Goal: Obtain resource: Download file/media

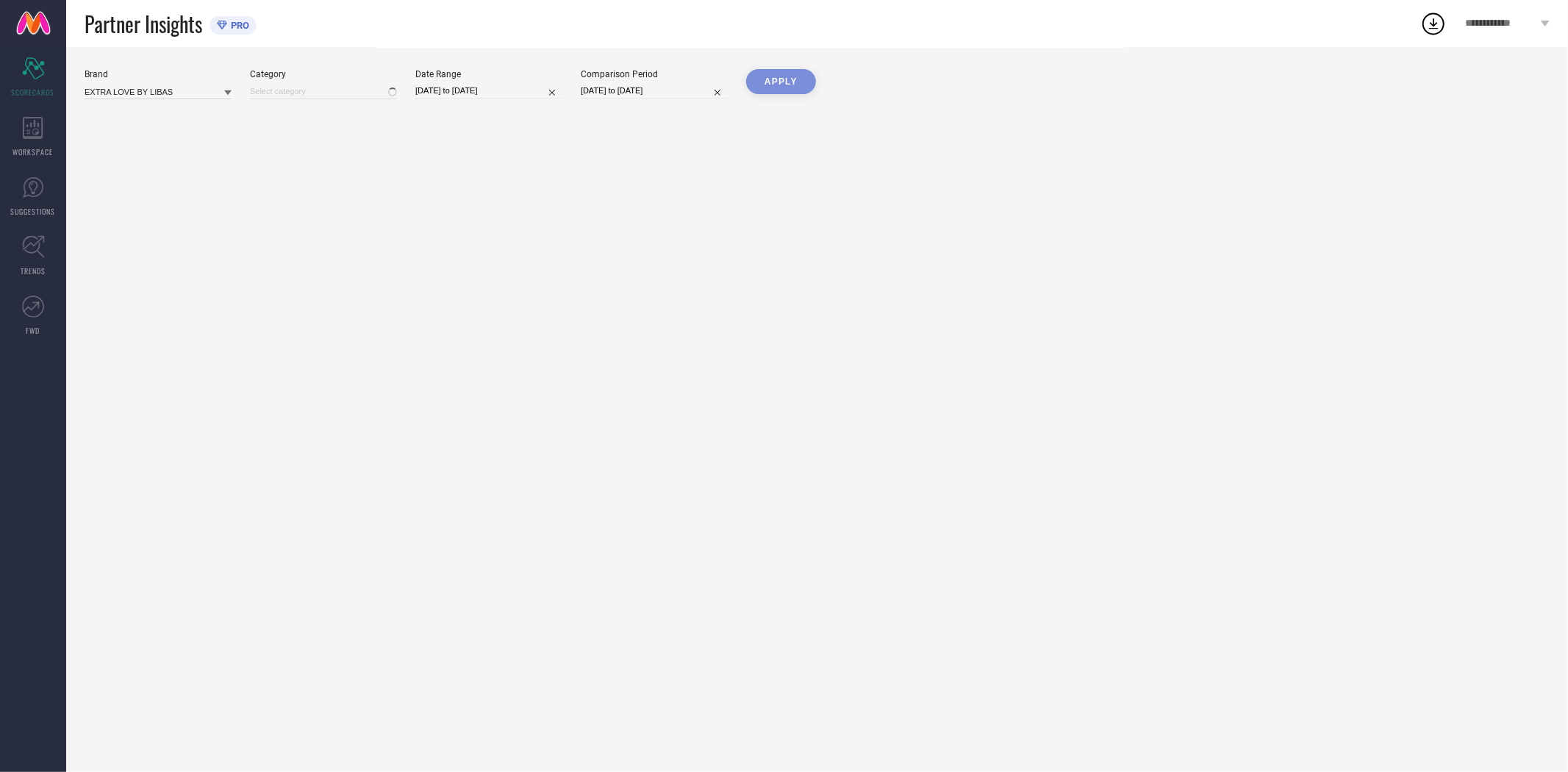
type input "All"
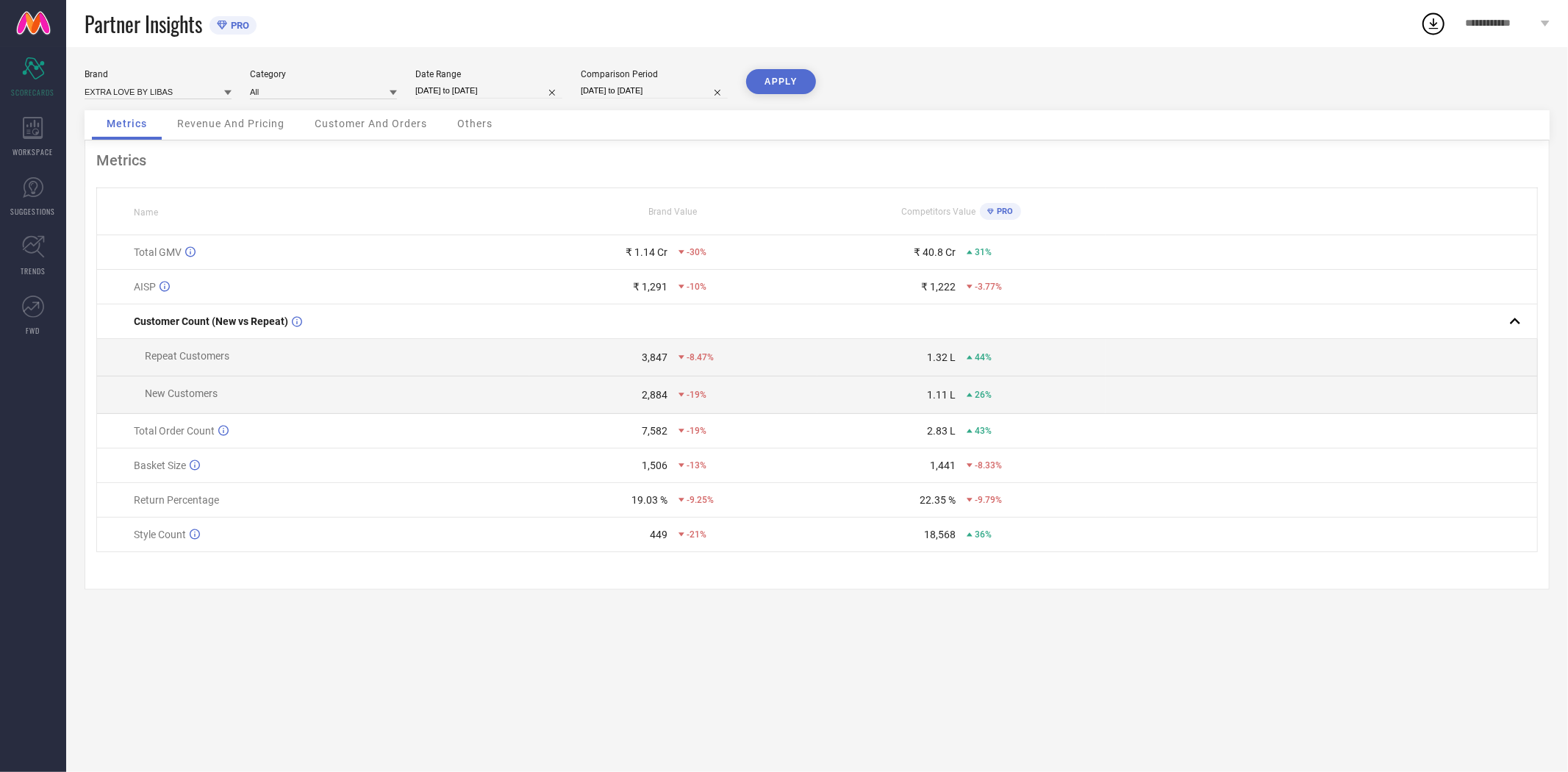
drag, startPoint x: 32, startPoint y: 124, endPoint x: 69, endPoint y: 123, distance: 37.0
click at [32, 124] on icon at bounding box center [32, 128] width 20 height 22
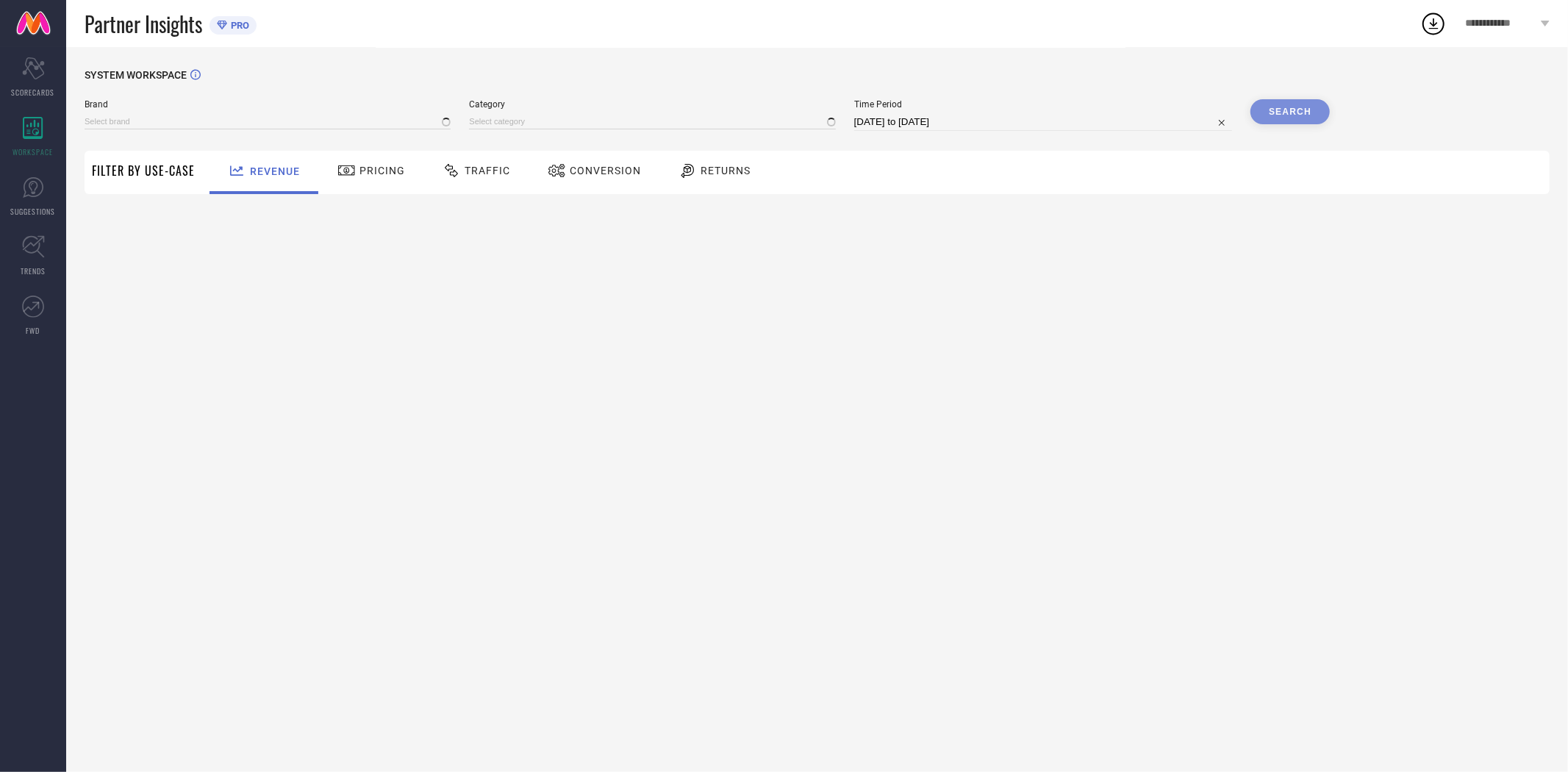
type input "EXTRA LOVE BY LIBAS"
type input "All"
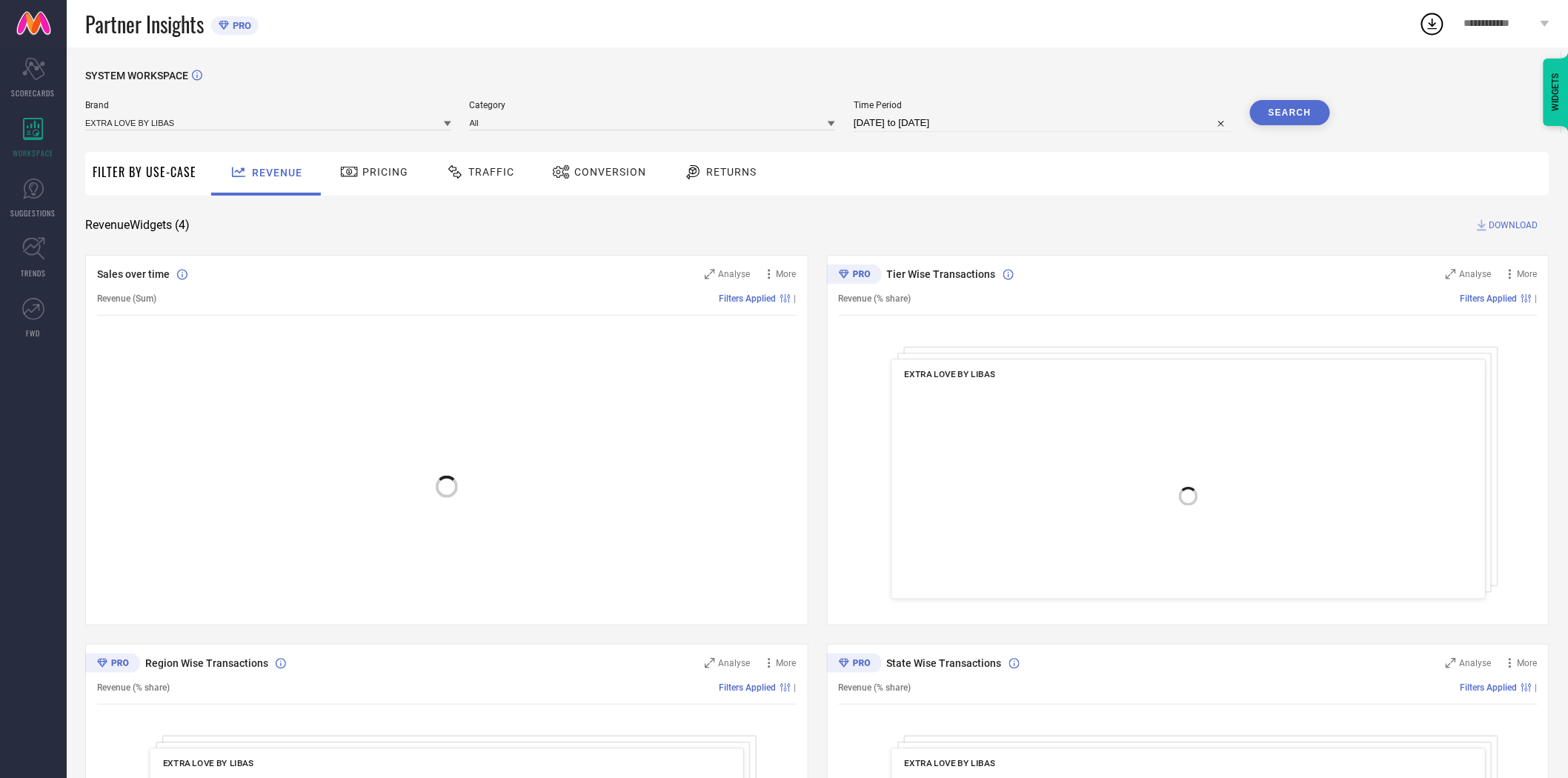
click at [590, 178] on div "Conversion" at bounding box center [598, 172] width 101 height 25
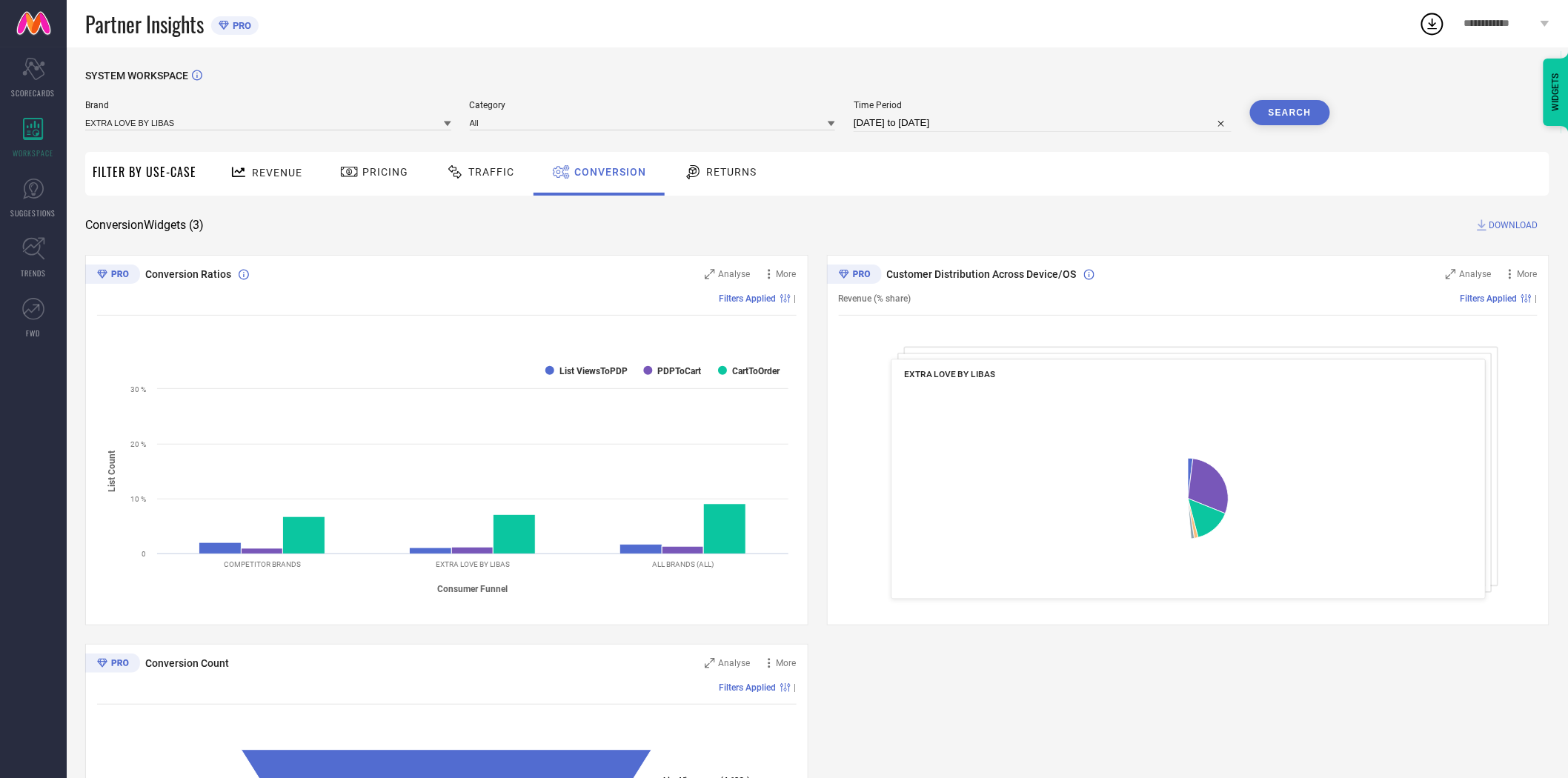
click at [924, 123] on input "[DATE] to [DATE]" at bounding box center [1043, 123] width 378 height 18
select select "6"
select select "2025"
select select "7"
select select "2025"
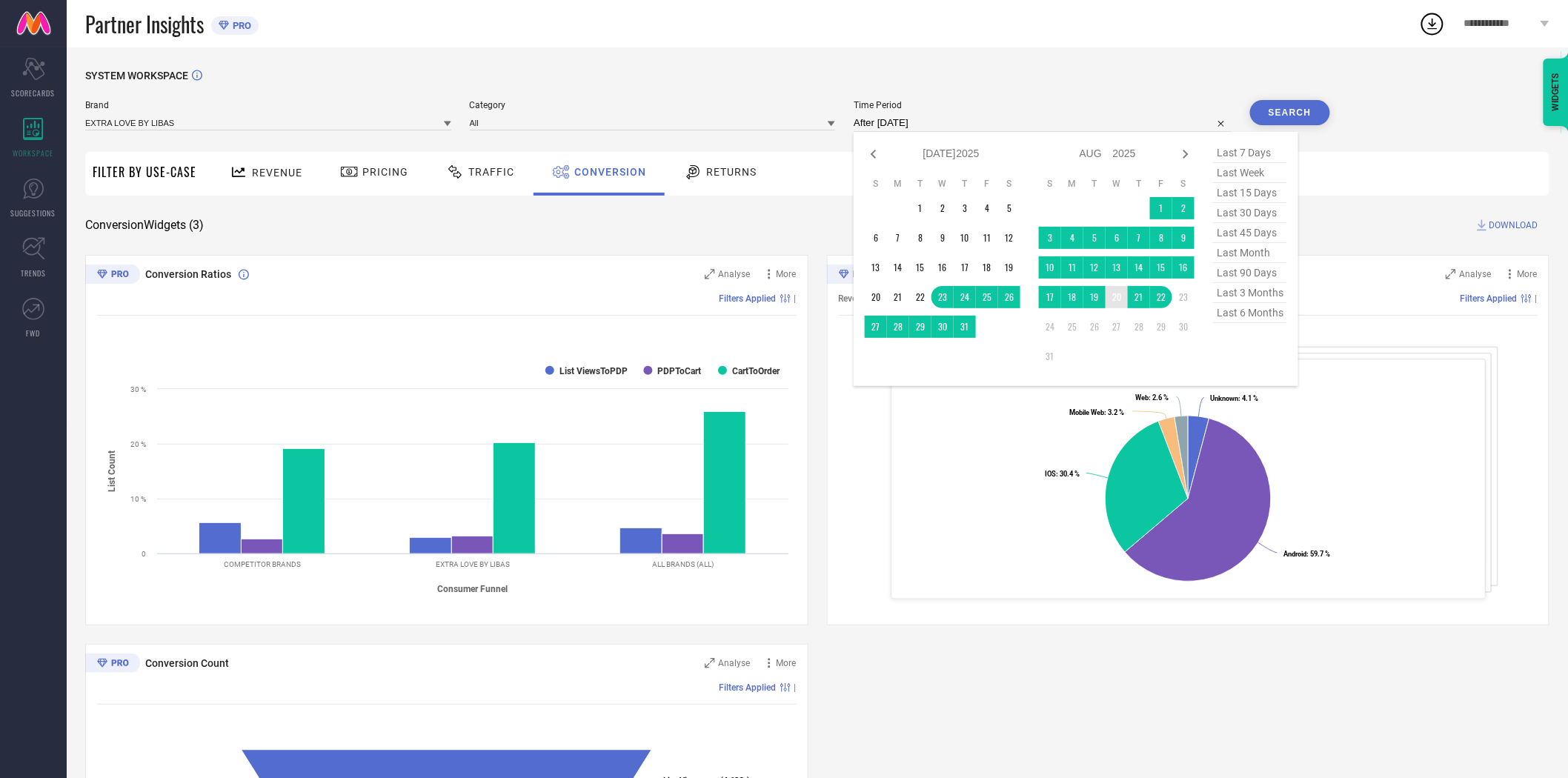
click at [1118, 300] on td "20" at bounding box center [1116, 297] width 23 height 23
type input "[DATE] to [DATE]"
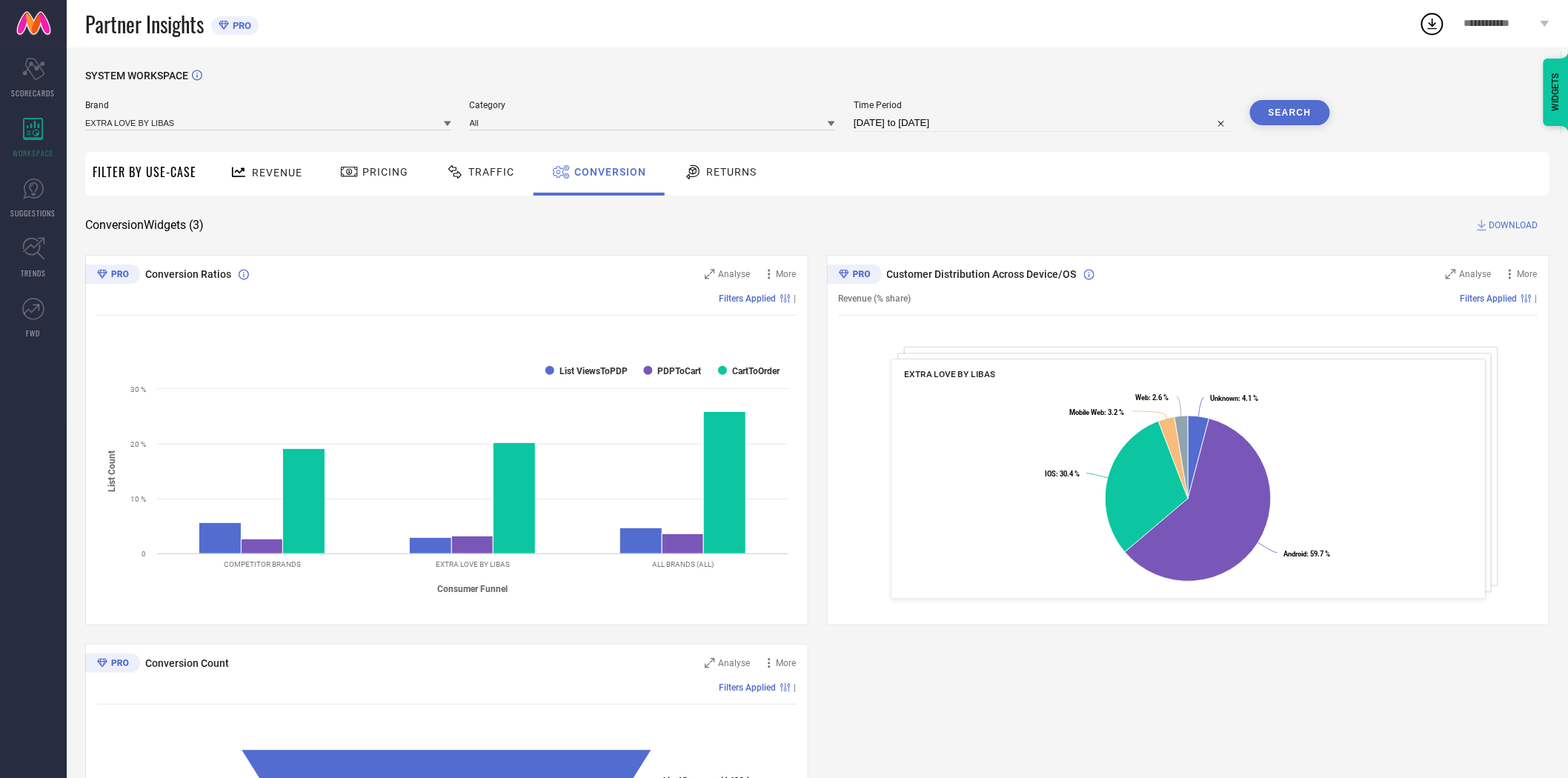
click at [1084, 218] on div "Conversion Widgets ( 3 ) DOWNLOAD" at bounding box center [817, 226] width 1464 height 15
click at [1285, 111] on button "Search" at bounding box center [1289, 112] width 80 height 25
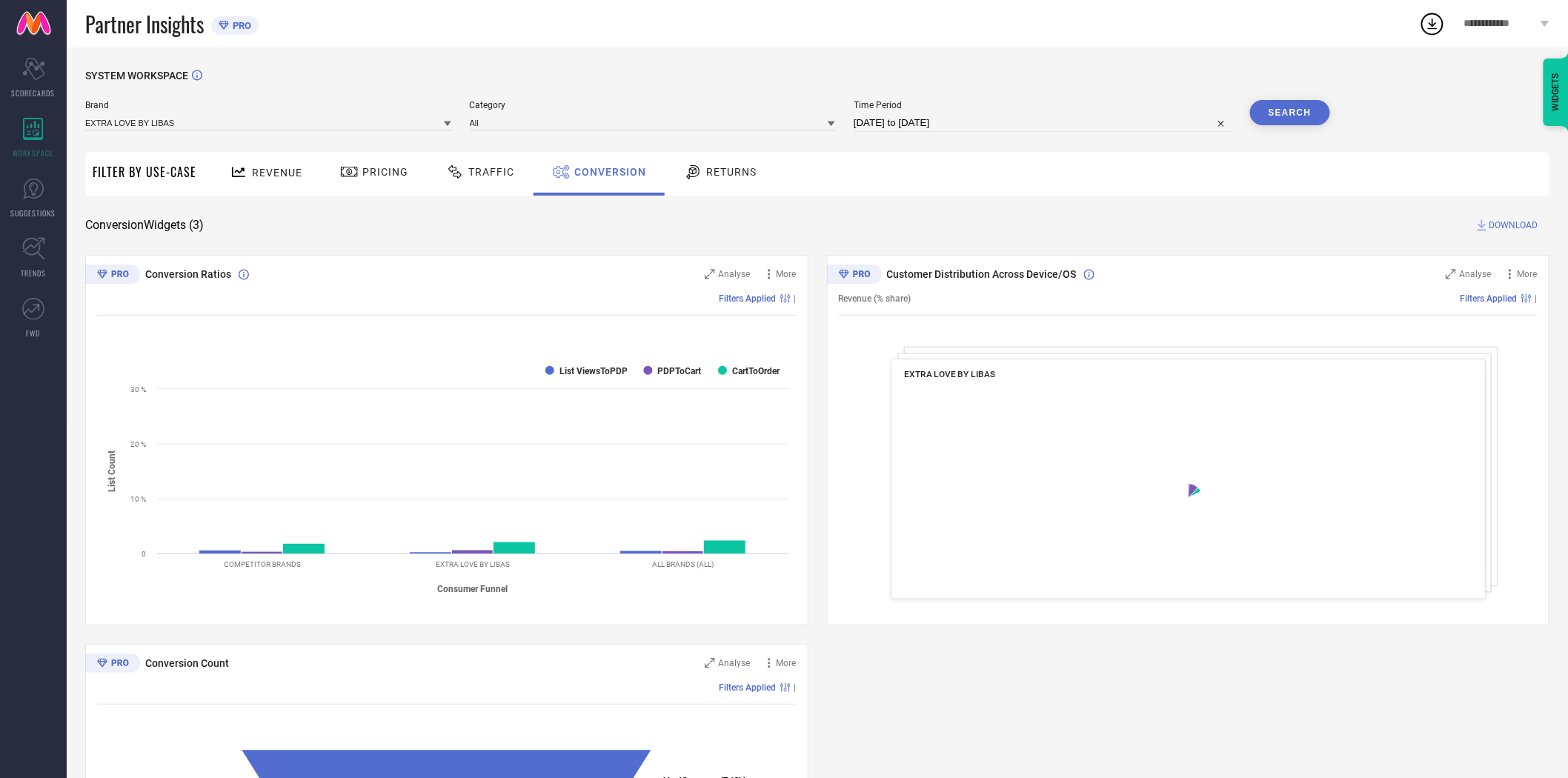
click at [1509, 218] on span "DOWNLOAD" at bounding box center [1514, 226] width 49 height 15
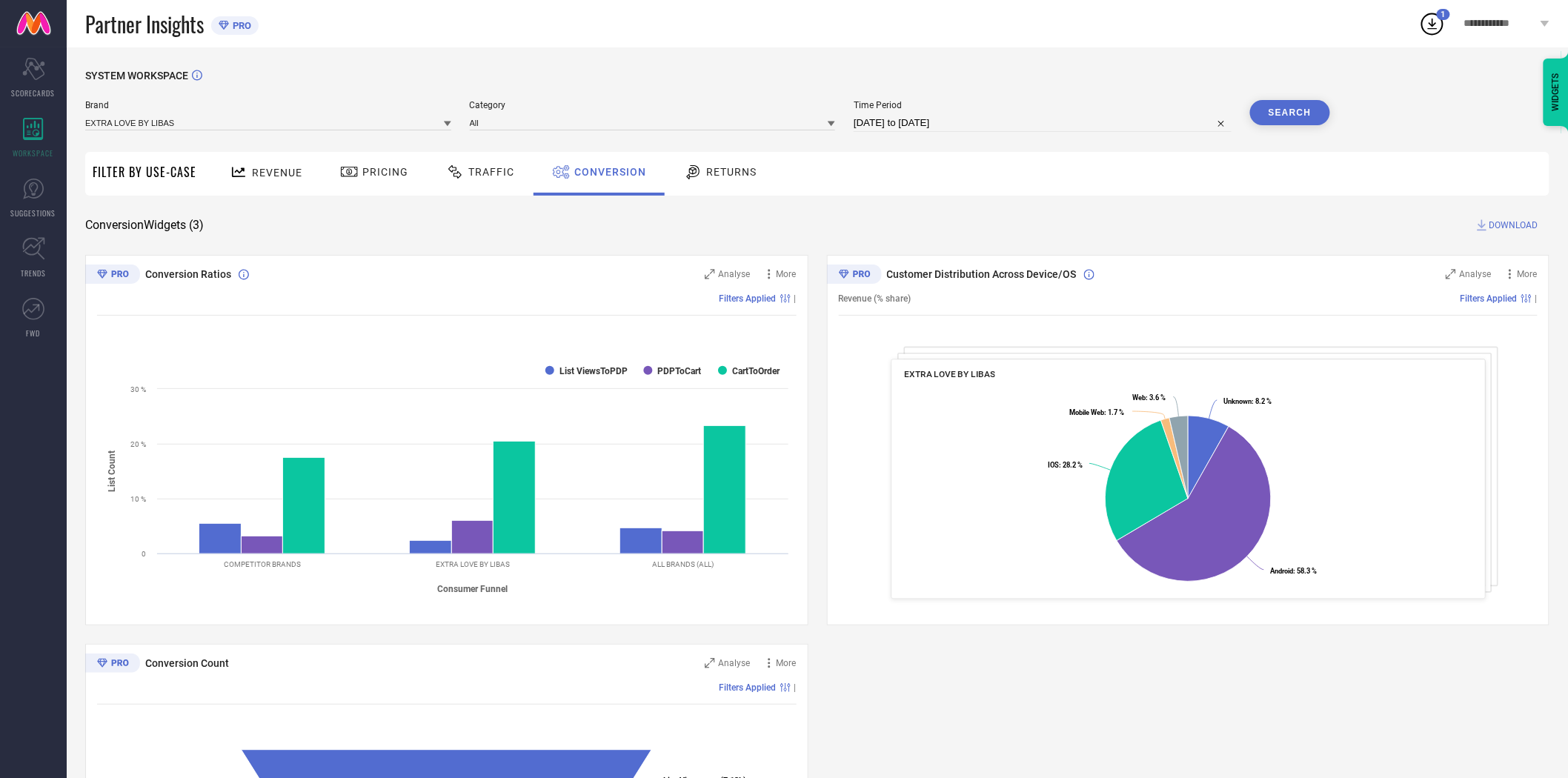
click at [980, 123] on input "[DATE] to [DATE]" at bounding box center [1043, 123] width 378 height 18
select select "7"
select select "2025"
select select "8"
select select "2025"
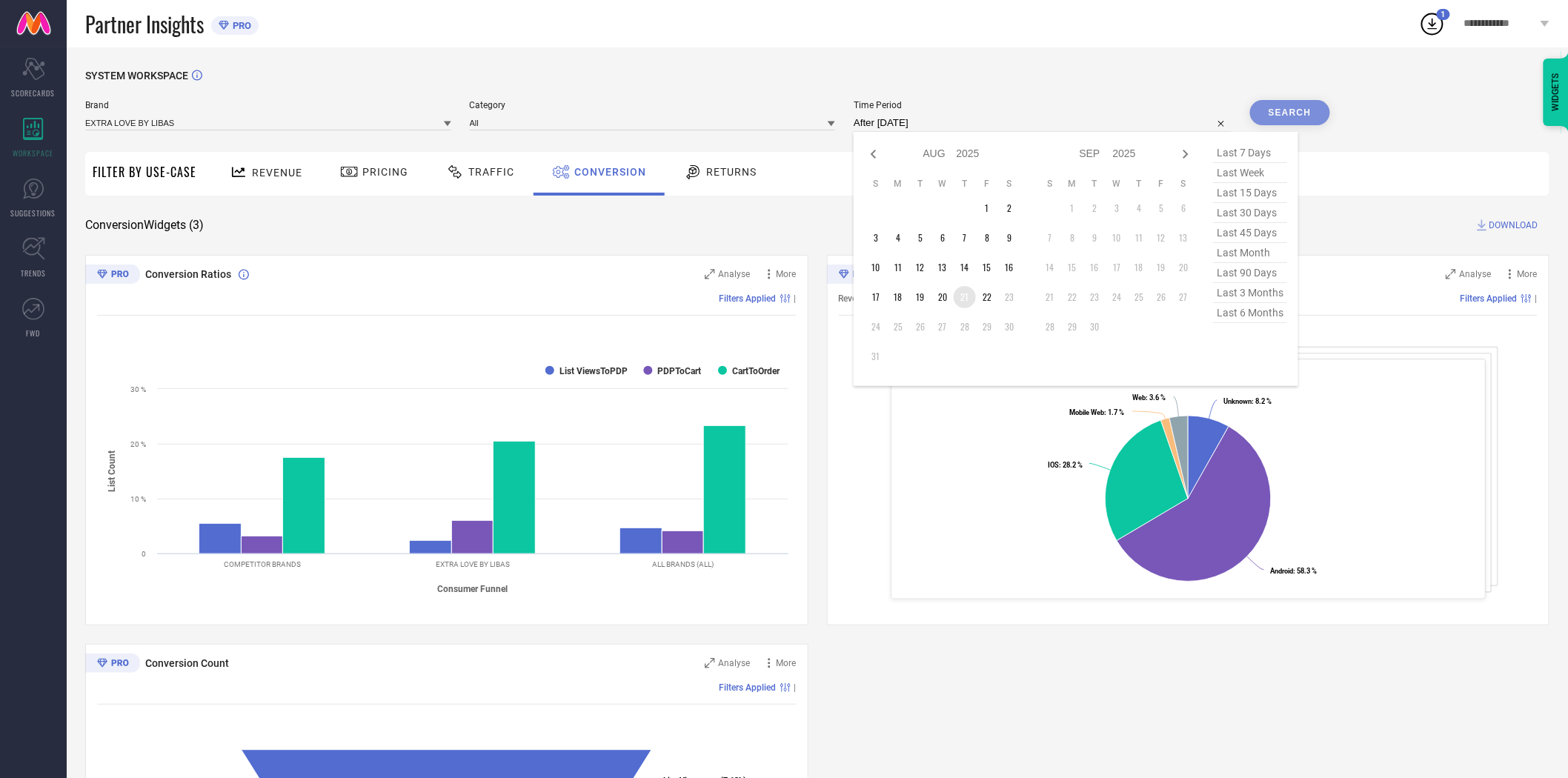
click at [966, 302] on td "21" at bounding box center [964, 297] width 23 height 23
type input "[DATE] to [DATE]"
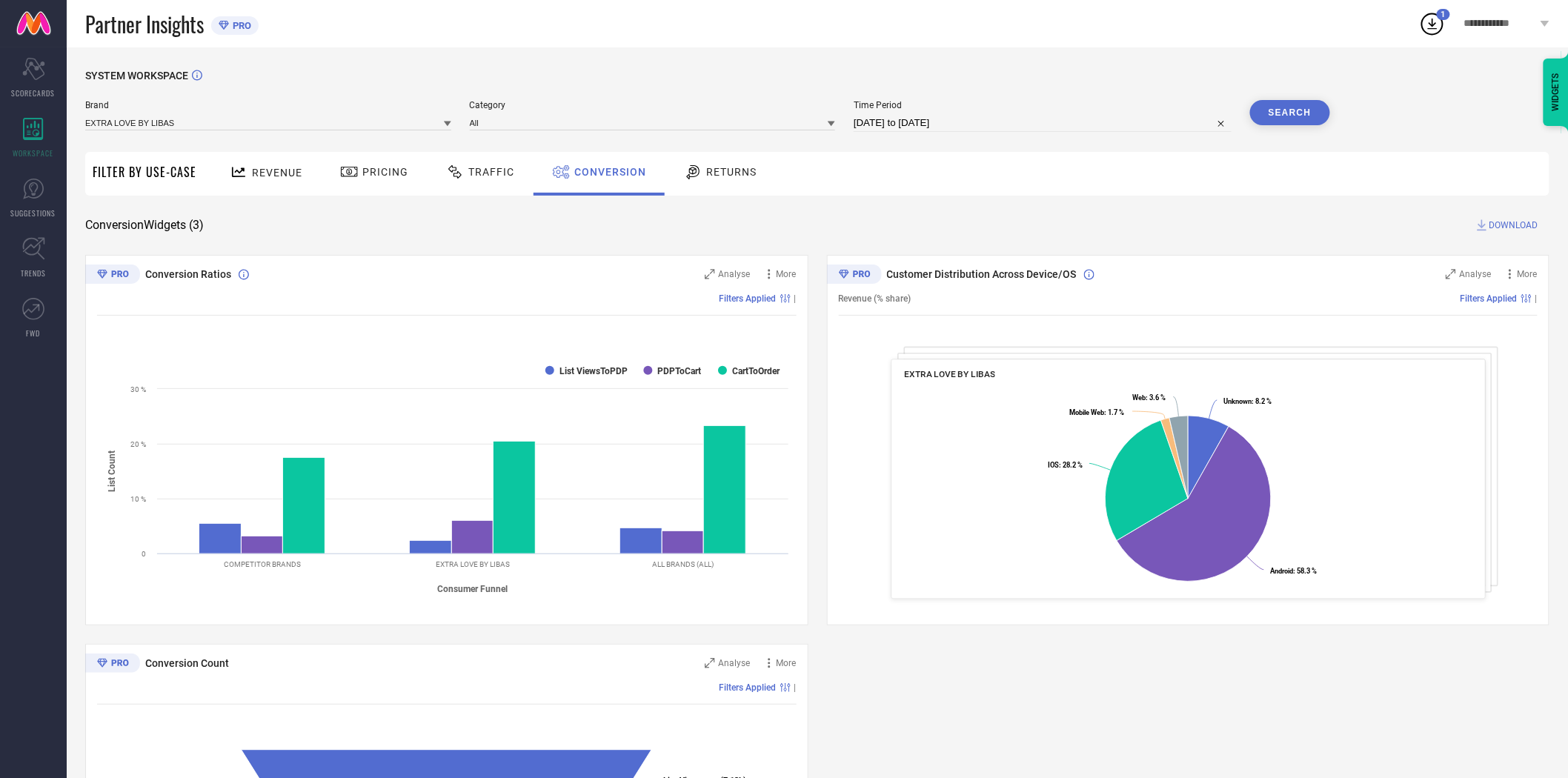
click at [1122, 229] on div "Conversion Widgets ( 3 ) DOWNLOAD" at bounding box center [817, 226] width 1464 height 15
click at [1275, 110] on button "Search" at bounding box center [1289, 112] width 80 height 25
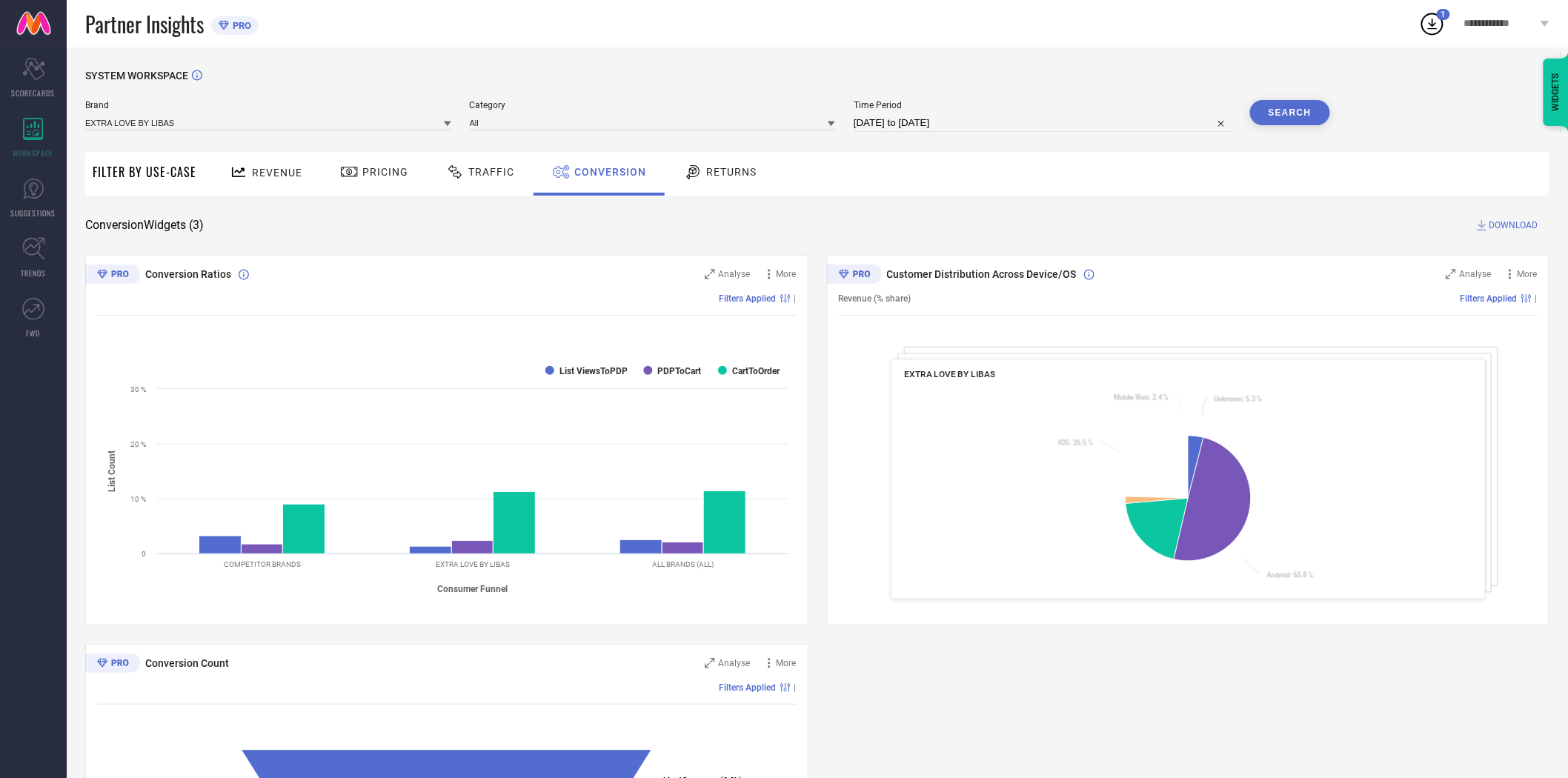
click at [1503, 224] on span "DOWNLOAD" at bounding box center [1514, 226] width 49 height 15
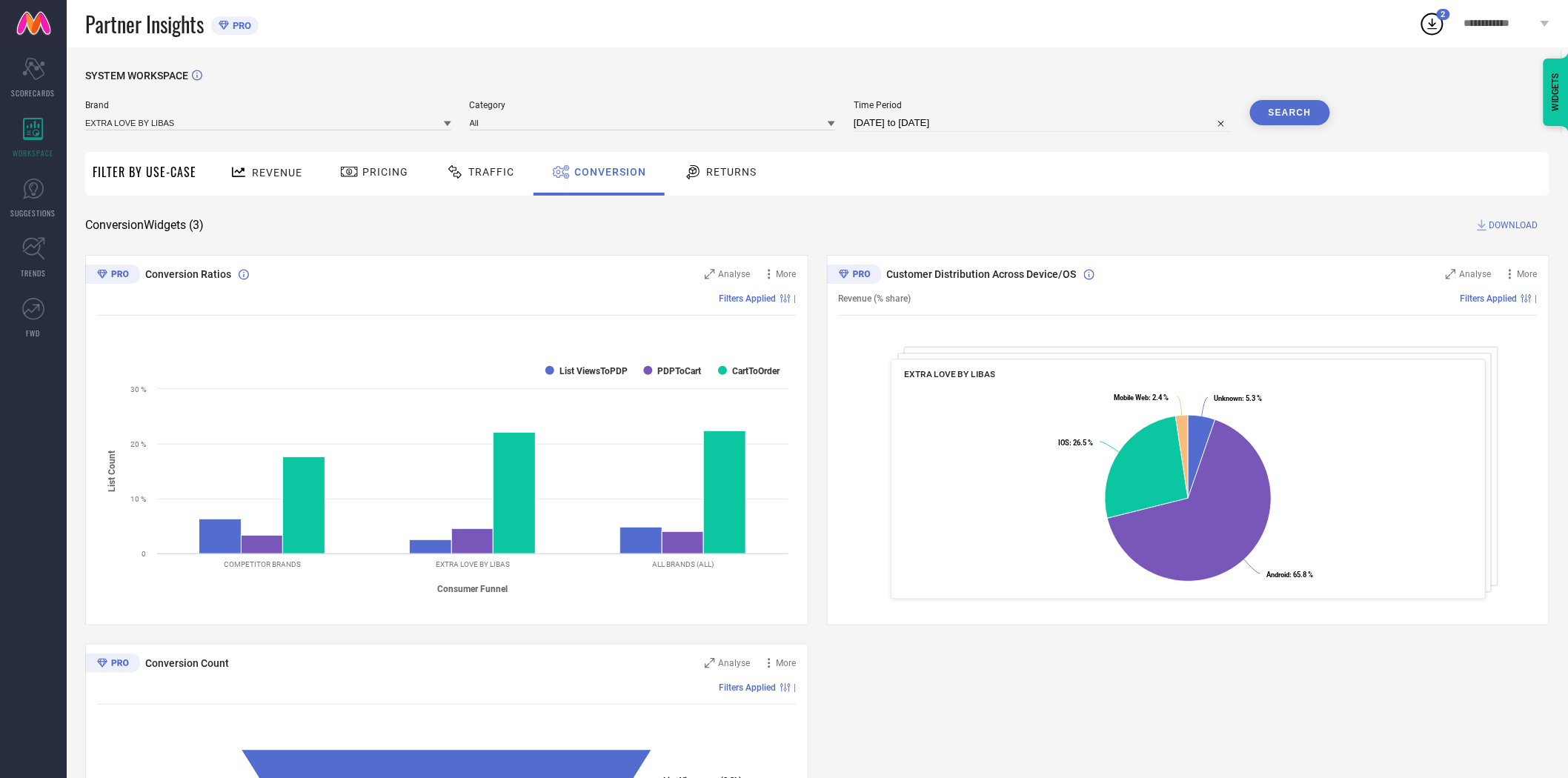
click at [1053, 130] on input "[DATE] to [DATE]" at bounding box center [1043, 123] width 378 height 18
select select "7"
select select "2025"
select select "8"
select select "2025"
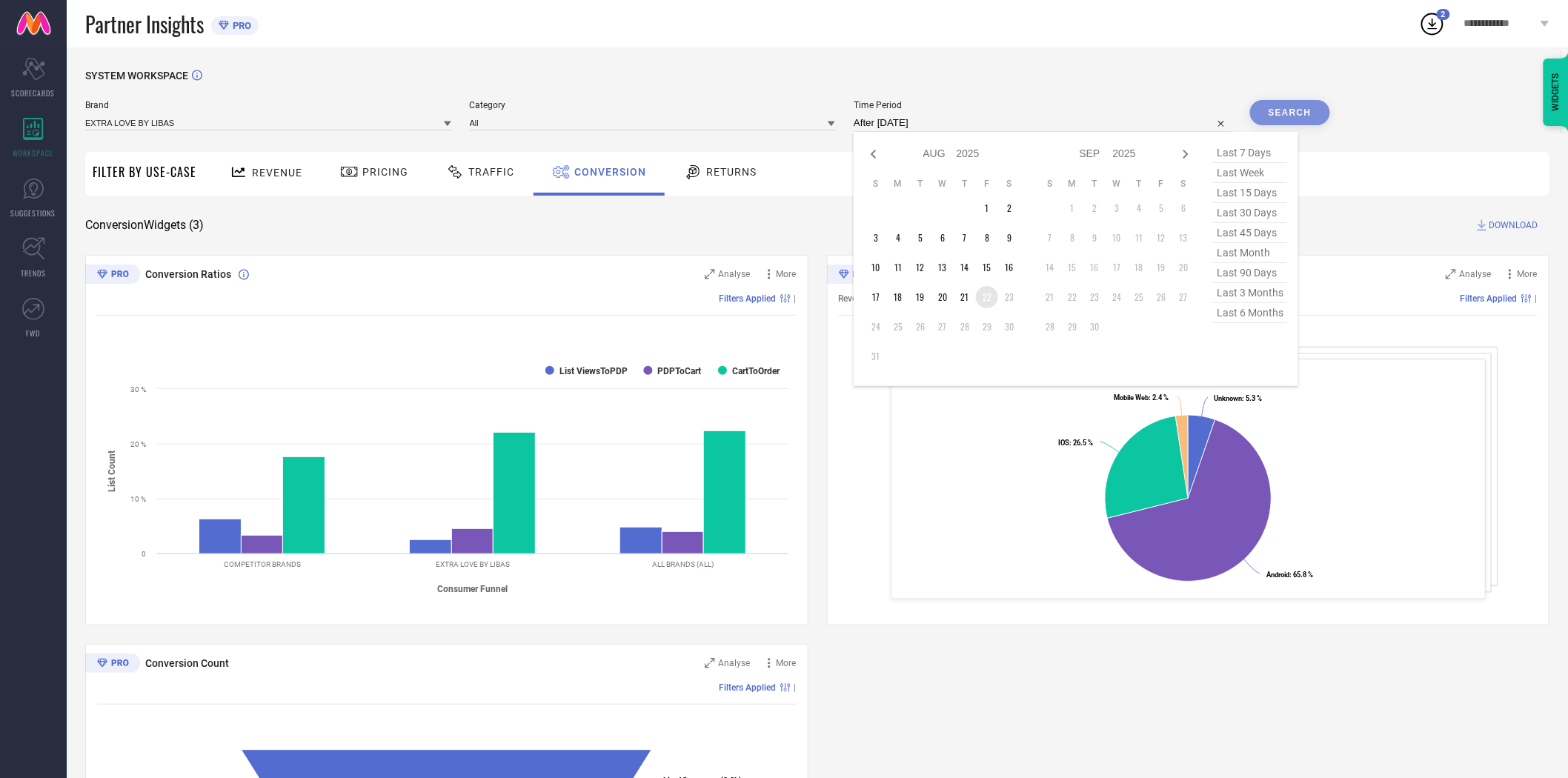
click at [997, 304] on td "22" at bounding box center [987, 297] width 23 height 23
type input "[DATE] to [DATE]"
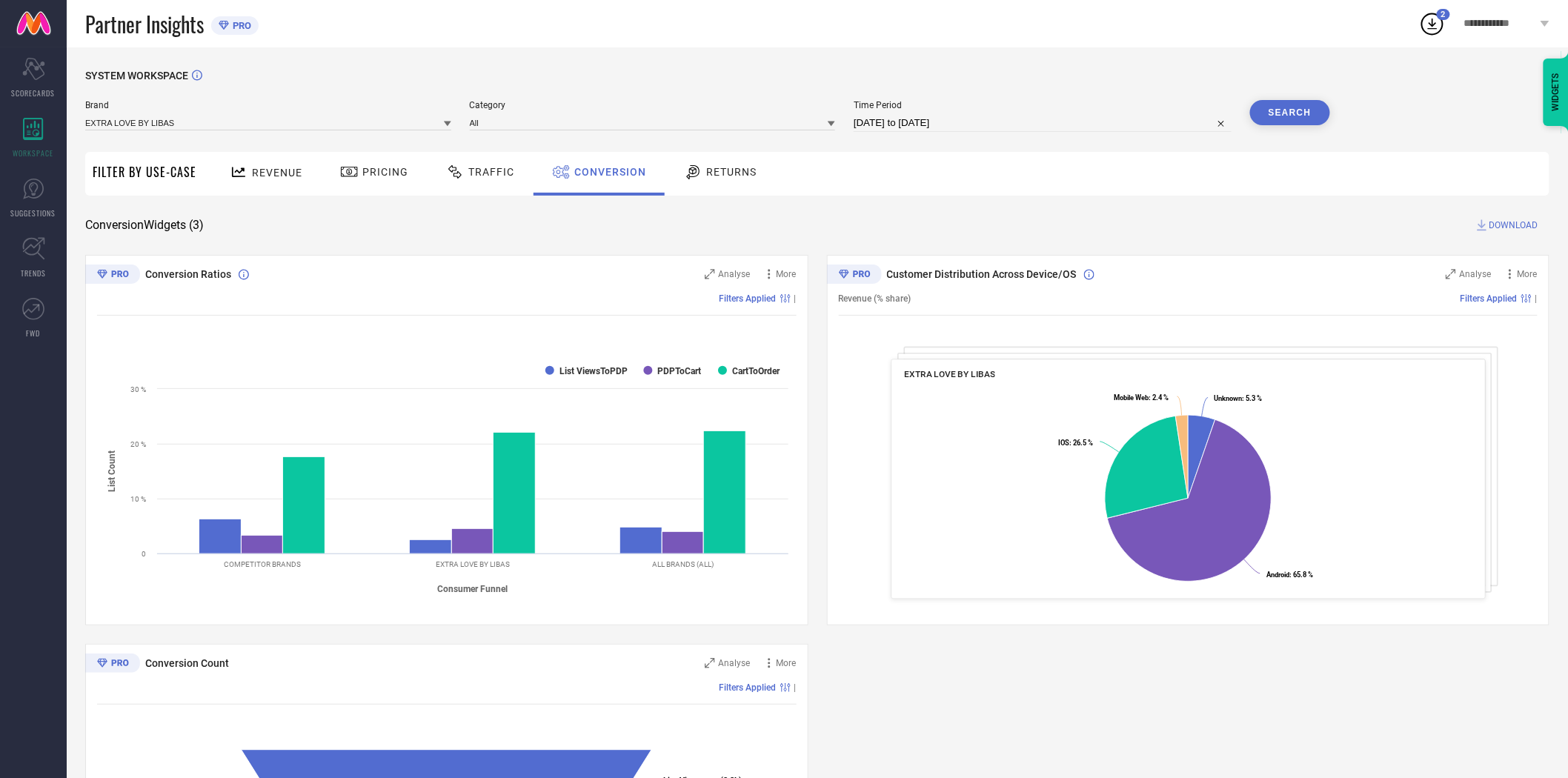
click at [1187, 198] on div "SYSTEM WORKSPACE Brand EXTRA LOVE BY LIBAS Category All Time Period [DATE] to […" at bounding box center [817, 542] width 1464 height 944
click at [1291, 111] on button "Search" at bounding box center [1289, 112] width 80 height 25
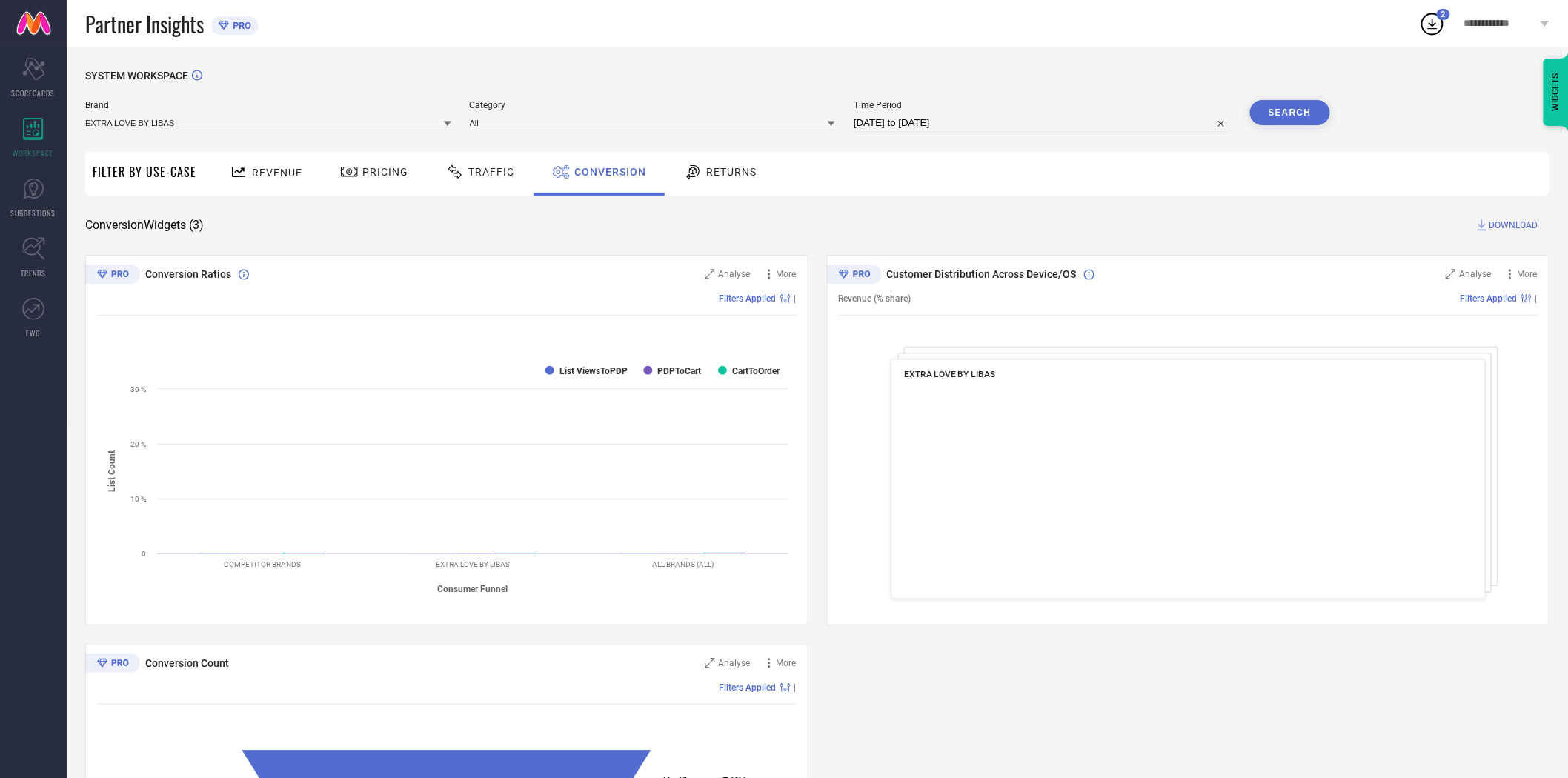
click at [1498, 222] on span "DOWNLOAD" at bounding box center [1514, 226] width 49 height 15
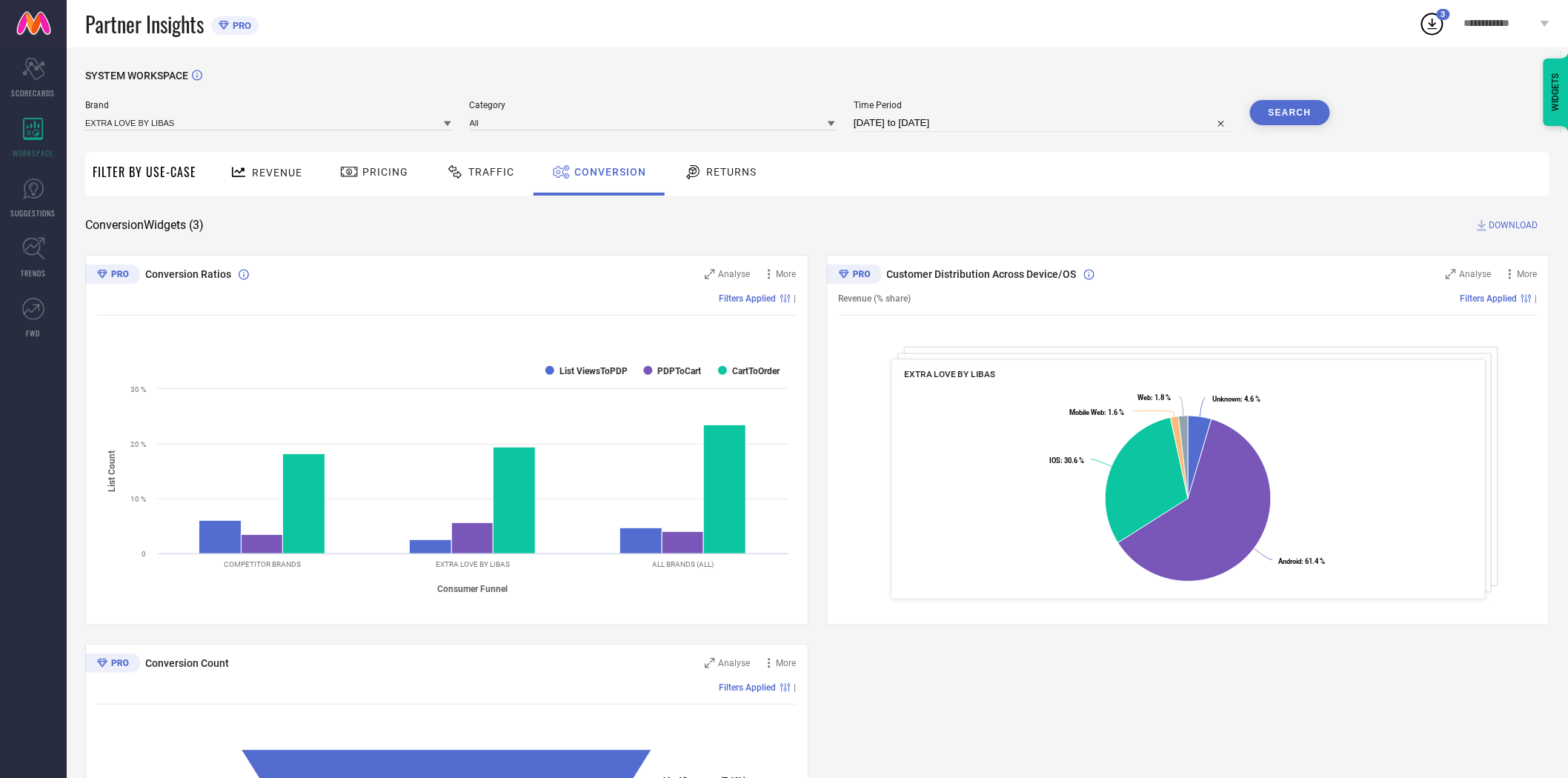
click at [445, 125] on icon at bounding box center [448, 124] width 8 height 8
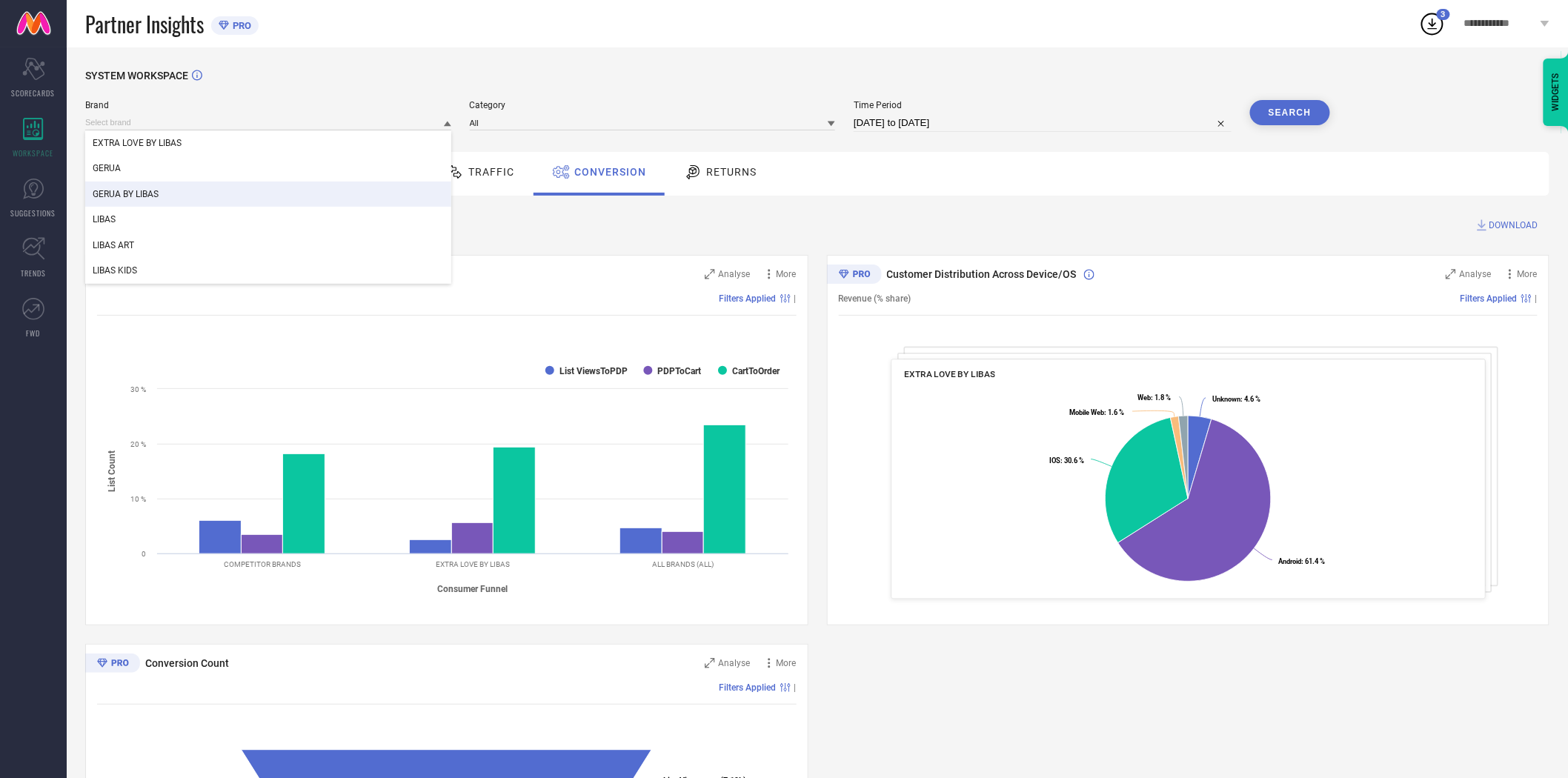
click at [249, 187] on div "GERUA BY LIBAS" at bounding box center [267, 194] width 366 height 25
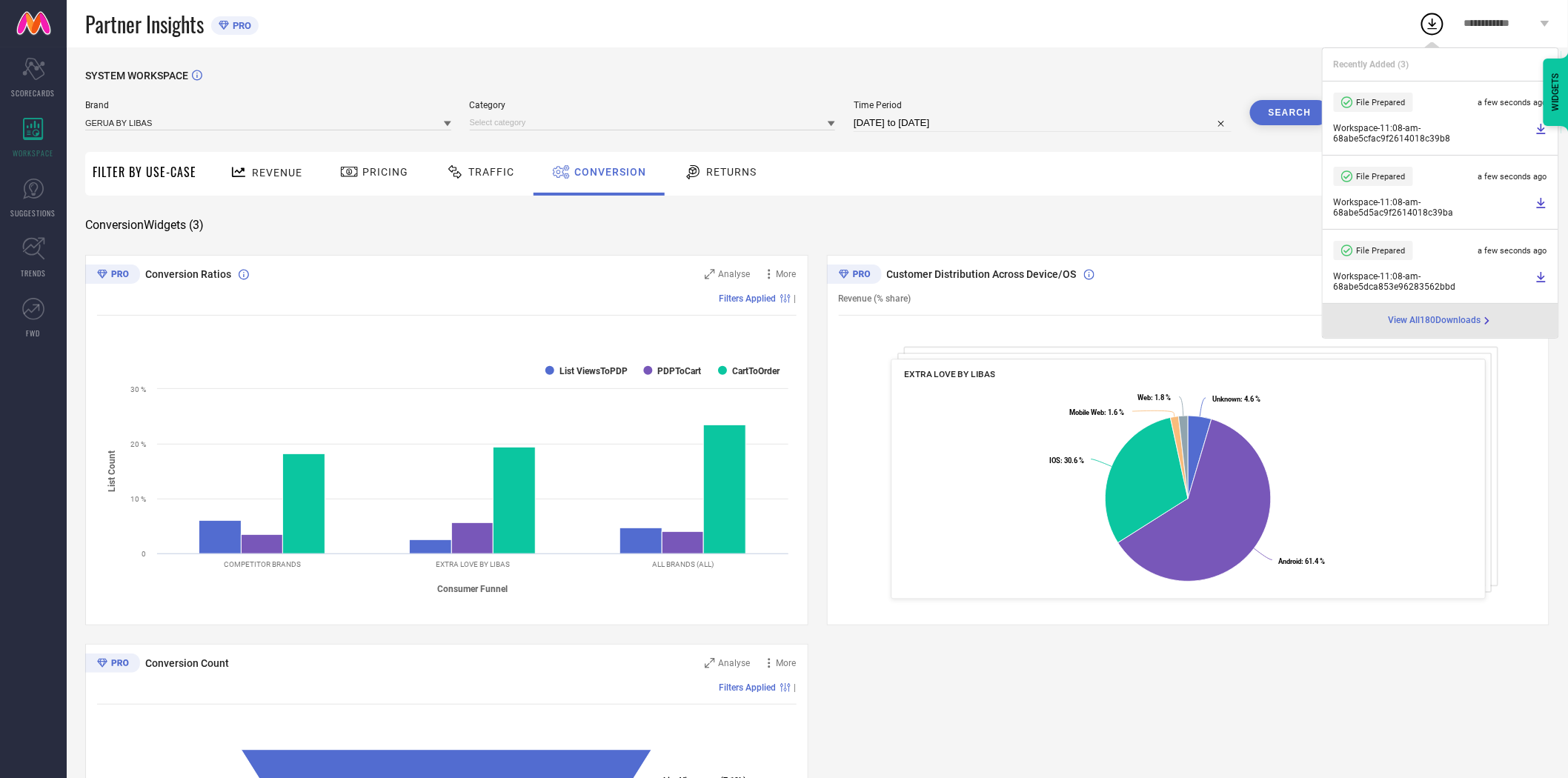
drag, startPoint x: 868, startPoint y: 167, endPoint x: 982, endPoint y: 156, distance: 114.5
click at [873, 167] on div "Revenue Pricing Traffic Conversion Returns" at bounding box center [877, 174] width 1345 height 43
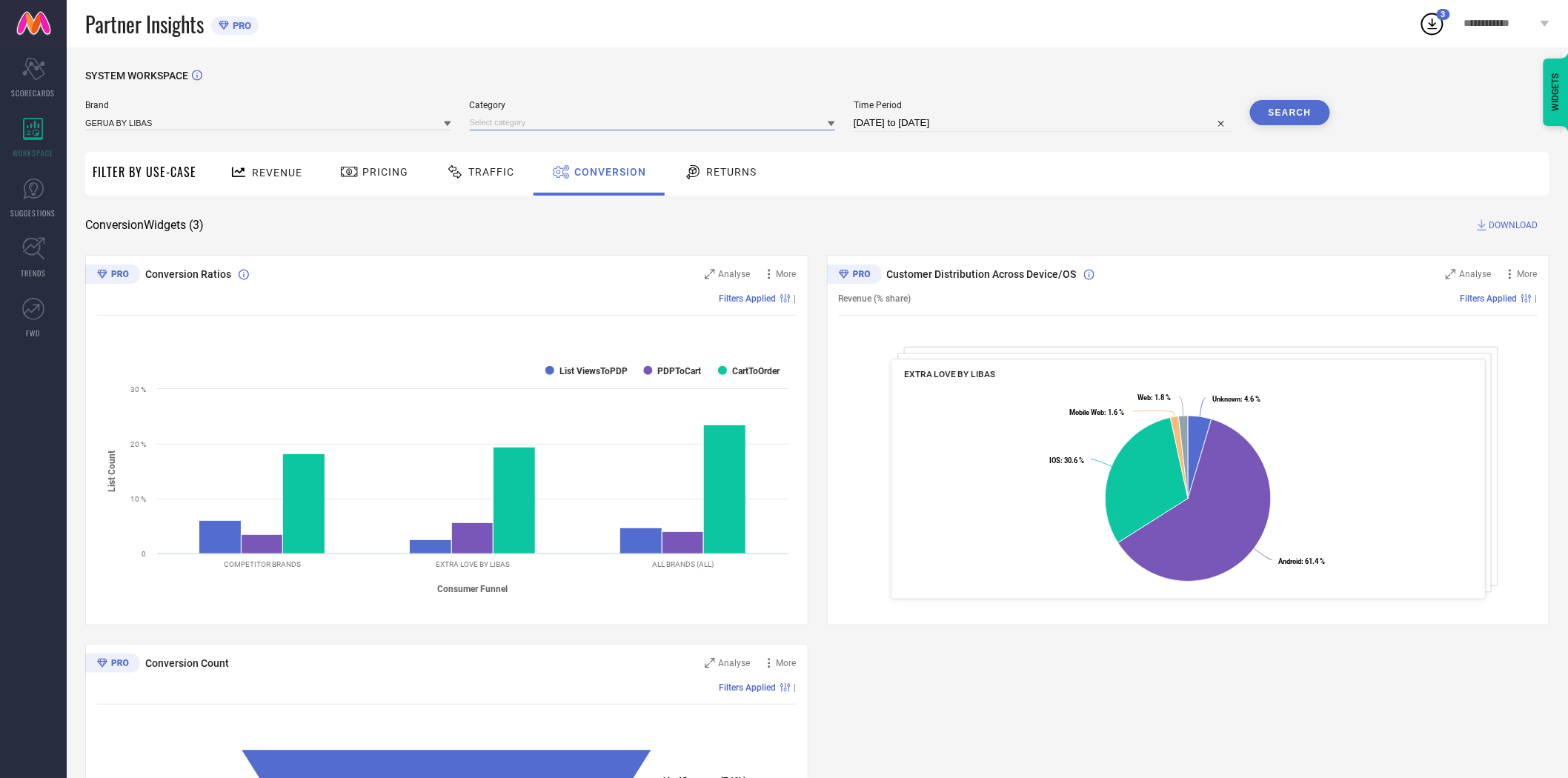
click at [599, 128] on input at bounding box center [652, 123] width 366 height 15
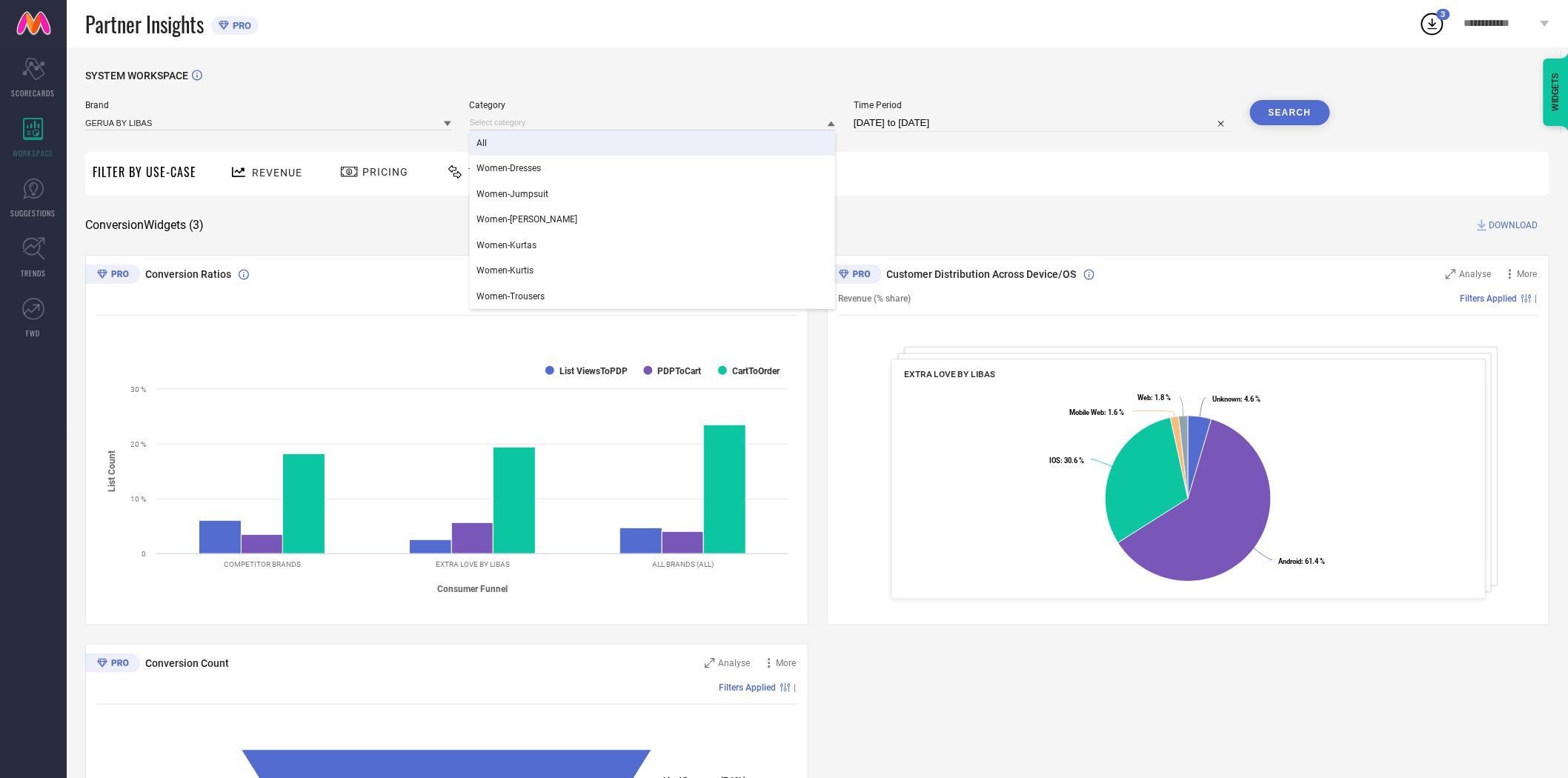
drag, startPoint x: 551, startPoint y: 145, endPoint x: 566, endPoint y: 144, distance: 15.0
click at [551, 144] on div "All" at bounding box center [652, 143] width 366 height 25
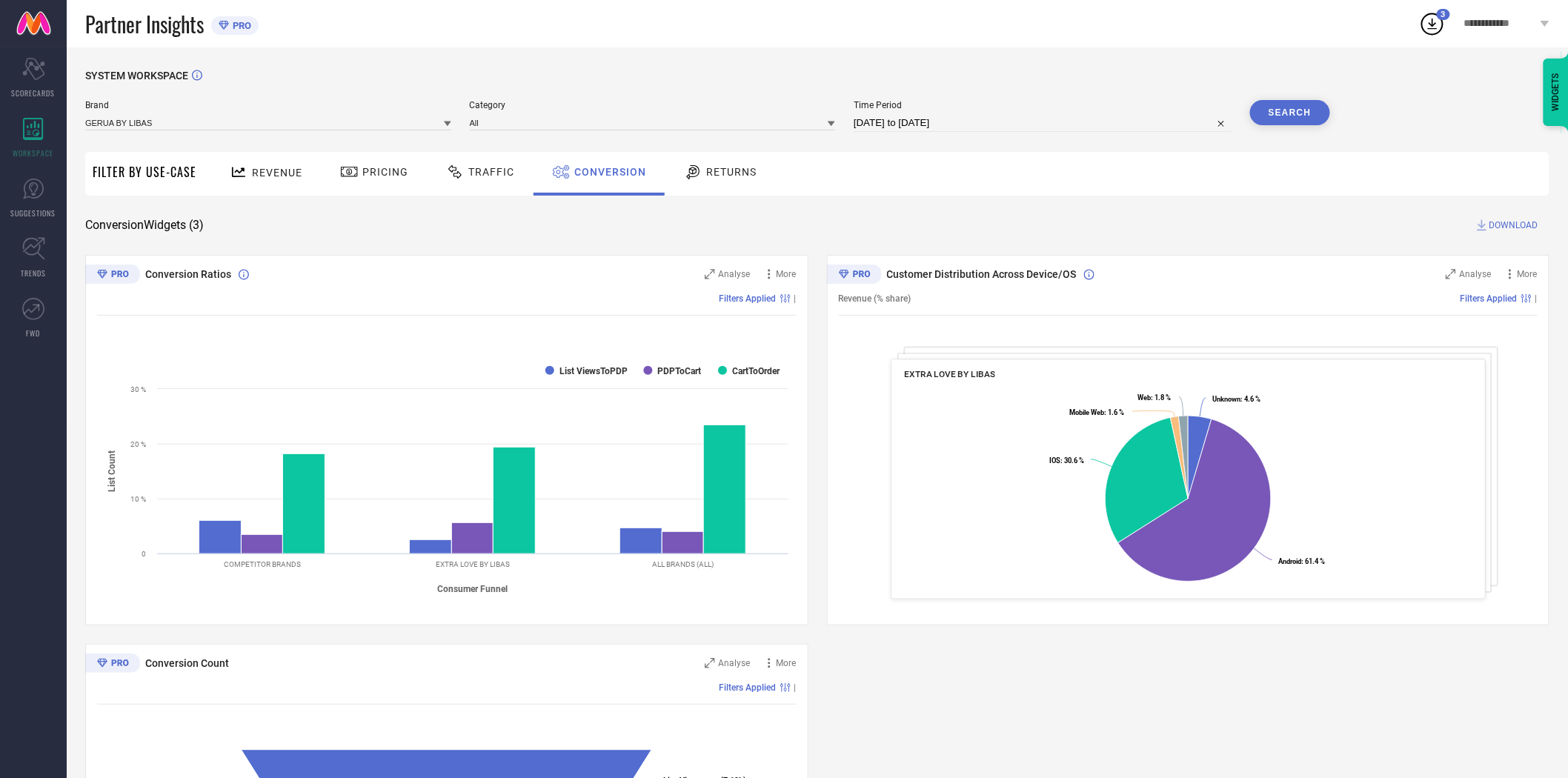
click at [1295, 109] on button "Search" at bounding box center [1289, 112] width 80 height 25
click at [1516, 228] on span "DOWNLOAD" at bounding box center [1514, 226] width 49 height 15
click at [1083, 122] on input "[DATE] to [DATE]" at bounding box center [1043, 123] width 378 height 18
select select "7"
select select "2025"
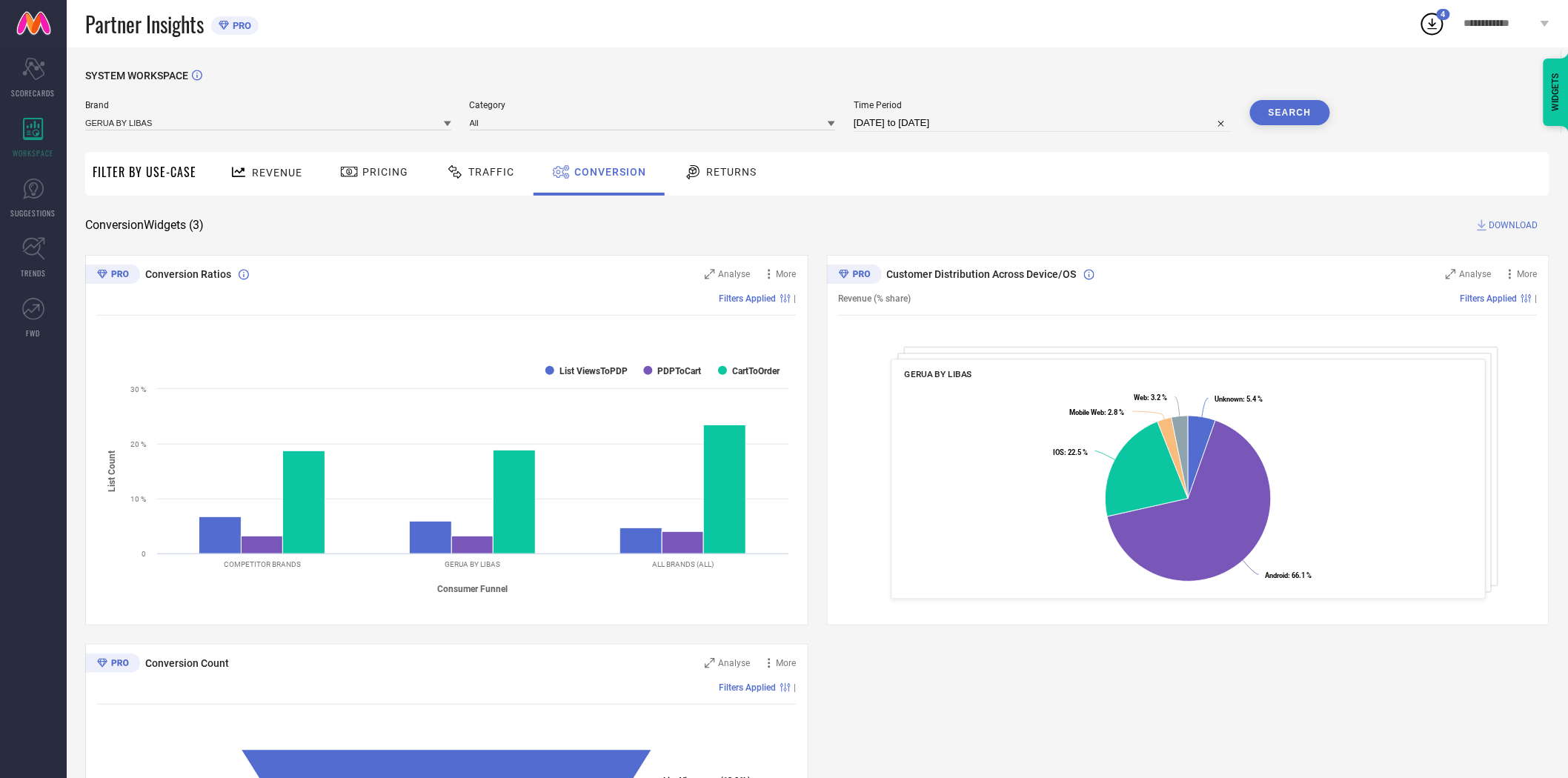
select select "8"
select select "2025"
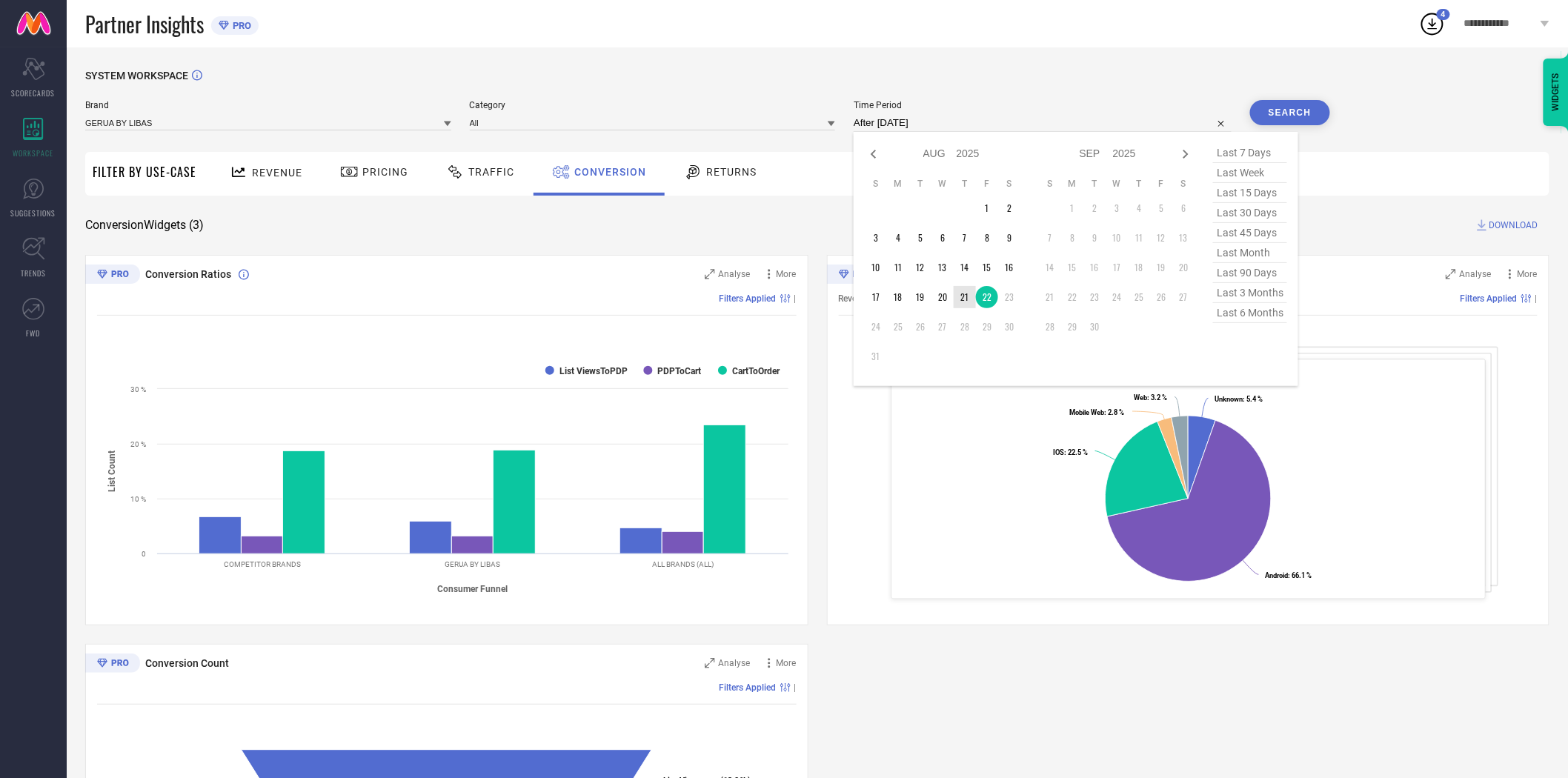
click at [967, 307] on td "21" at bounding box center [964, 297] width 23 height 23
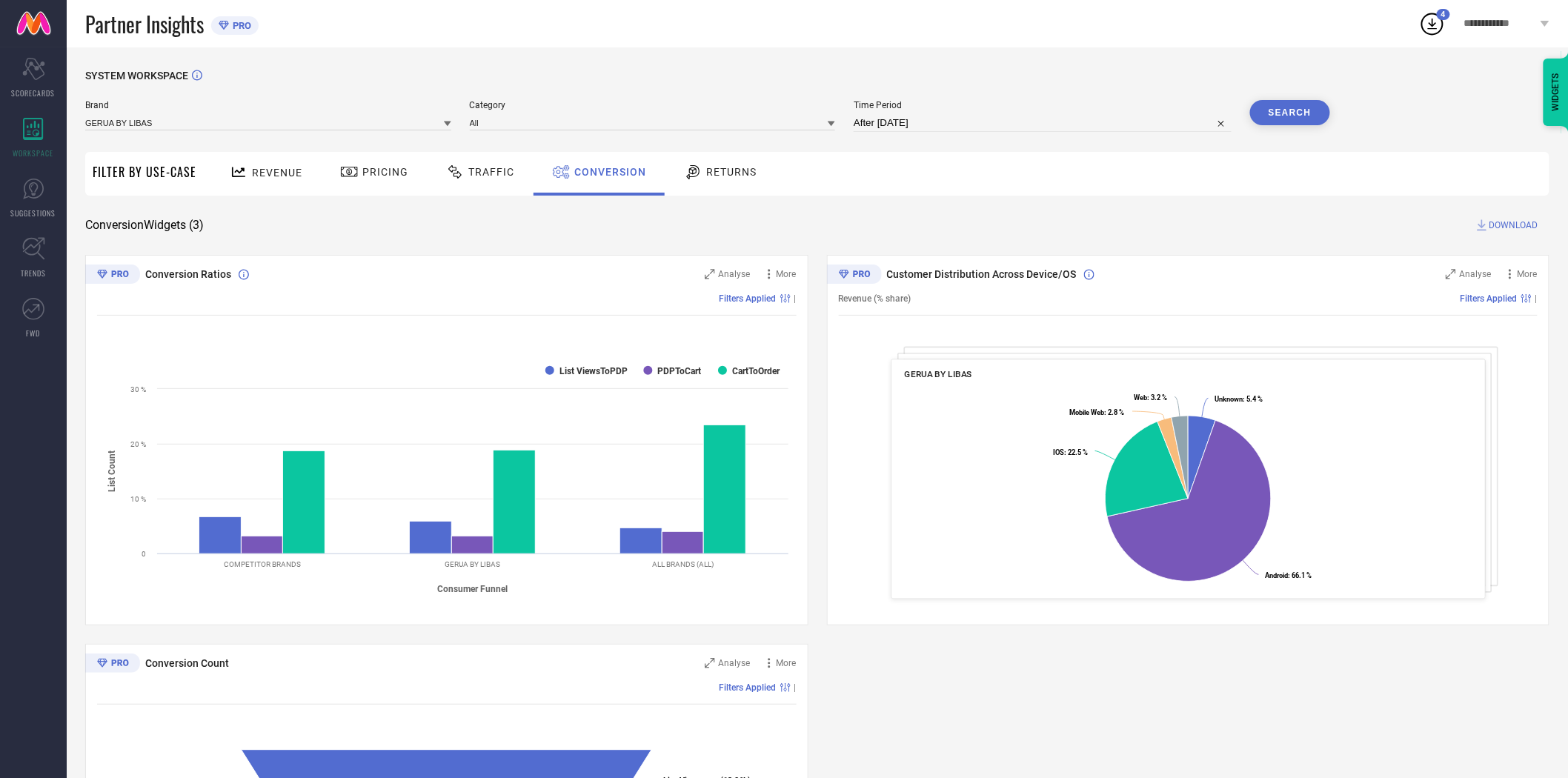
type input "[DATE] to [DATE]"
drag, startPoint x: 1502, startPoint y: 219, endPoint x: 1149, endPoint y: 138, distance: 362.2
click at [1501, 219] on span "DOWNLOAD" at bounding box center [1514, 226] width 49 height 15
select select "7"
select select "2025"
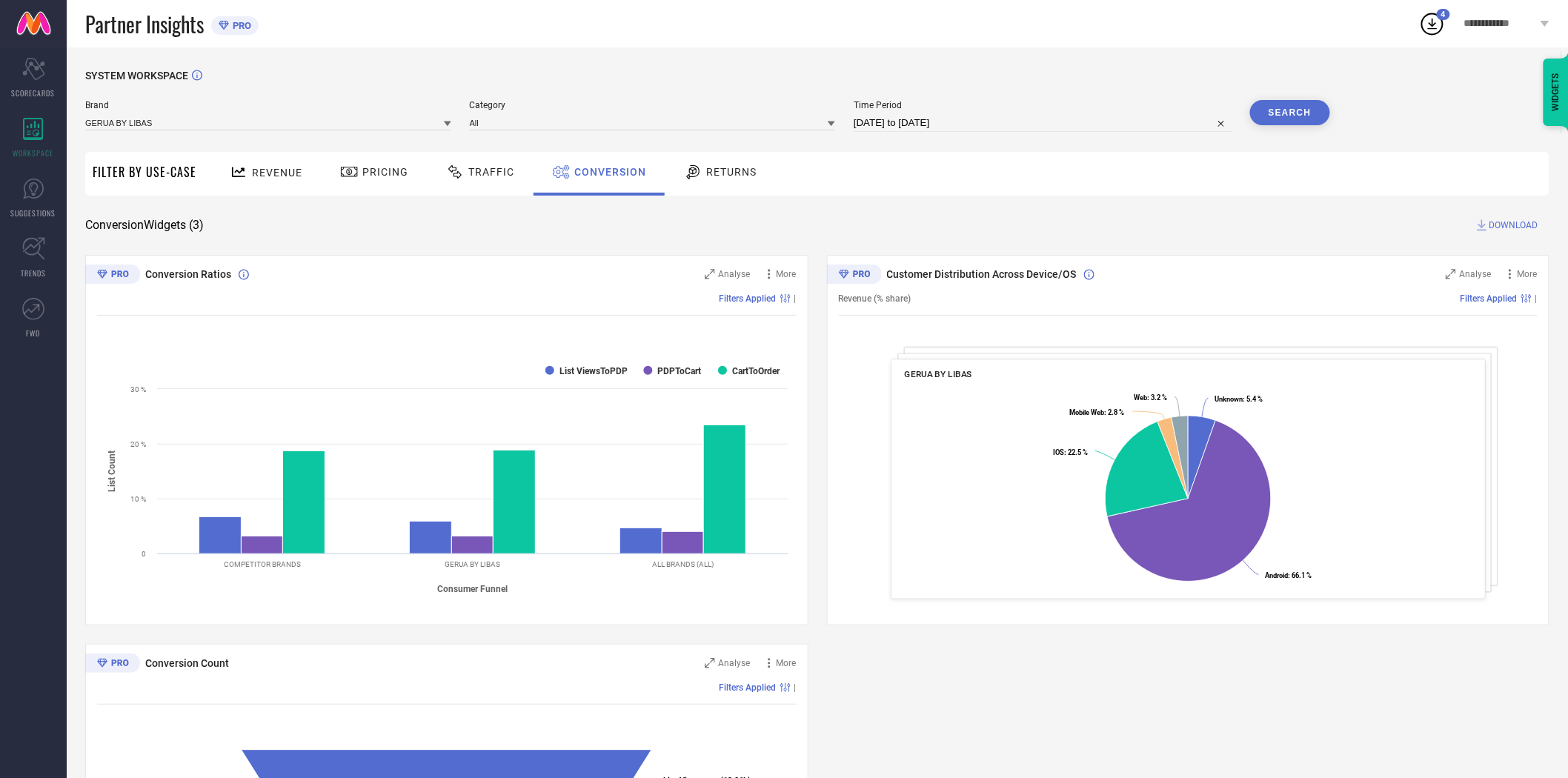
select select "8"
select select "2025"
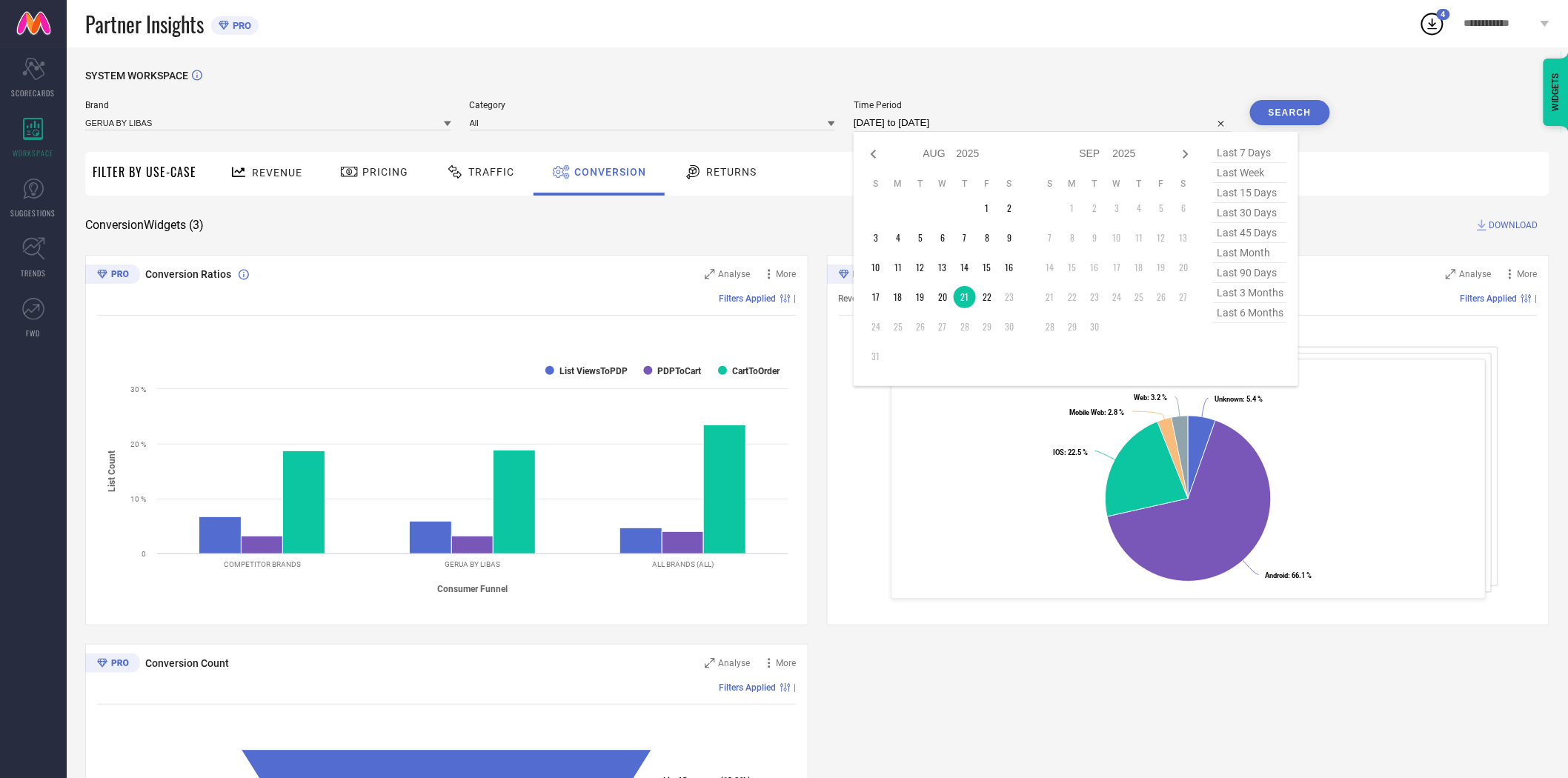
drag, startPoint x: 991, startPoint y: 123, endPoint x: 991, endPoint y: 139, distance: 16.0
click at [991, 124] on input "[DATE] to [DATE]" at bounding box center [1043, 123] width 378 height 18
click at [944, 297] on td "20" at bounding box center [943, 297] width 23 height 23
type input "[DATE] to [DATE]"
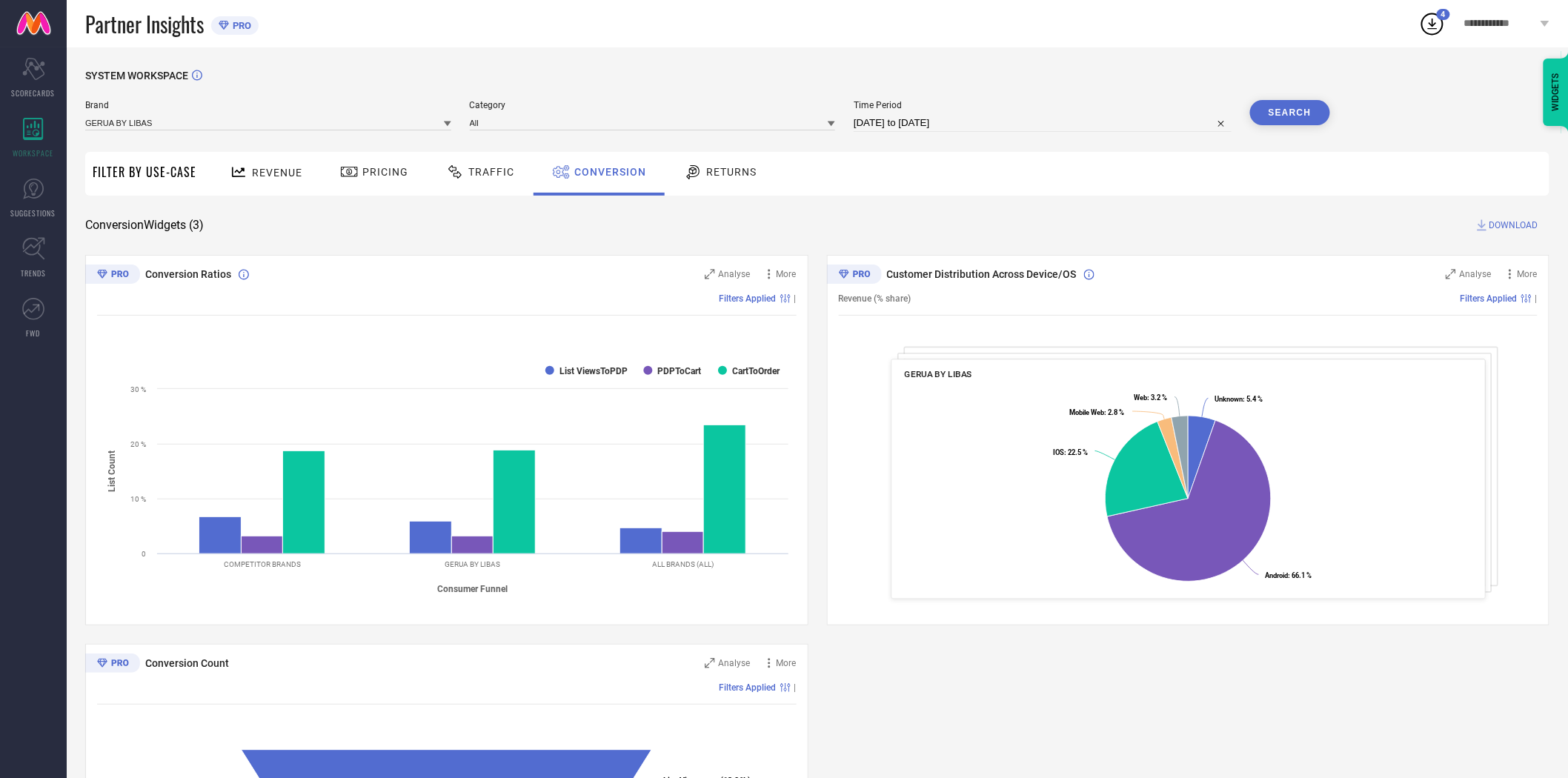
click at [1299, 108] on button "Search" at bounding box center [1289, 112] width 80 height 25
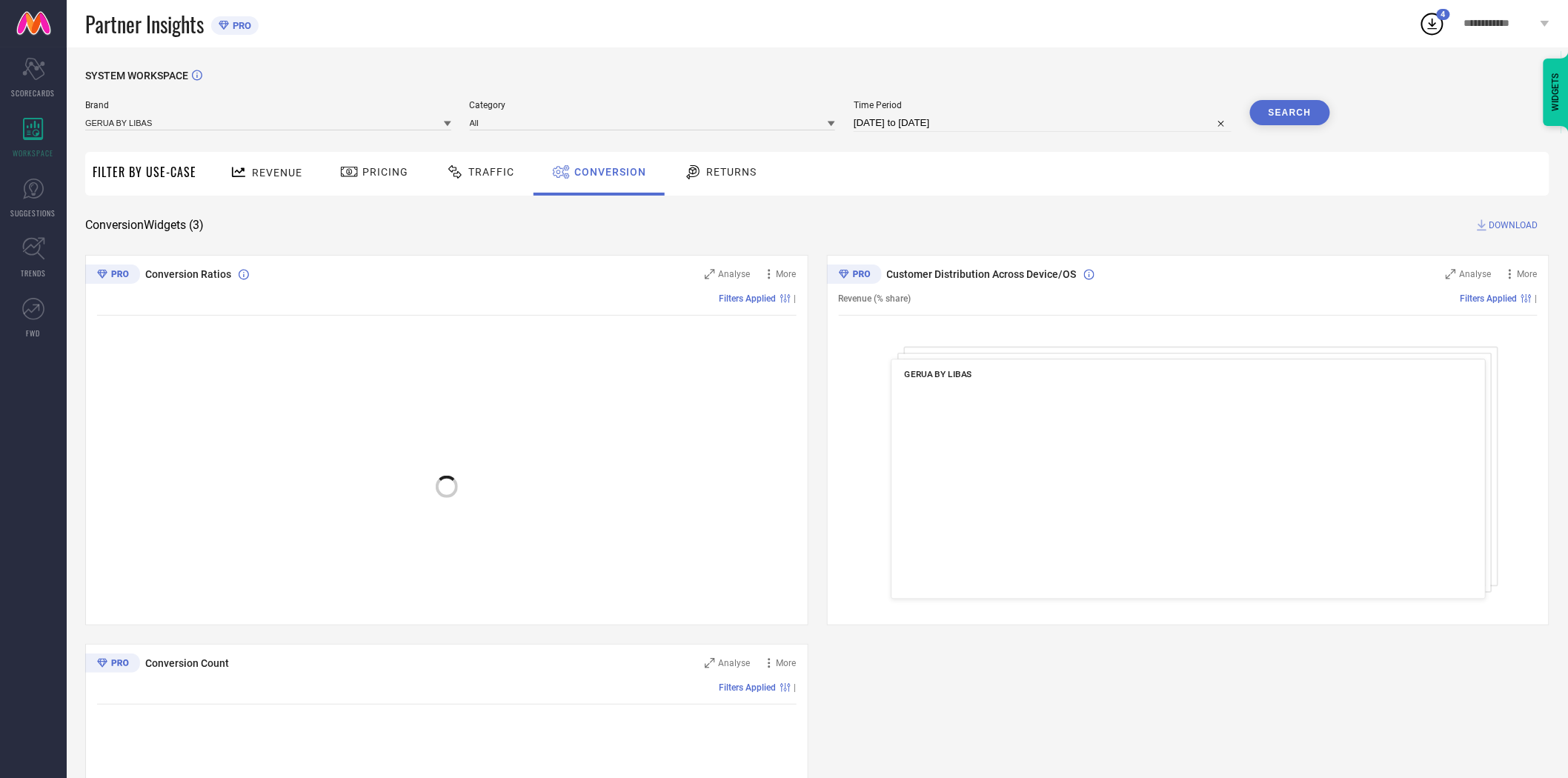
click at [1504, 224] on span "DOWNLOAD" at bounding box center [1514, 226] width 49 height 15
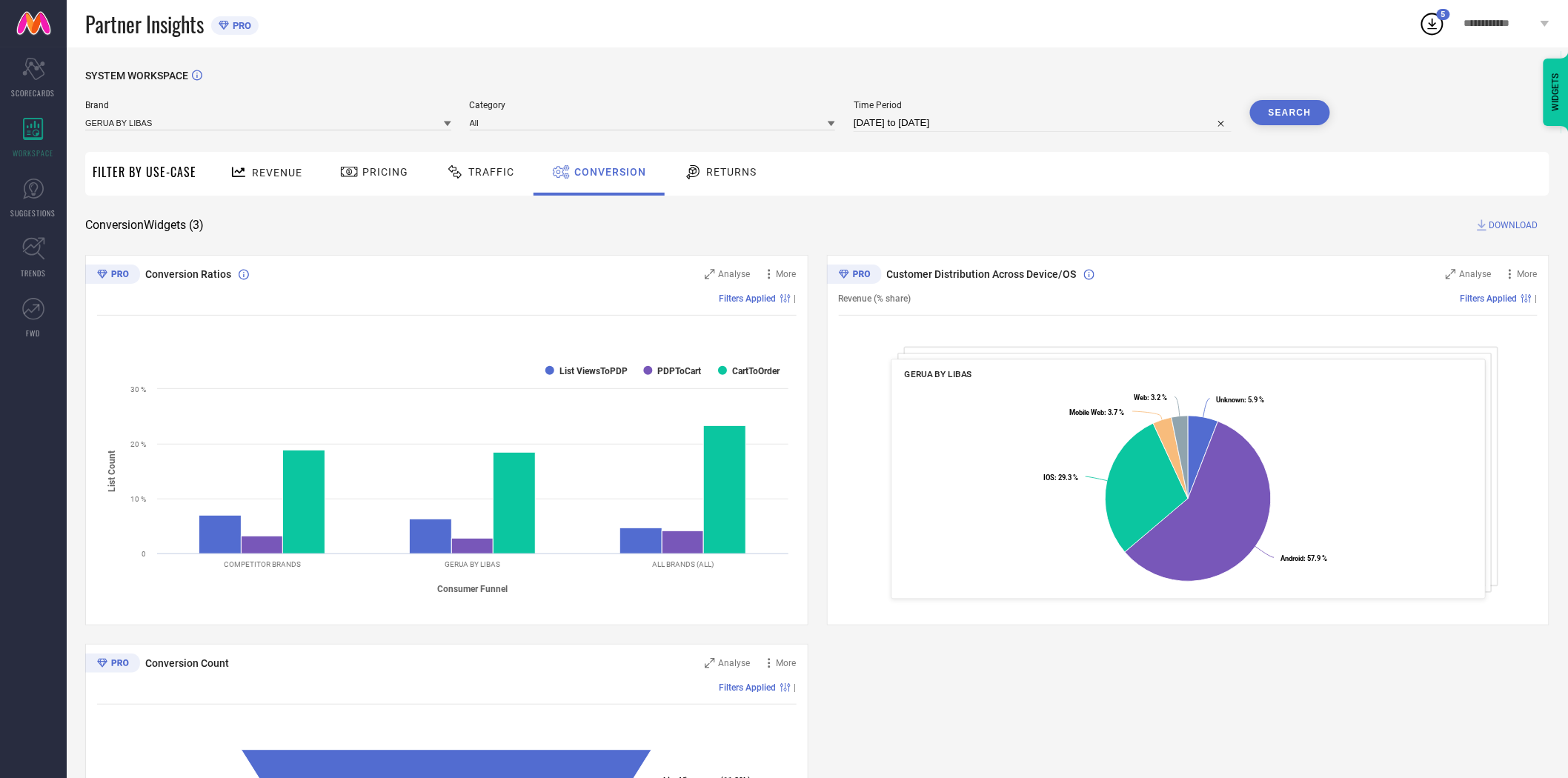
click at [448, 124] on icon at bounding box center [448, 124] width 8 height 5
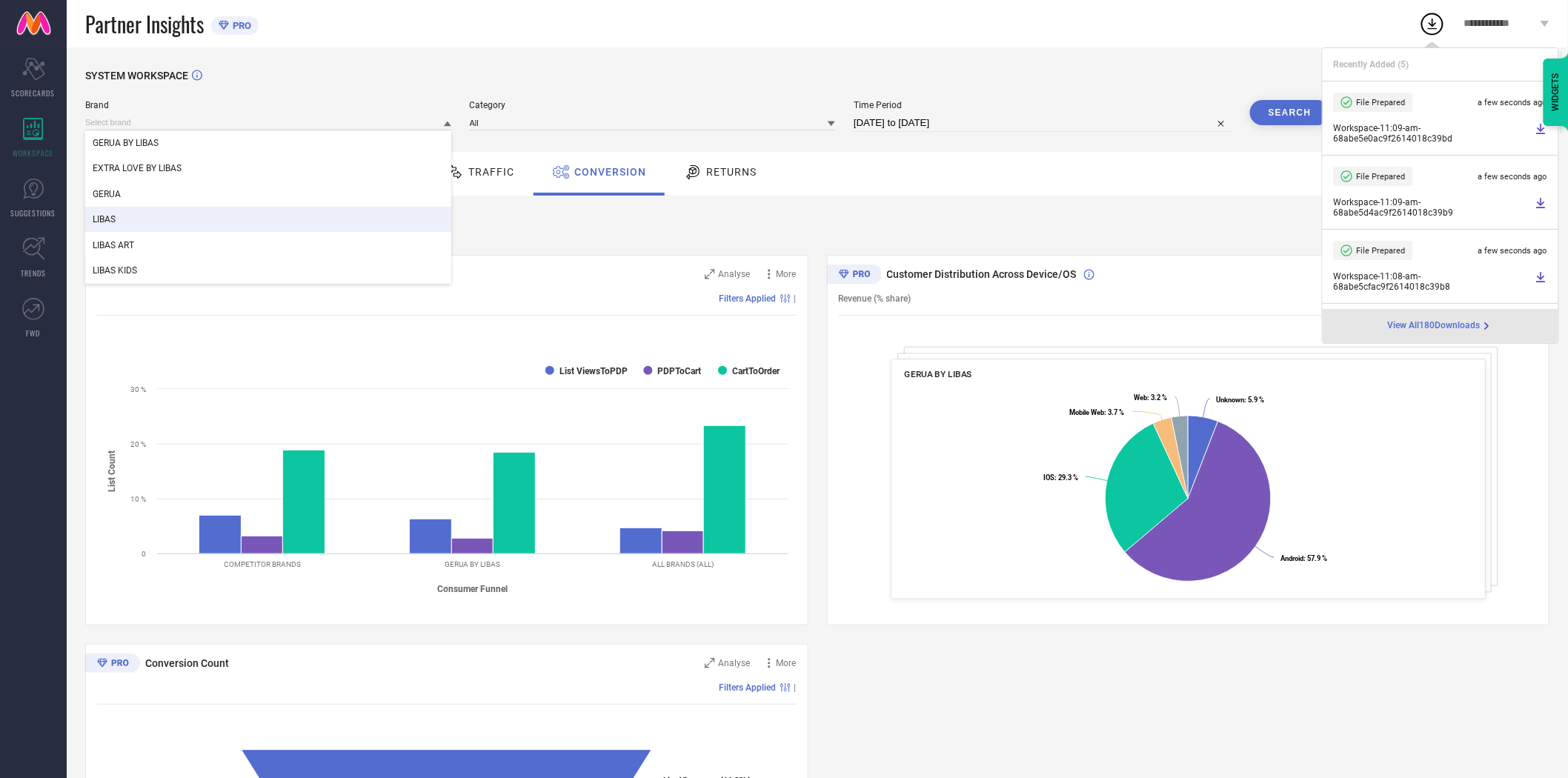
drag, startPoint x: 188, startPoint y: 211, endPoint x: 218, endPoint y: 211, distance: 30.0
click at [188, 211] on div "LIBAS" at bounding box center [267, 219] width 366 height 25
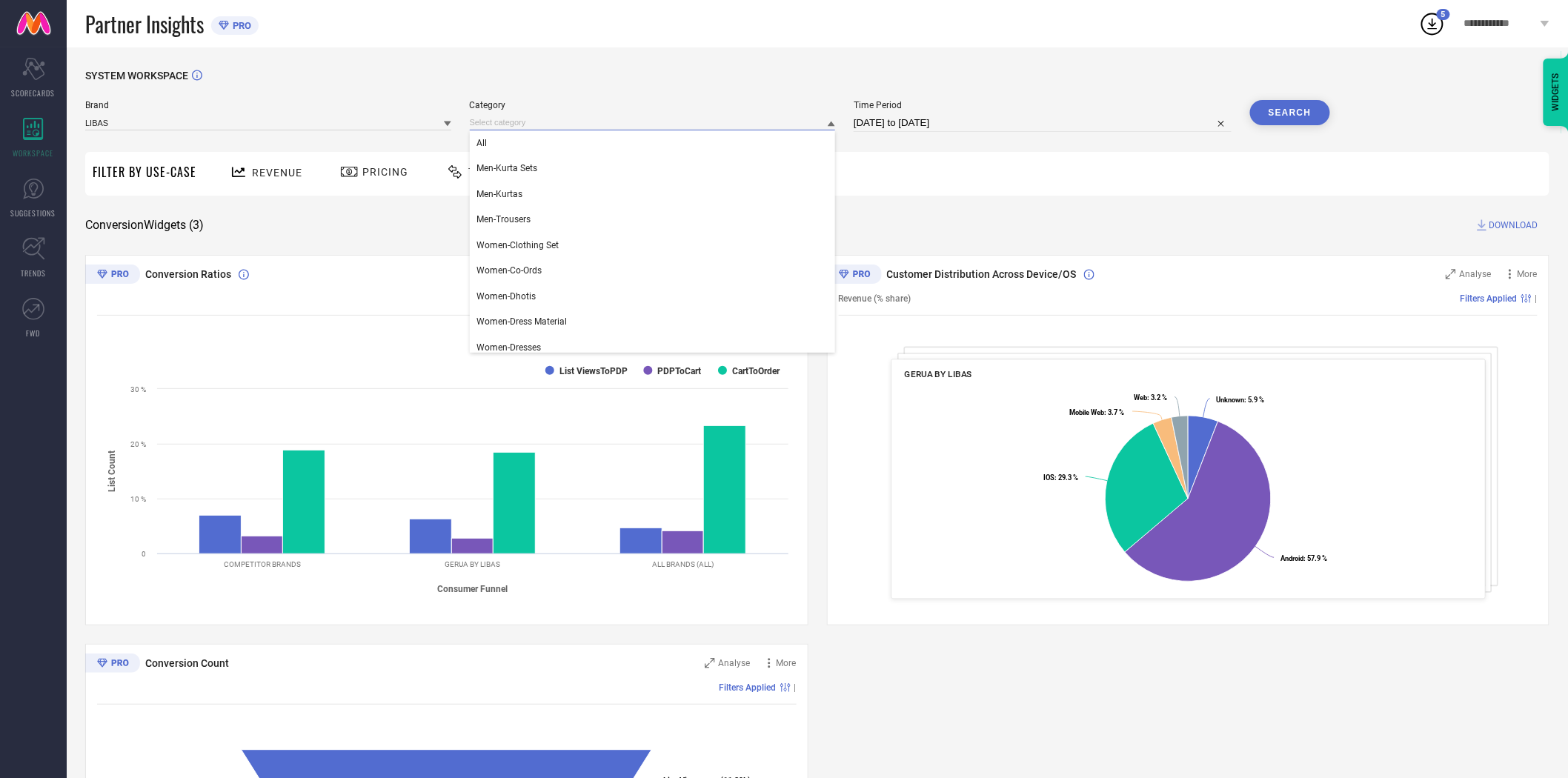
click at [510, 120] on input at bounding box center [652, 123] width 366 height 15
click at [515, 141] on div "All" at bounding box center [652, 143] width 366 height 25
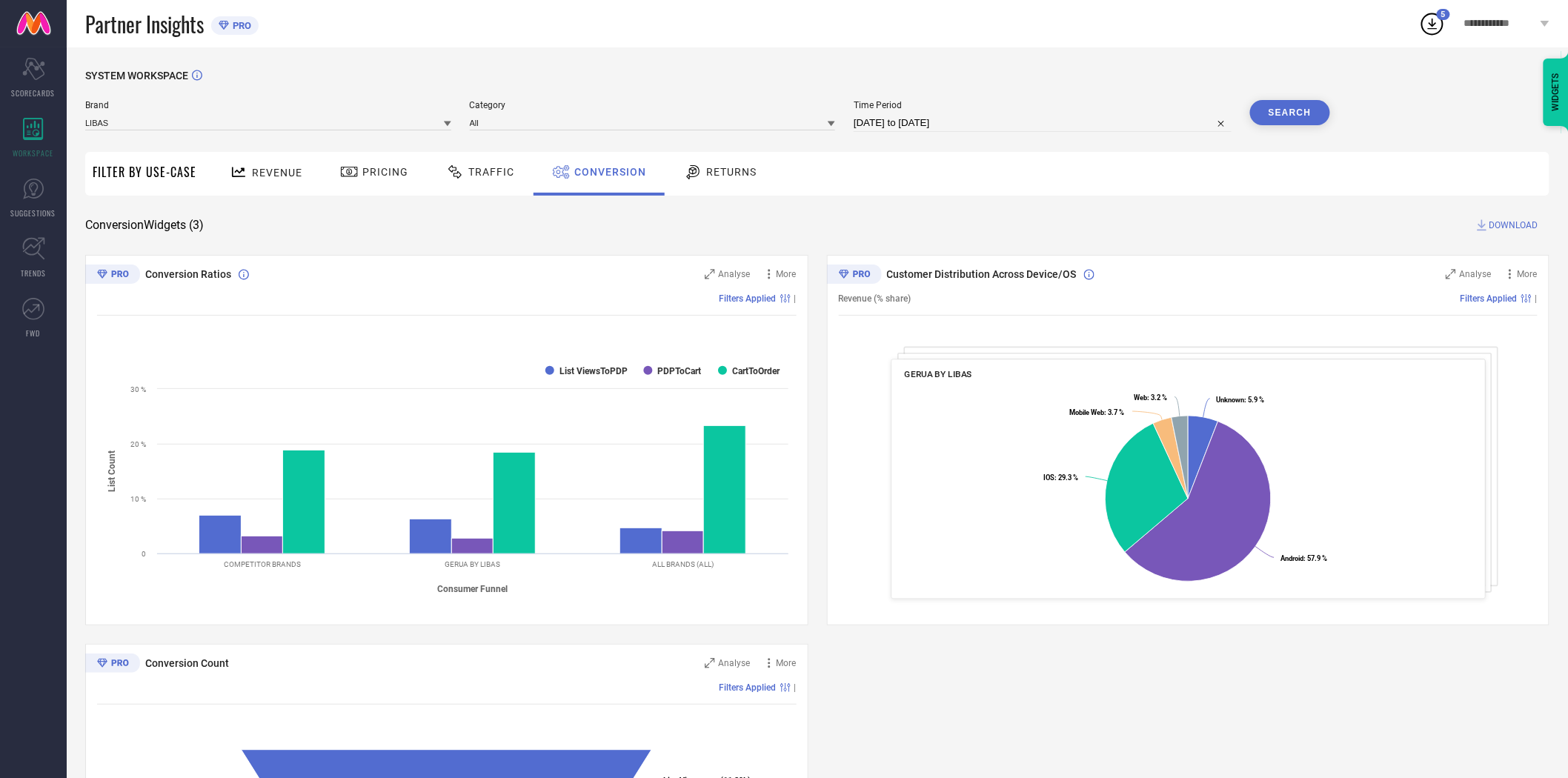
select select "7"
select select "2025"
select select "8"
select select "2025"
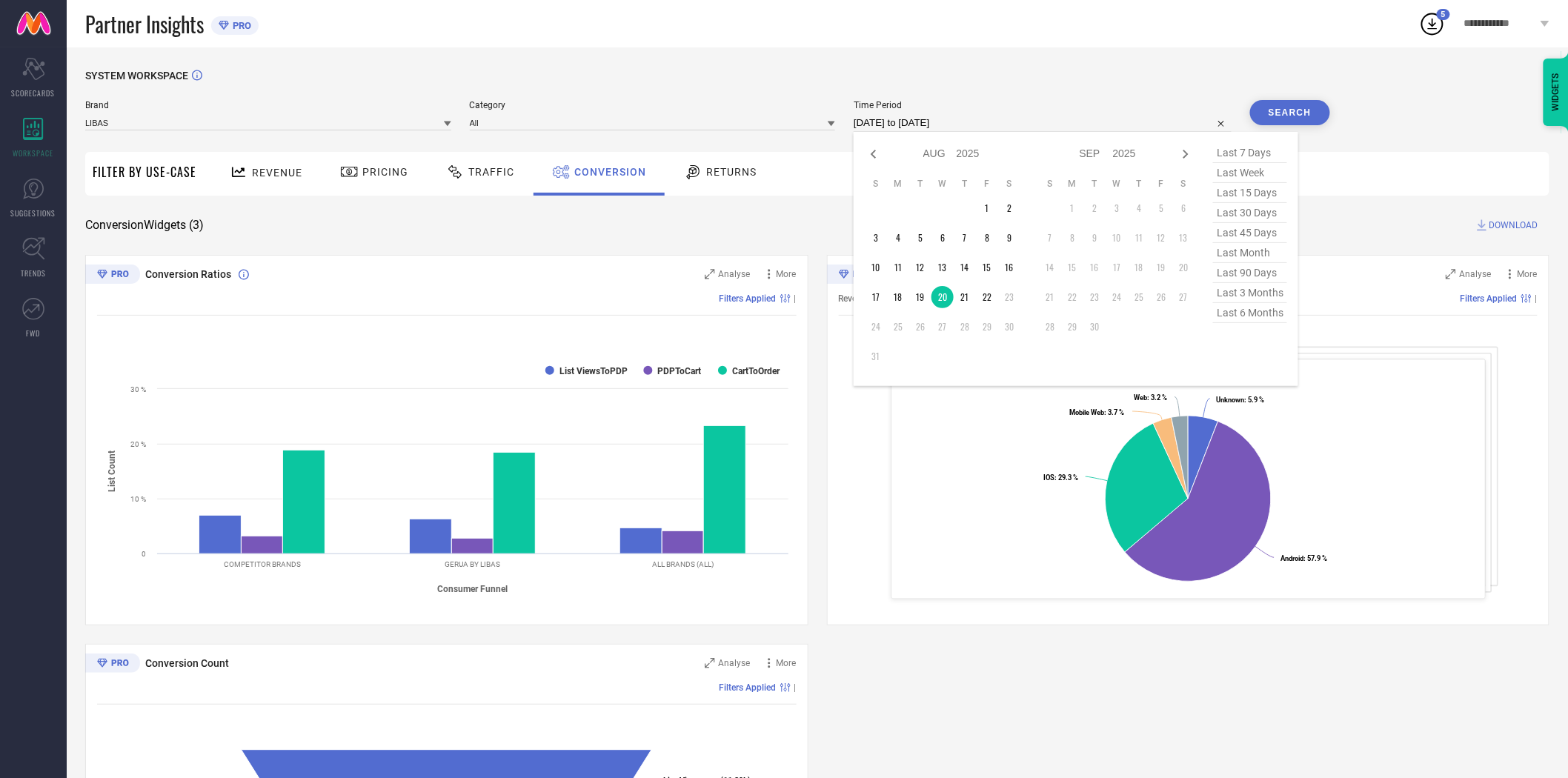
click at [923, 127] on input "[DATE] to [DATE]" at bounding box center [1043, 123] width 378 height 18
click at [946, 297] on td "20" at bounding box center [943, 297] width 23 height 23
type input "[DATE] to [DATE]"
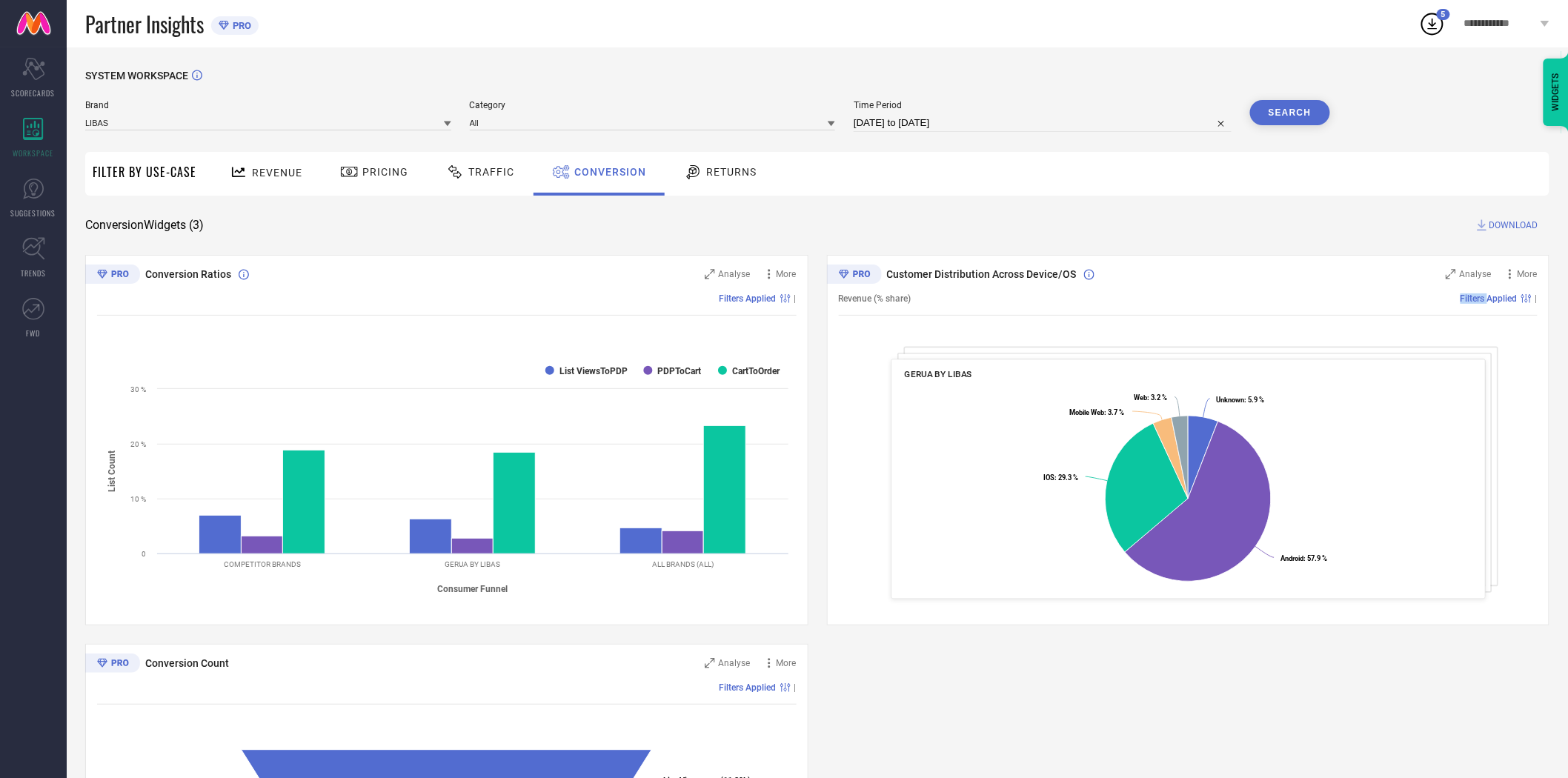
click at [941, 295] on div "Filters Applied |" at bounding box center [1225, 298] width 627 height 10
click at [1274, 117] on button "Search" at bounding box center [1289, 112] width 80 height 25
drag, startPoint x: 1298, startPoint y: 114, endPoint x: 1331, endPoint y: 127, distance: 35.5
click at [1298, 114] on button "Search" at bounding box center [1289, 112] width 80 height 25
click at [1502, 221] on span "DOWNLOAD" at bounding box center [1514, 226] width 49 height 15
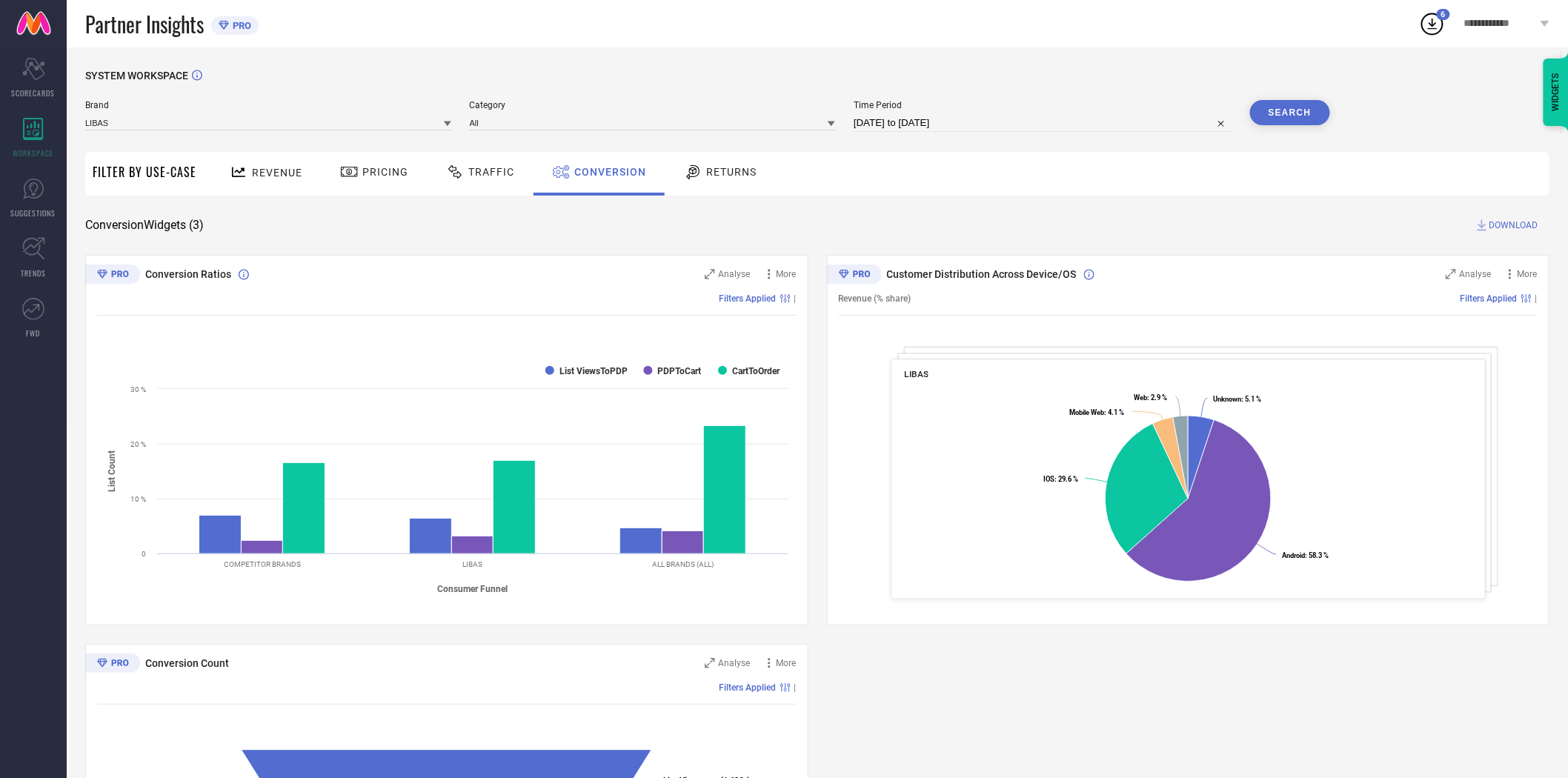
click at [985, 127] on input "[DATE] to [DATE]" at bounding box center [1043, 123] width 378 height 18
select select "7"
select select "2025"
select select "8"
select select "2025"
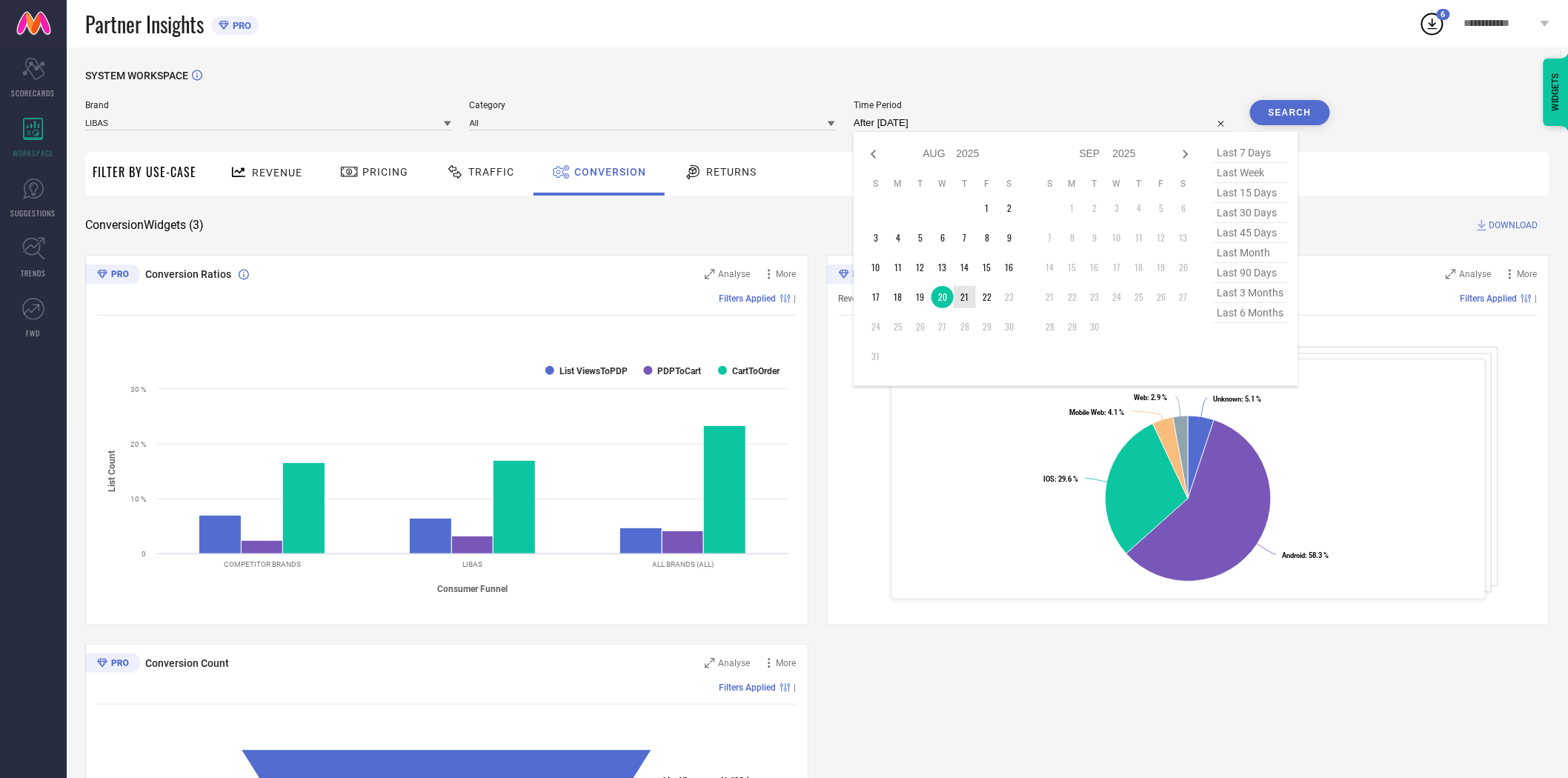
click at [966, 305] on td "21" at bounding box center [964, 297] width 23 height 23
type input "[DATE] to [DATE]"
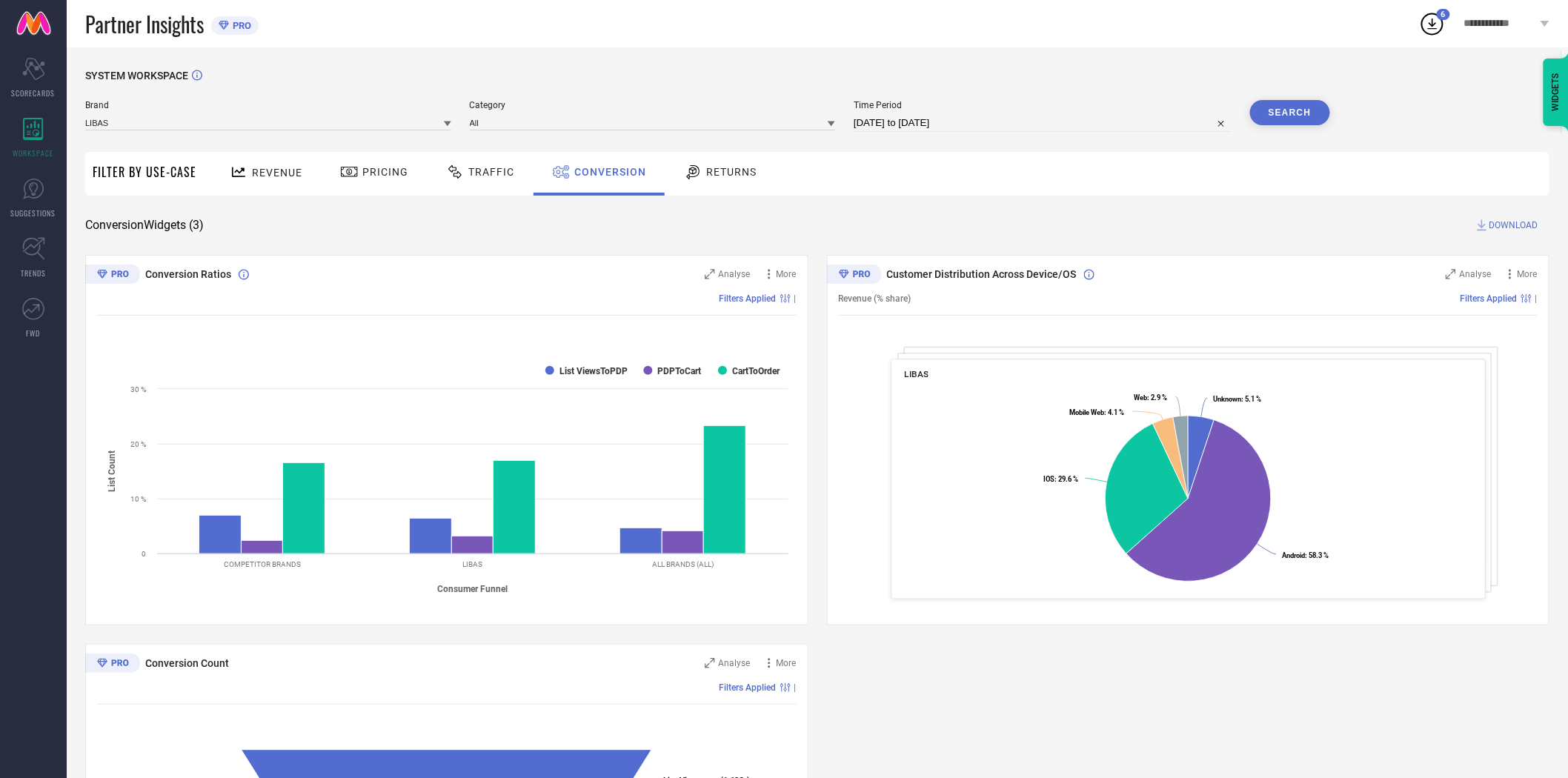
click at [1287, 115] on button "Search" at bounding box center [1289, 112] width 80 height 25
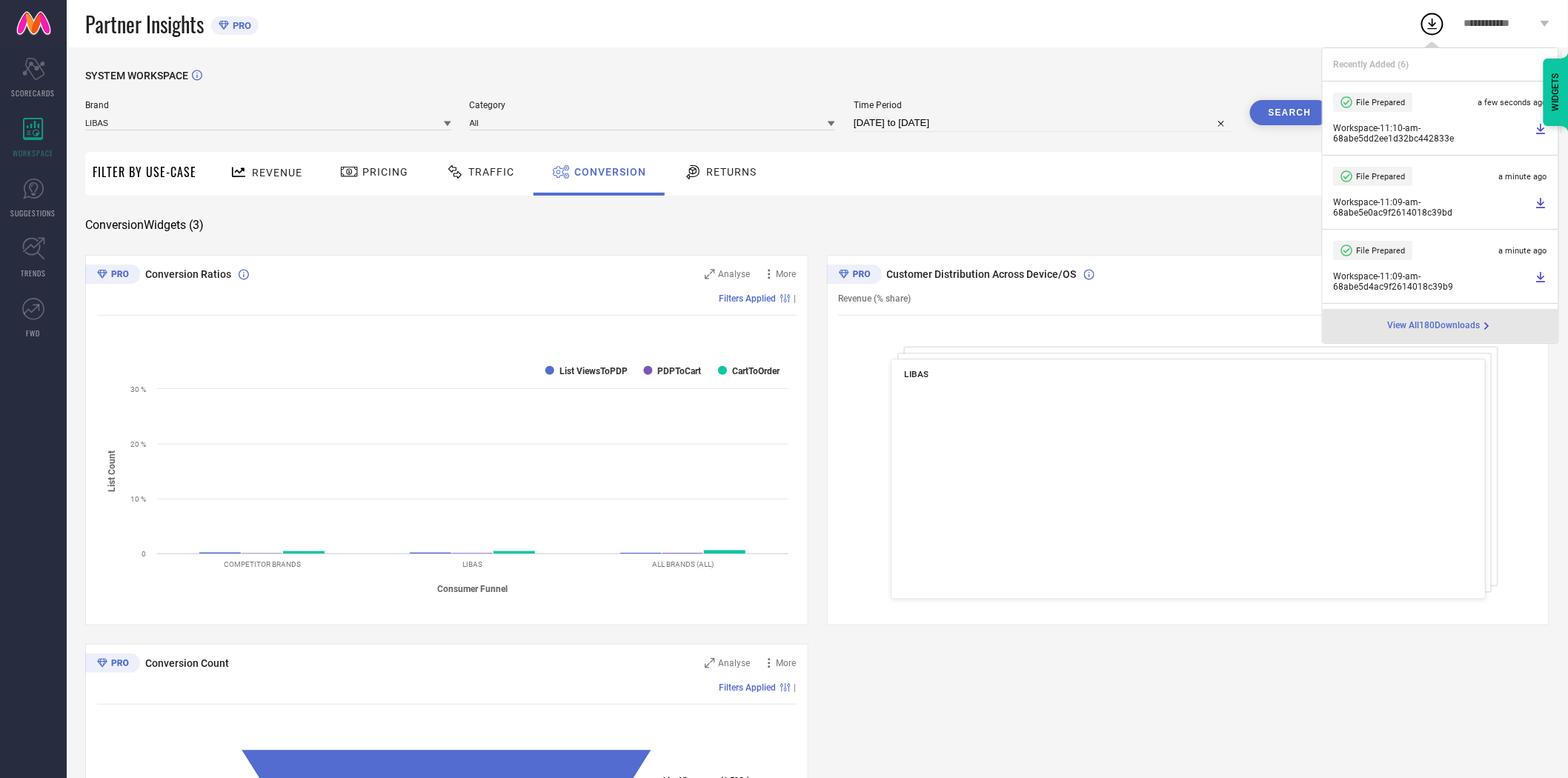
drag, startPoint x: 1261, startPoint y: 200, endPoint x: 1408, endPoint y: 209, distance: 147.3
click at [1265, 200] on div "SYSTEM WORKSPACE Brand LIBAS Category All Time Period [DATE] to [DATE] Search F…" at bounding box center [817, 542] width 1464 height 944
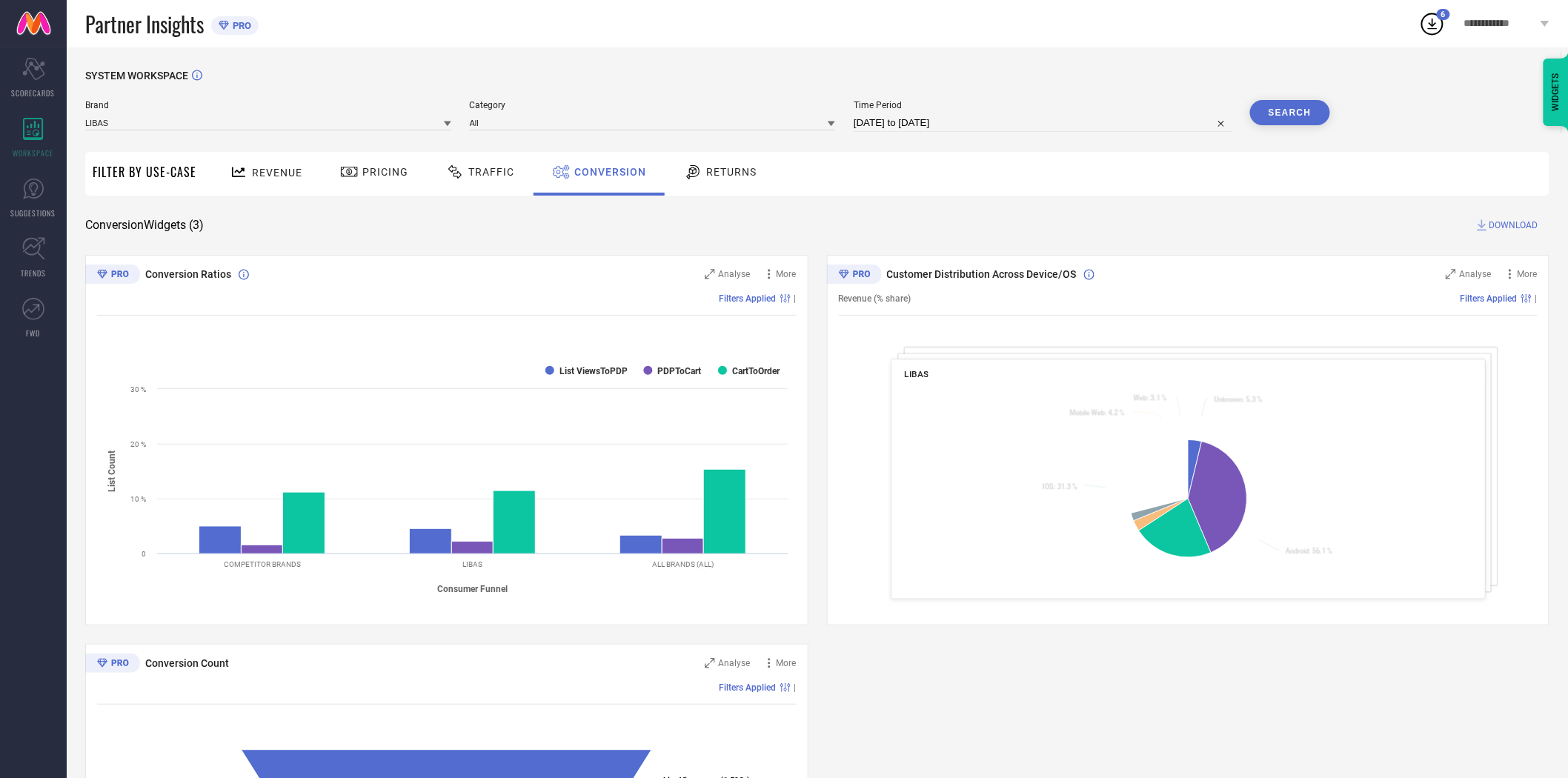
click at [1514, 224] on span "DOWNLOAD" at bounding box center [1514, 226] width 49 height 15
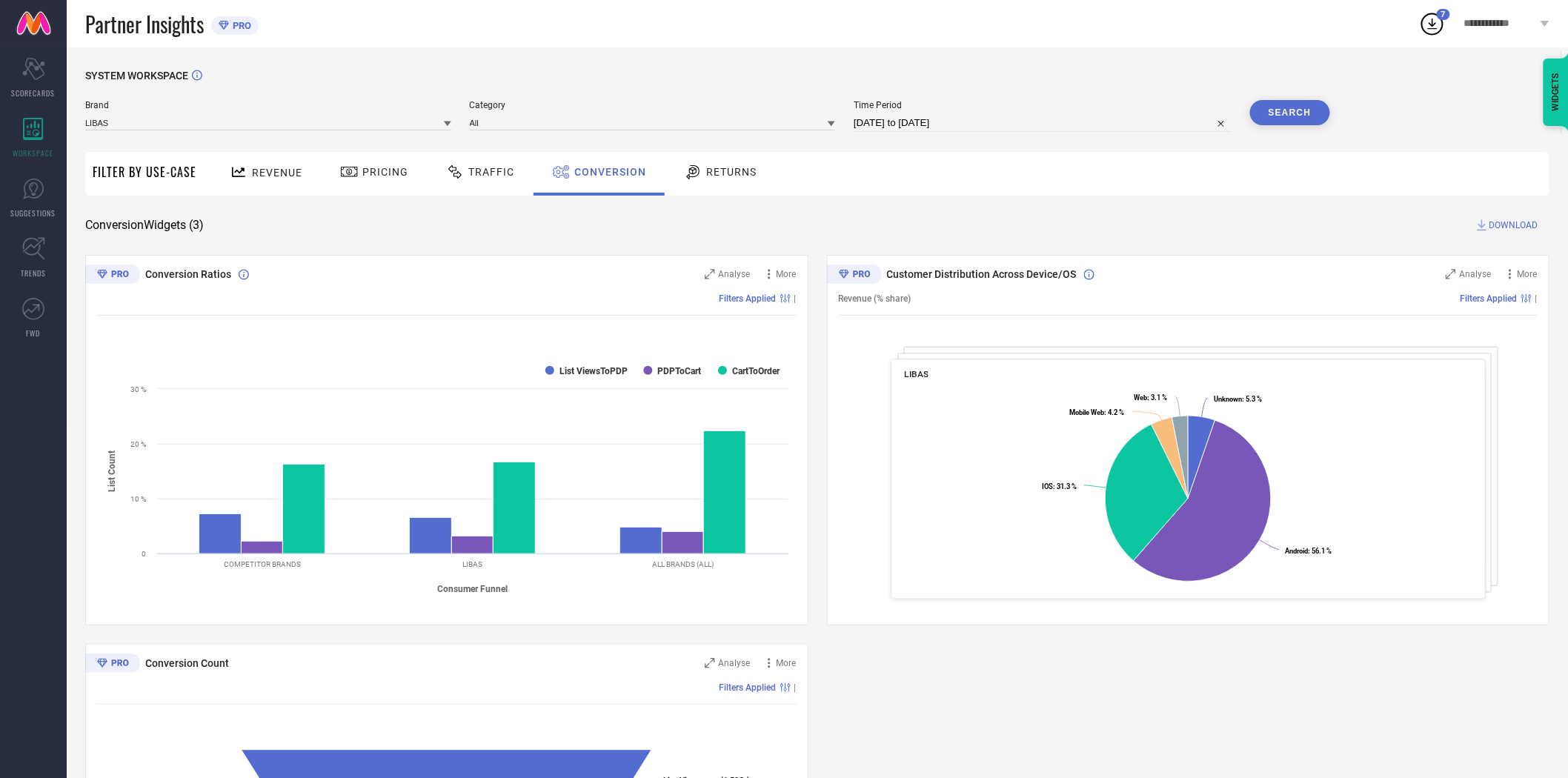
click at [1032, 124] on input "[DATE] to [DATE]" at bounding box center [1043, 123] width 378 height 18
select select "7"
select select "2025"
select select "8"
select select "2025"
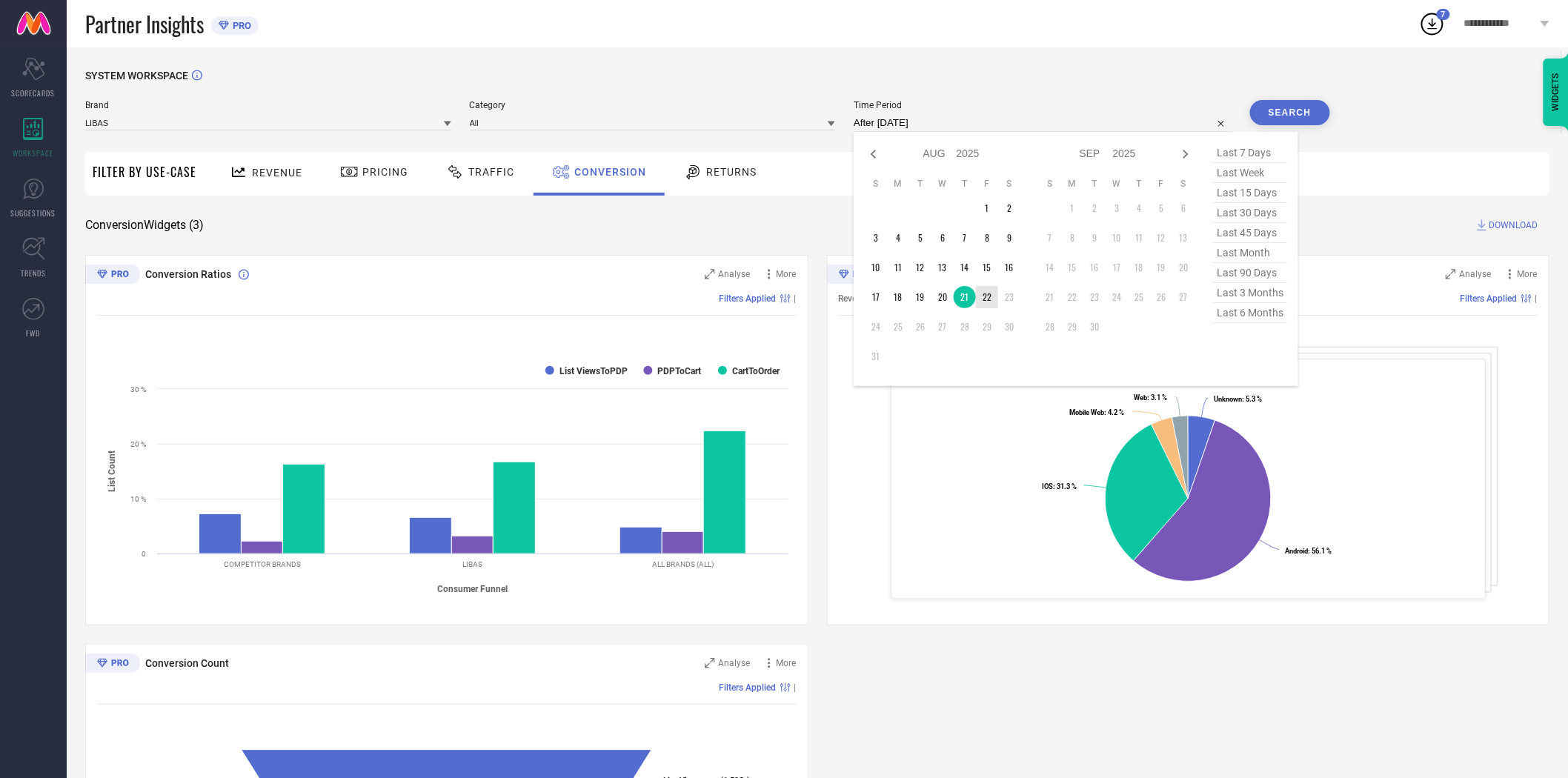
click at [988, 305] on td "22" at bounding box center [987, 297] width 23 height 23
type input "[DATE] to [DATE]"
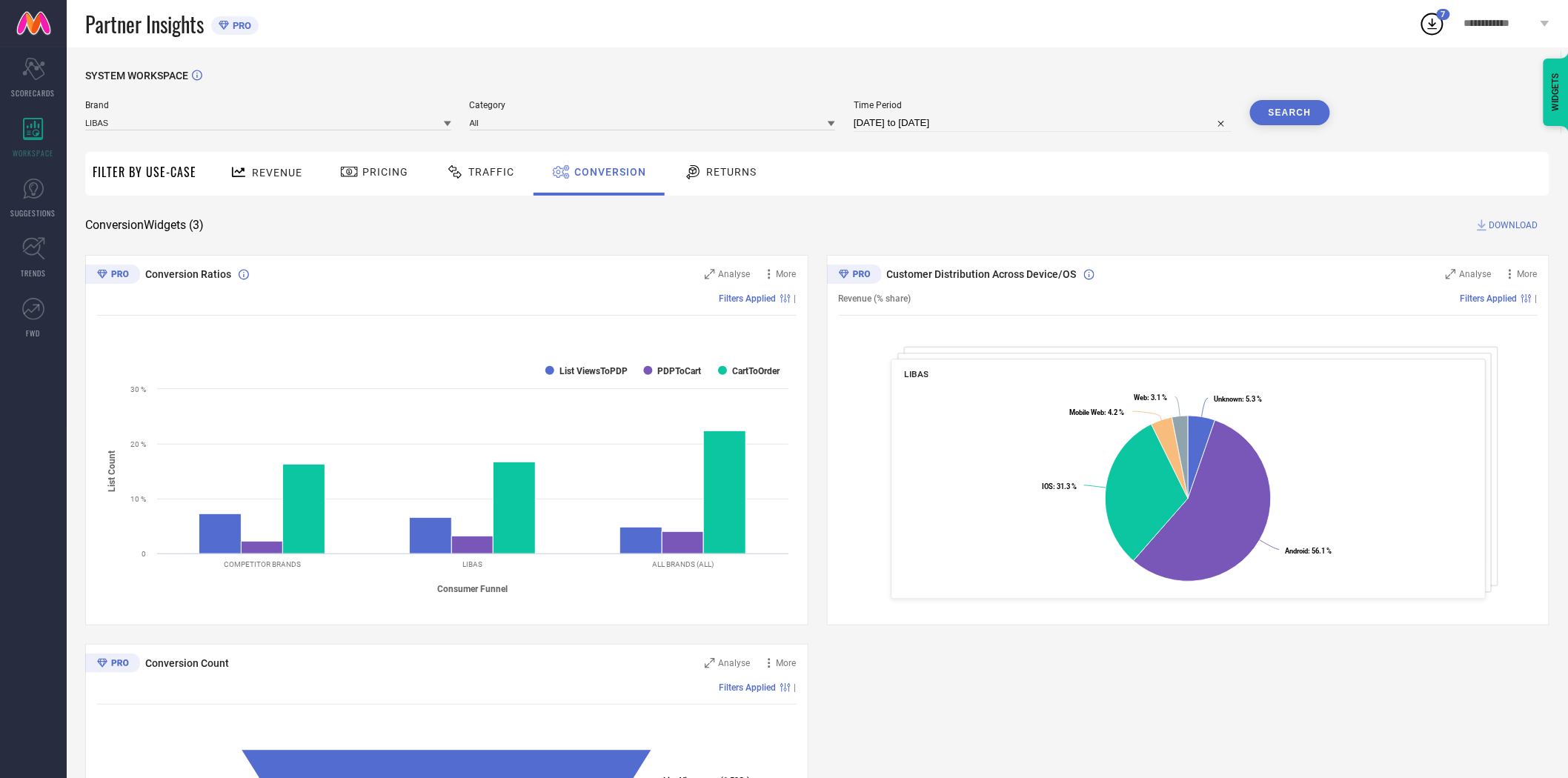
click at [1297, 110] on button "Search" at bounding box center [1289, 112] width 80 height 25
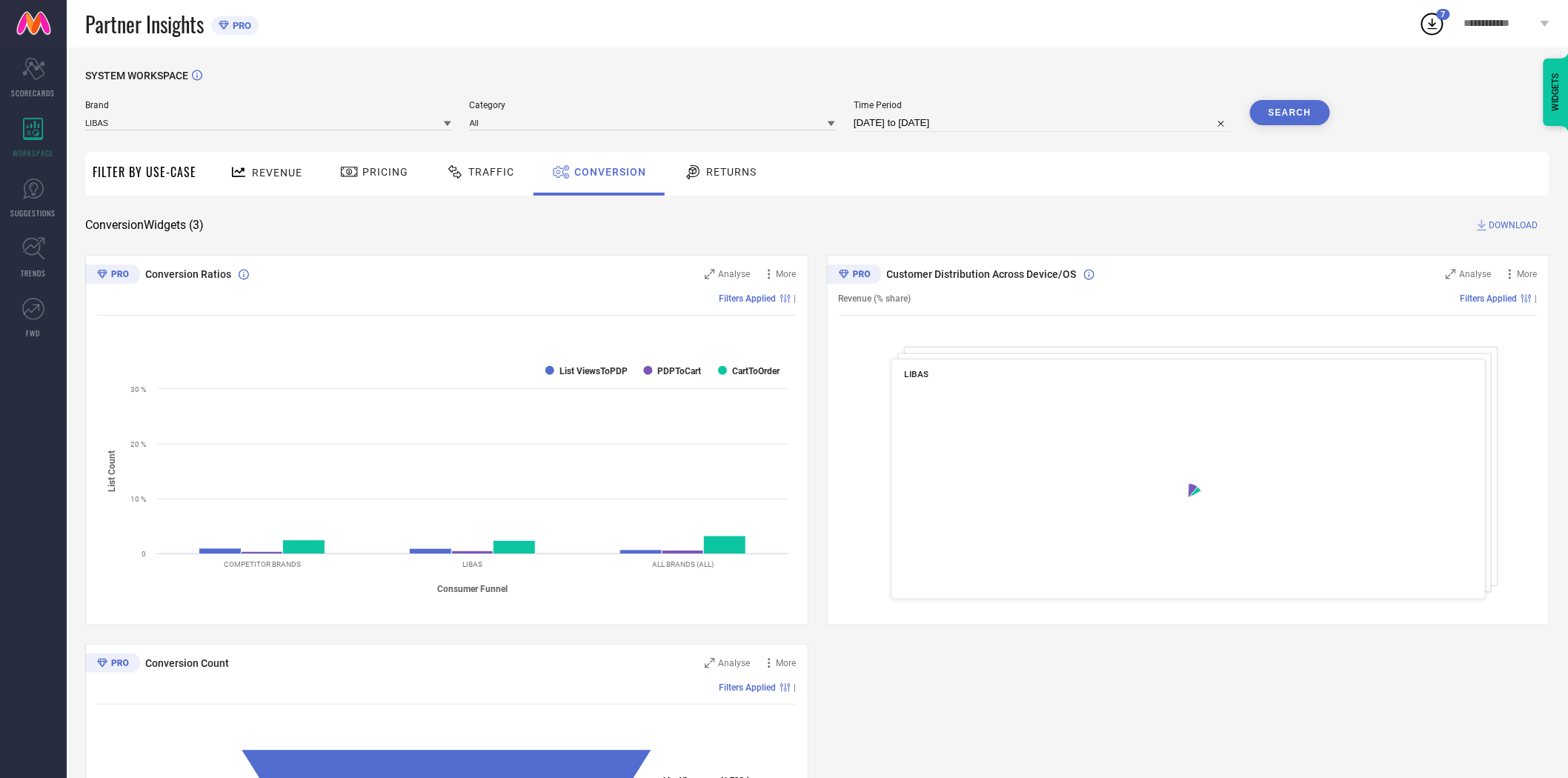
click at [1173, 185] on div "Revenue Pricing Traffic Conversion Returns" at bounding box center [877, 174] width 1345 height 43
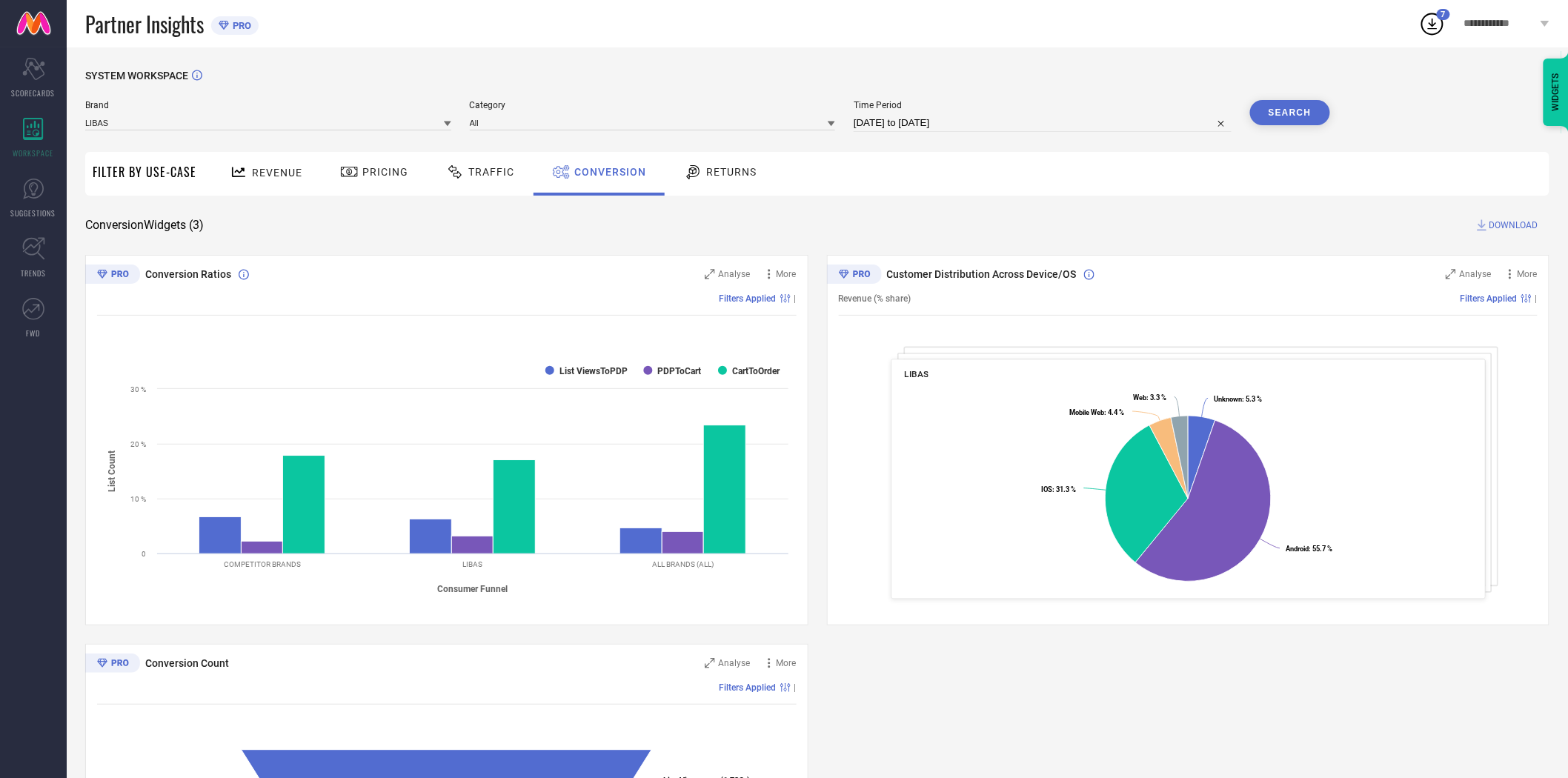
click at [1504, 223] on span "DOWNLOAD" at bounding box center [1514, 226] width 49 height 15
click at [445, 121] on icon at bounding box center [448, 124] width 8 height 8
click at [247, 247] on div "LIBAS ART" at bounding box center [267, 245] width 366 height 25
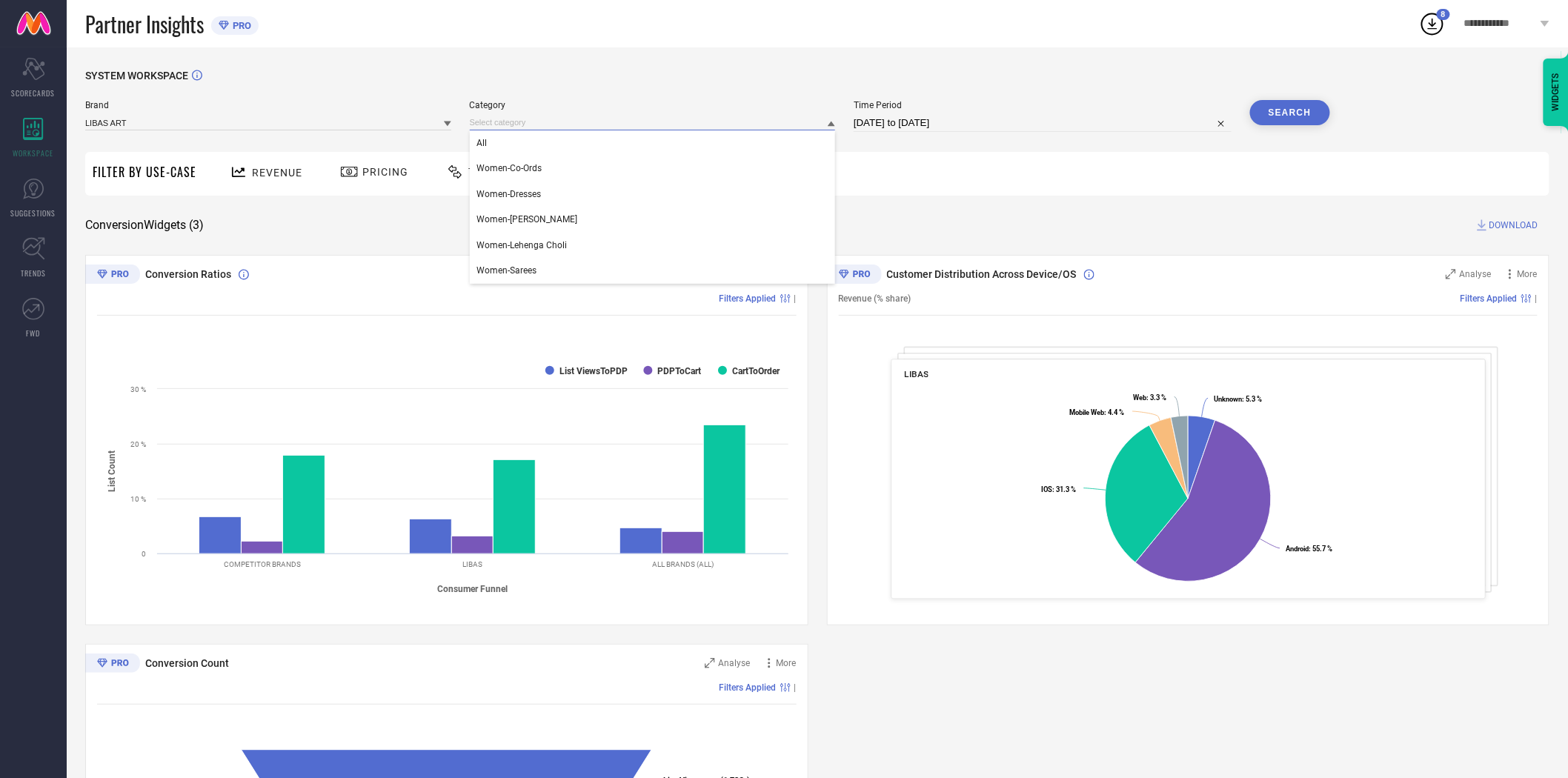
click at [524, 120] on input at bounding box center [652, 123] width 366 height 15
click at [520, 136] on div "All" at bounding box center [652, 143] width 366 height 25
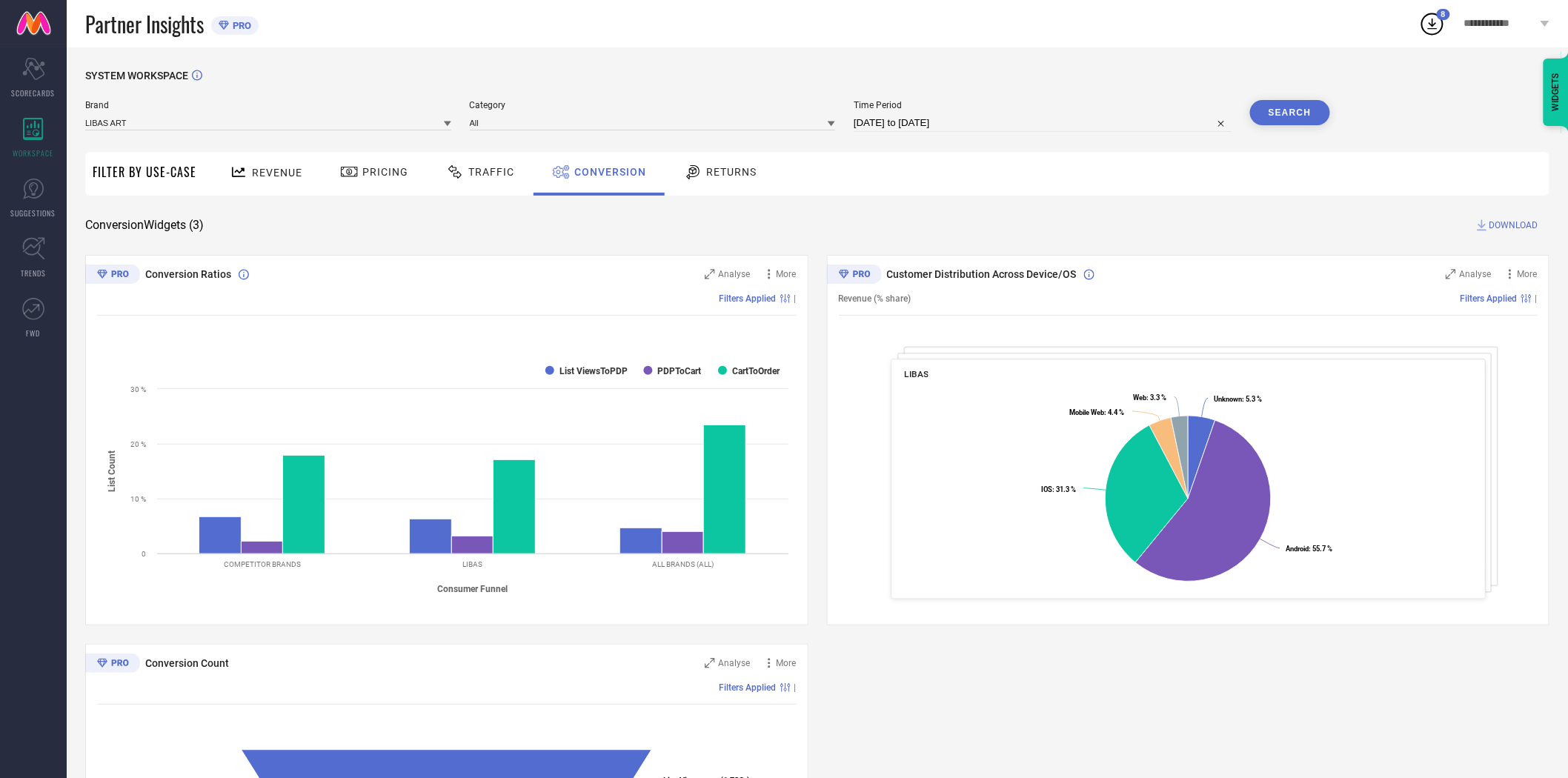
click at [1278, 106] on button "Search" at bounding box center [1289, 112] width 80 height 25
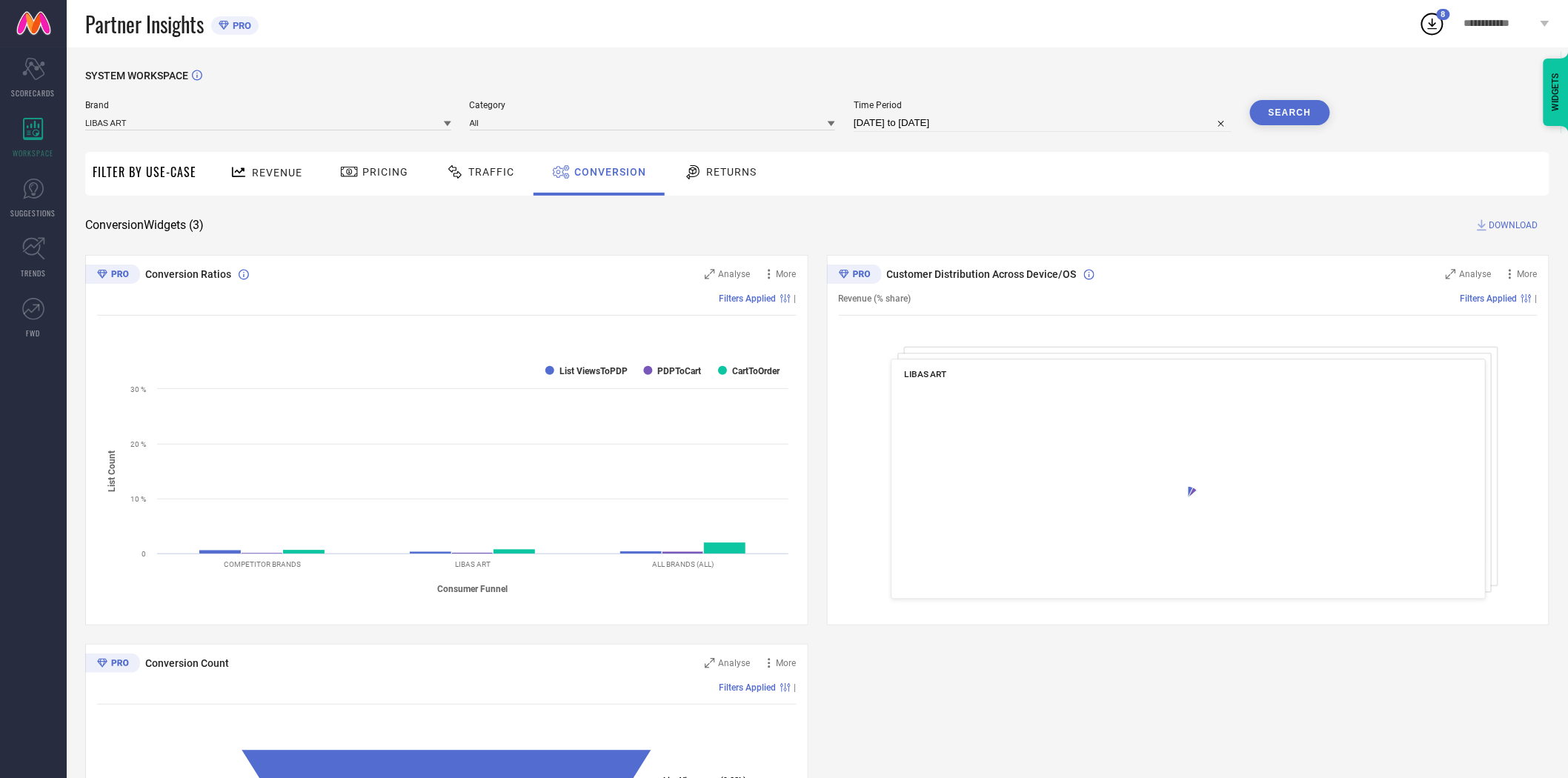
click at [1522, 226] on span "DOWNLOAD" at bounding box center [1514, 226] width 49 height 15
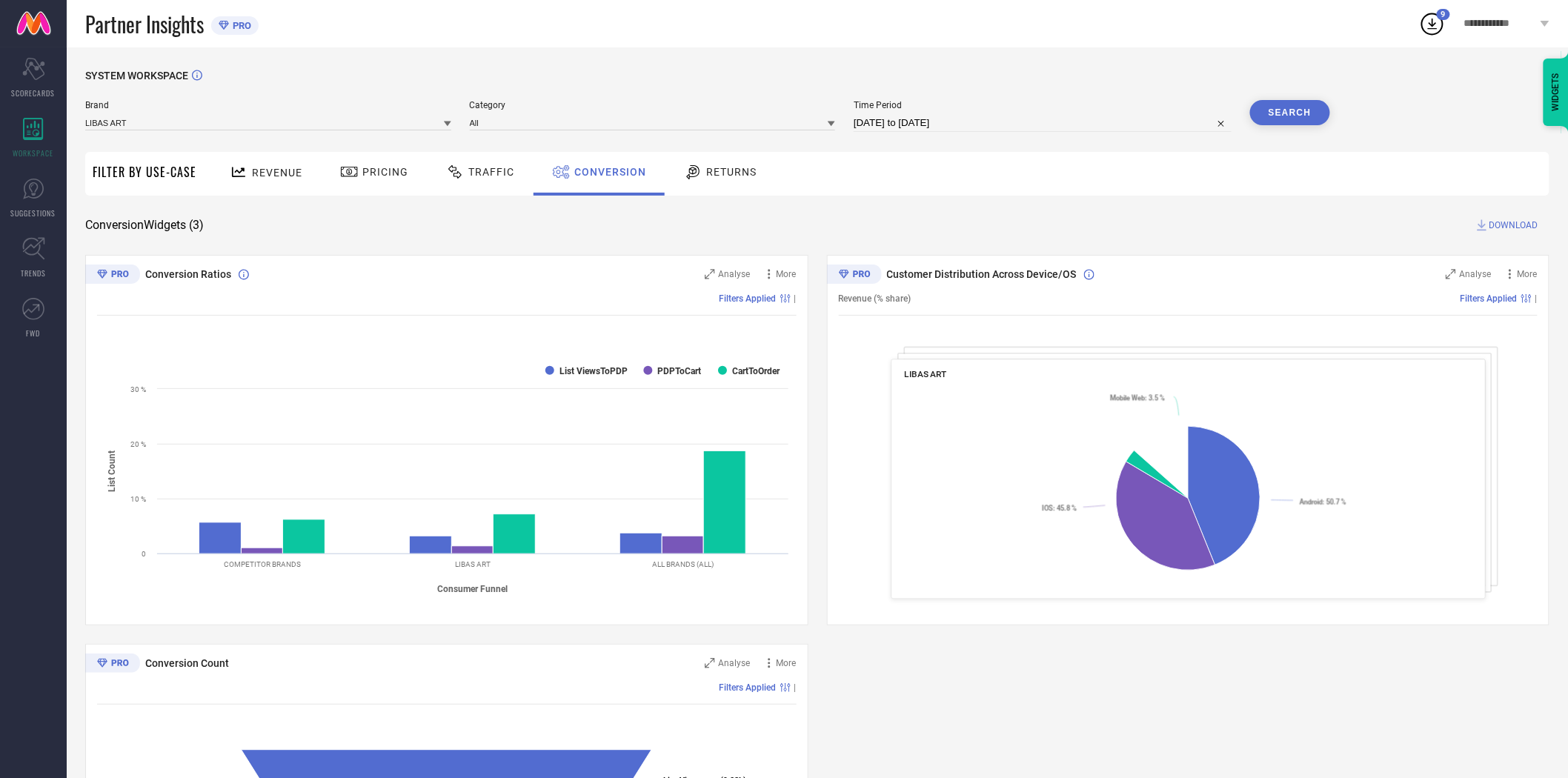
select select "7"
select select "2025"
select select "8"
select select "2025"
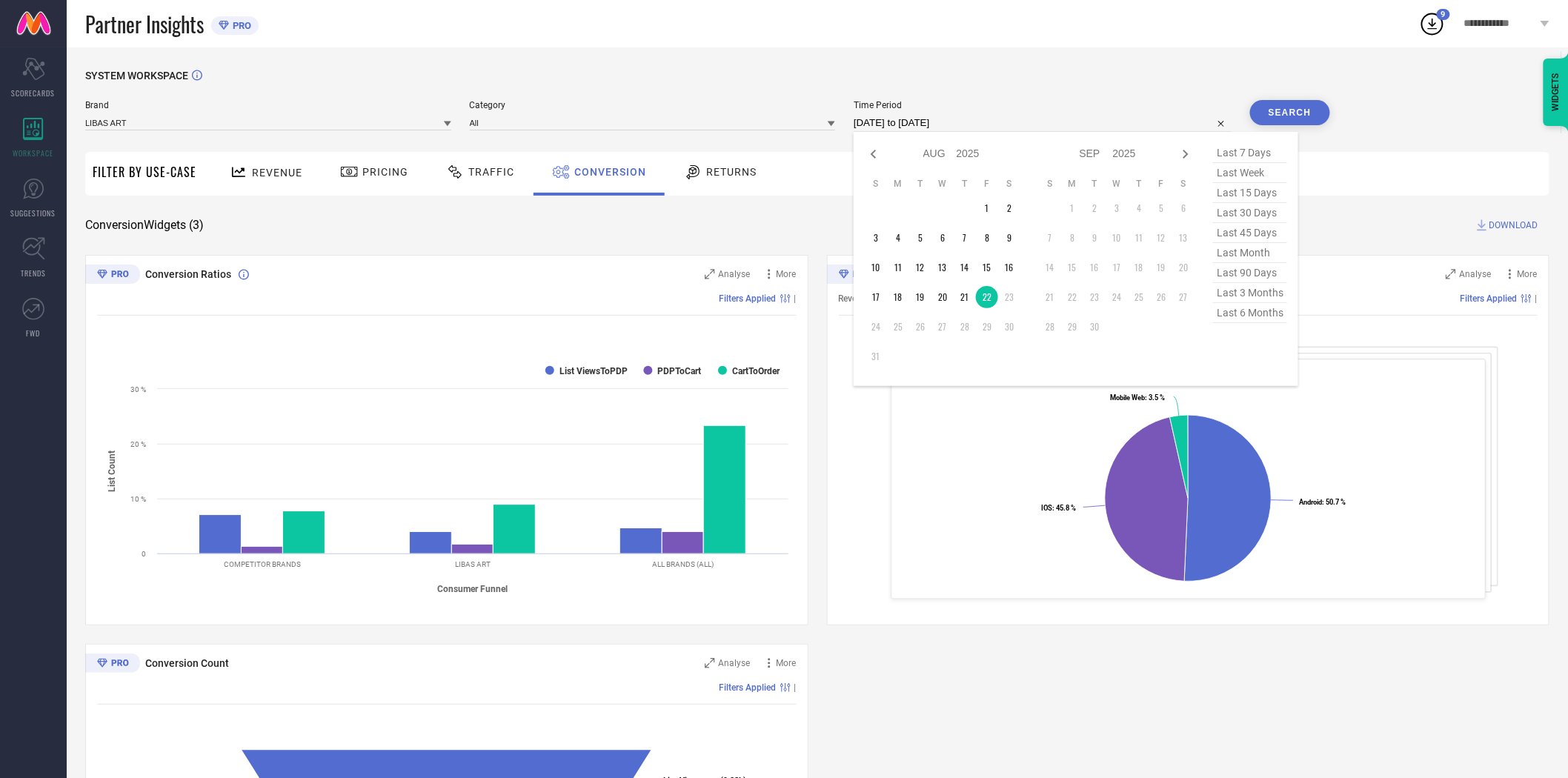
drag, startPoint x: 975, startPoint y: 116, endPoint x: 980, endPoint y: 134, distance: 18.7
click at [975, 116] on input "[DATE] to [DATE]" at bounding box center [1043, 123] width 378 height 18
click at [967, 291] on td "21" at bounding box center [964, 297] width 23 height 23
type input "[DATE] to [DATE]"
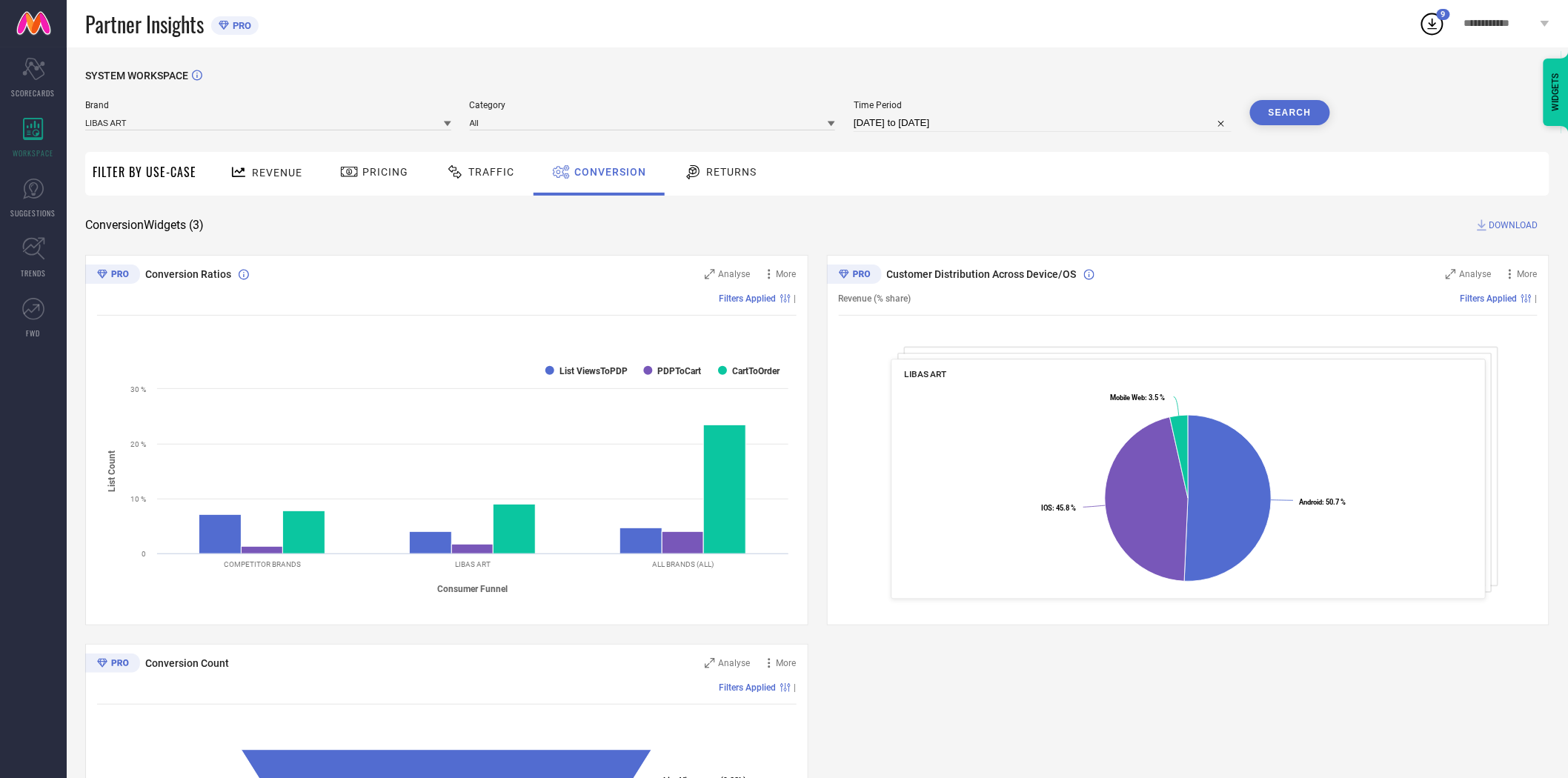
click at [1280, 111] on button "Search" at bounding box center [1289, 112] width 80 height 25
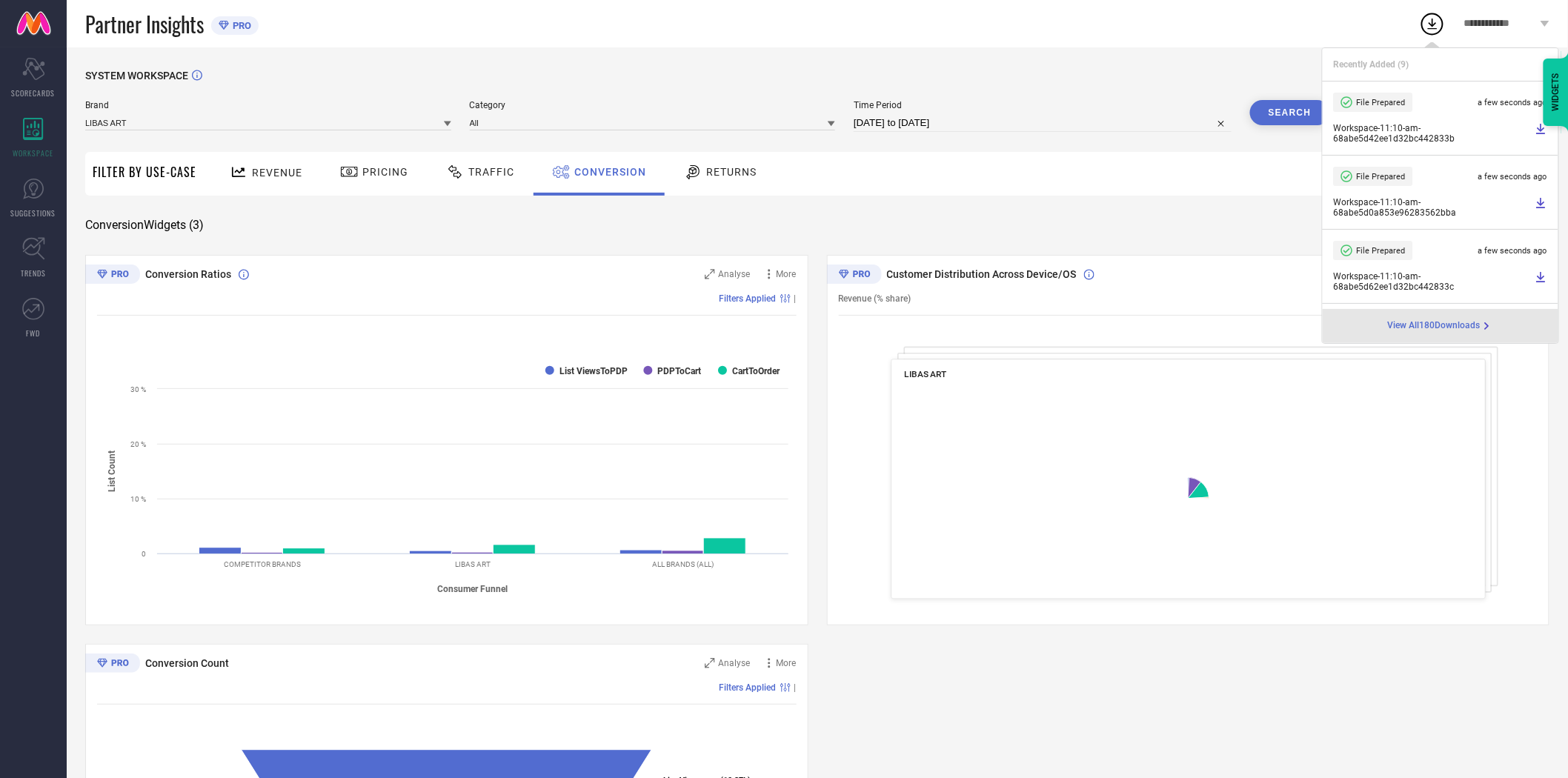
click at [1513, 216] on span "Workspace - 11:10-am - 68abe5d0a853e96283562bba" at bounding box center [1432, 208] width 197 height 21
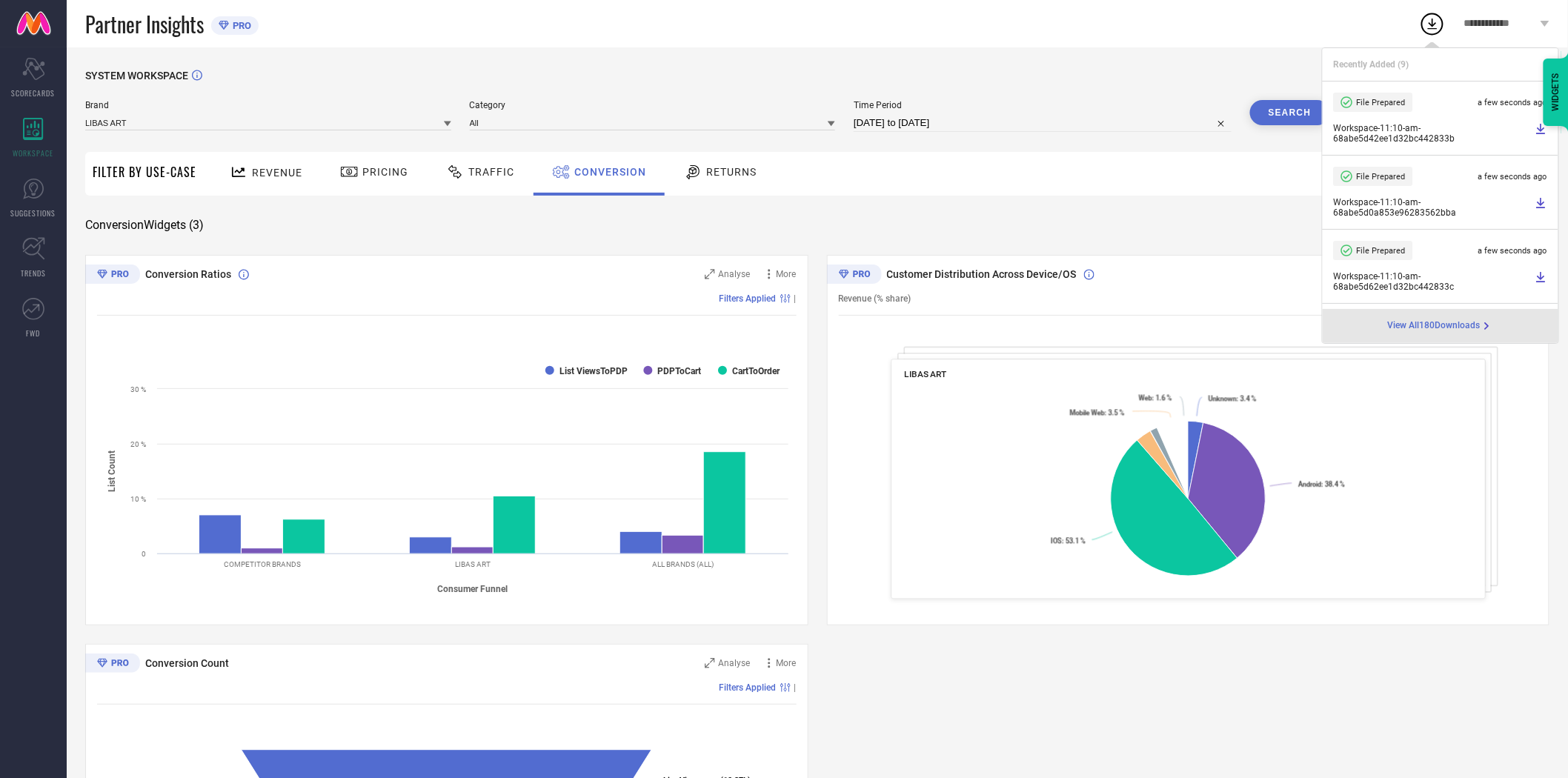
drag, startPoint x: 1284, startPoint y: 203, endPoint x: 1439, endPoint y: 215, distance: 155.5
click at [1289, 203] on div "SYSTEM WORKSPACE Brand LIBAS ART Category All Time Period [DATE] to [DATE] Sear…" at bounding box center [817, 542] width 1464 height 944
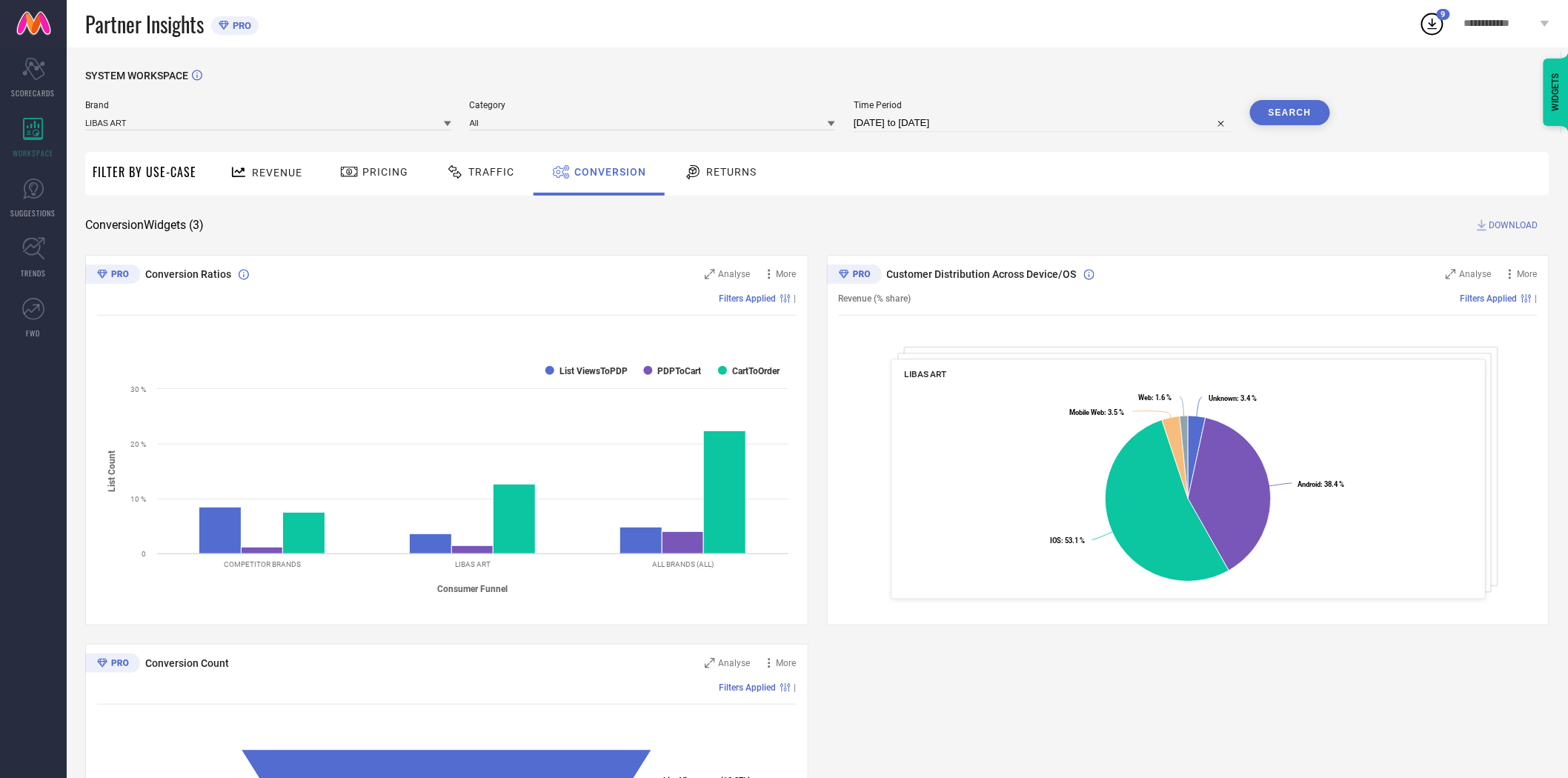
click at [1520, 223] on span "DOWNLOAD" at bounding box center [1514, 226] width 49 height 15
select select "7"
select select "2025"
select select "8"
select select "2025"
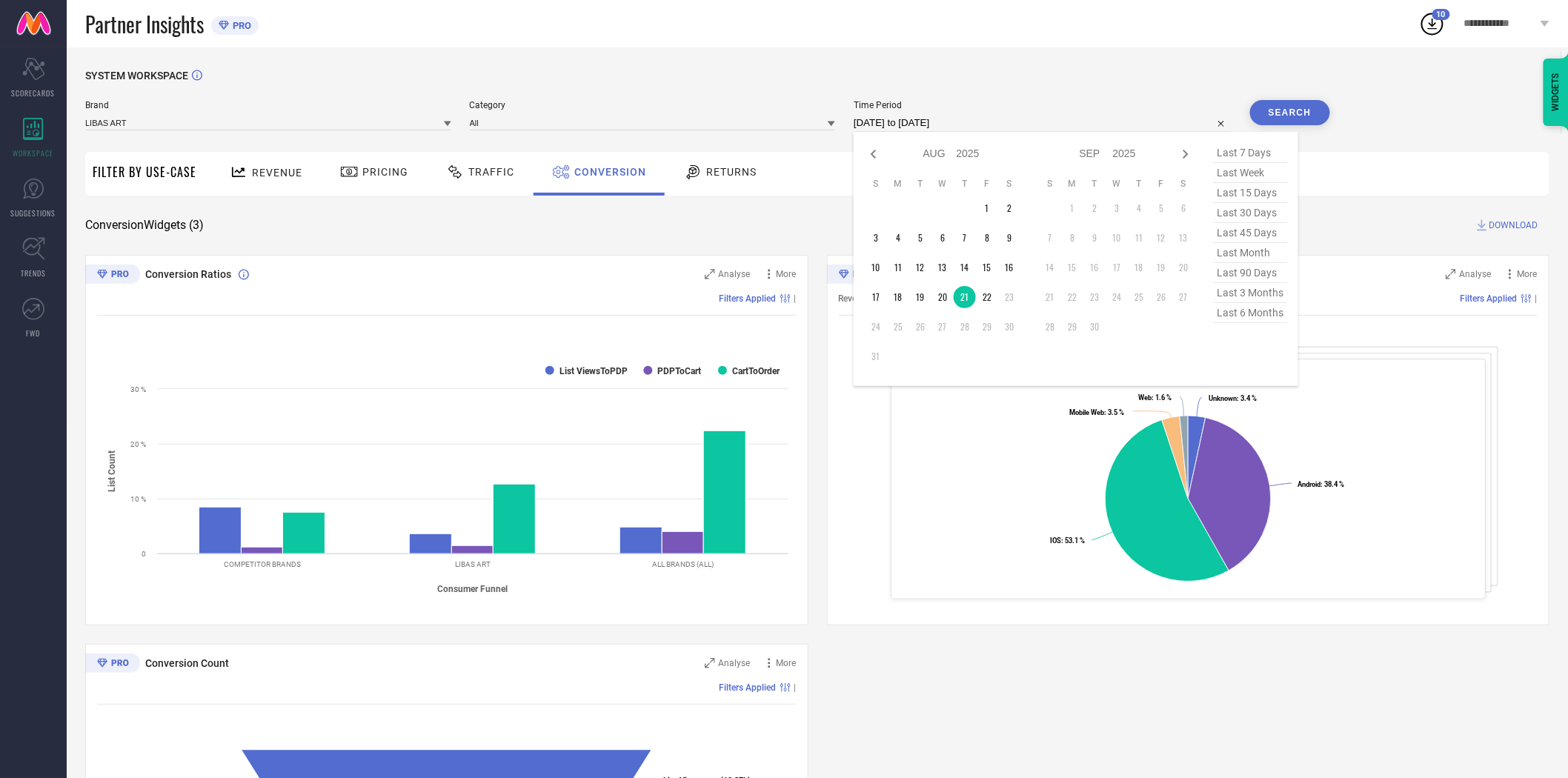
drag, startPoint x: 1016, startPoint y: 124, endPoint x: 1010, endPoint y: 154, distance: 30.6
click at [1016, 124] on input "[DATE] to [DATE]" at bounding box center [1043, 123] width 378 height 18
click at [939, 295] on td "20" at bounding box center [943, 297] width 23 height 23
type input "[DATE] to [DATE]"
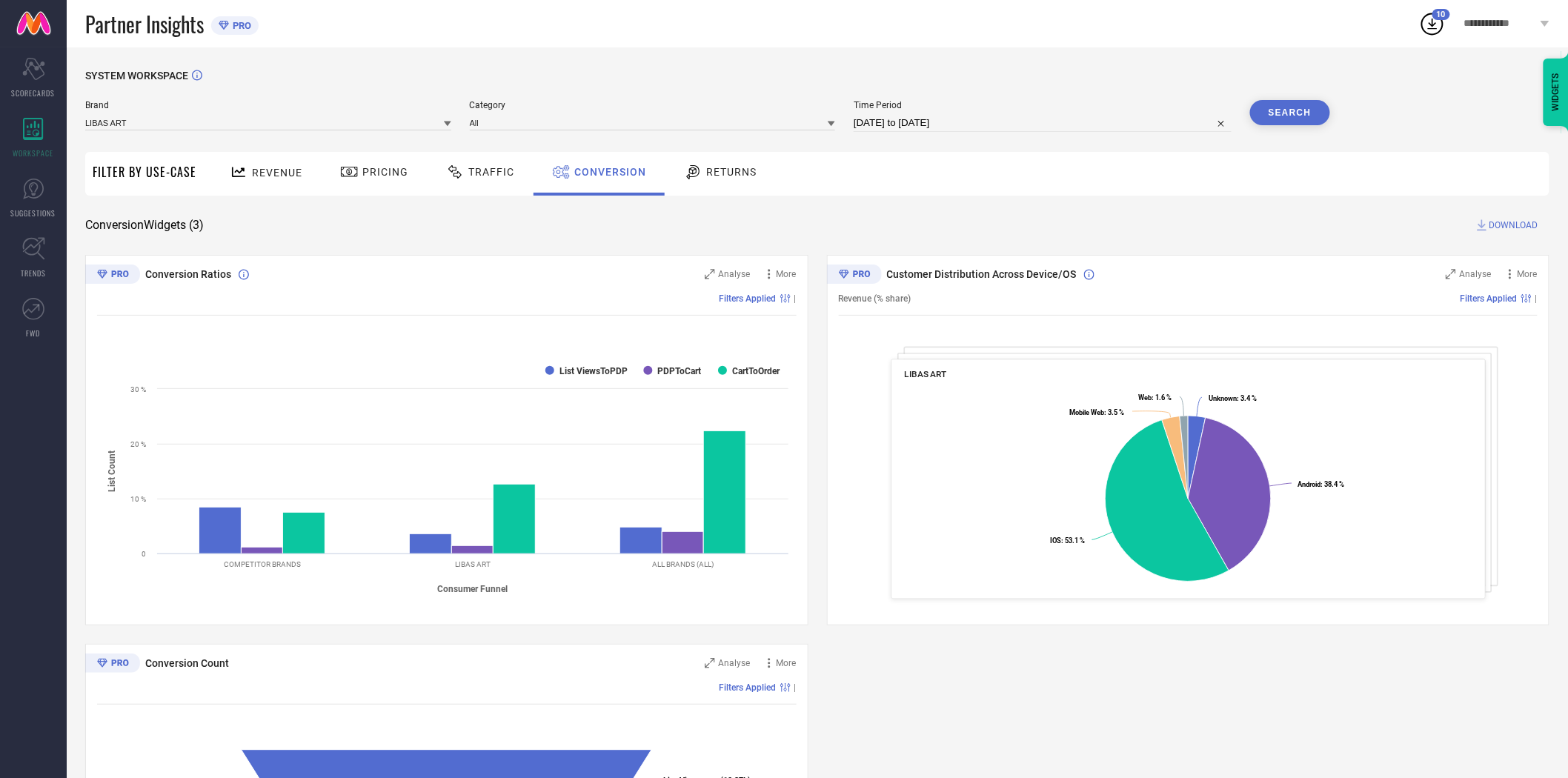
drag, startPoint x: 1029, startPoint y: 217, endPoint x: 1142, endPoint y: 204, distance: 113.7
click at [1054, 218] on div "Conversion Widgets ( 3 ) DOWNLOAD" at bounding box center [817, 226] width 1464 height 15
click at [1301, 113] on button "Search" at bounding box center [1289, 112] width 80 height 25
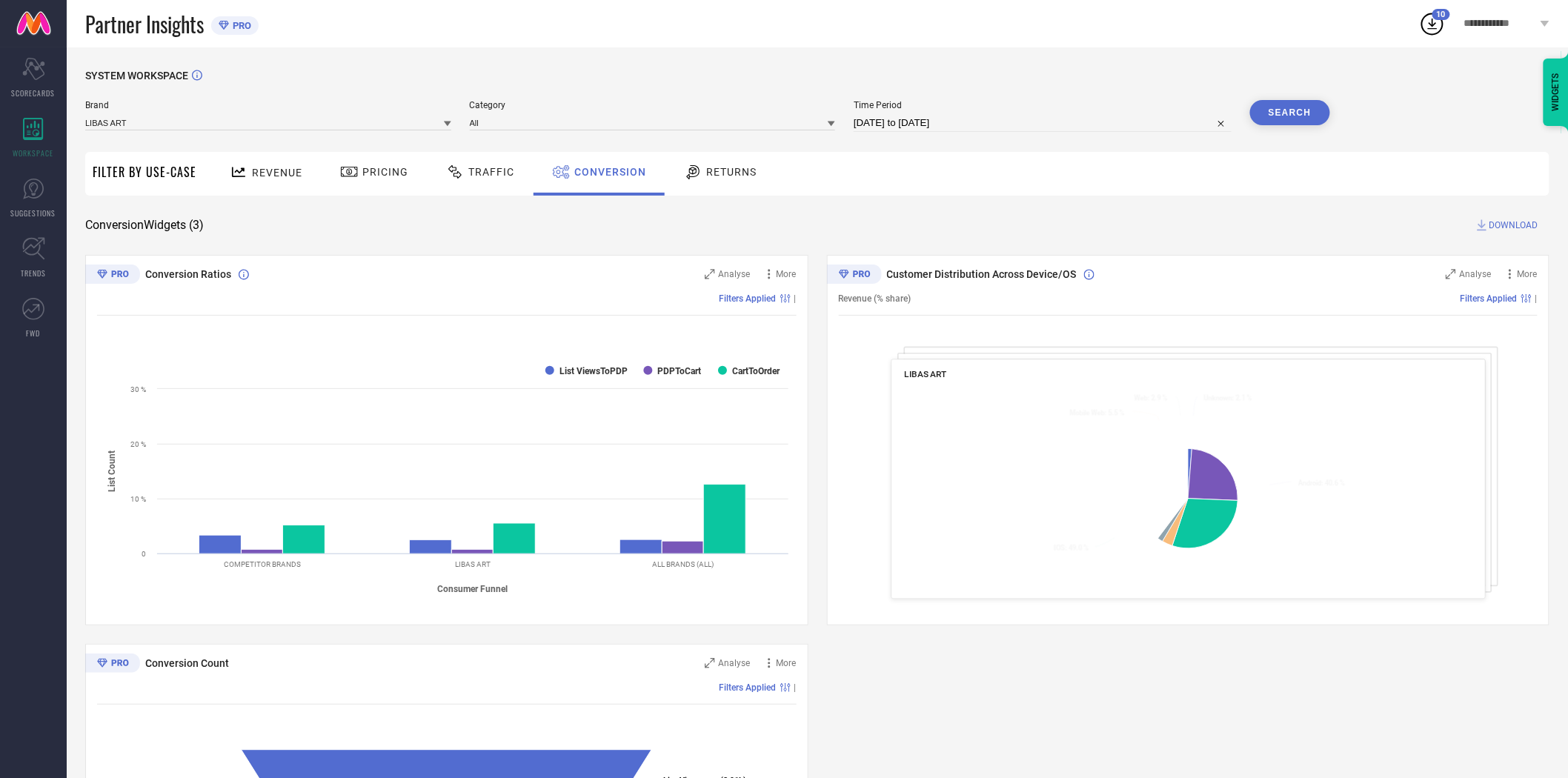
drag, startPoint x: 1224, startPoint y: 218, endPoint x: 1496, endPoint y: 228, distance: 272.2
click at [1231, 218] on div "Conversion Widgets ( 3 ) DOWNLOAD" at bounding box center [817, 226] width 1464 height 15
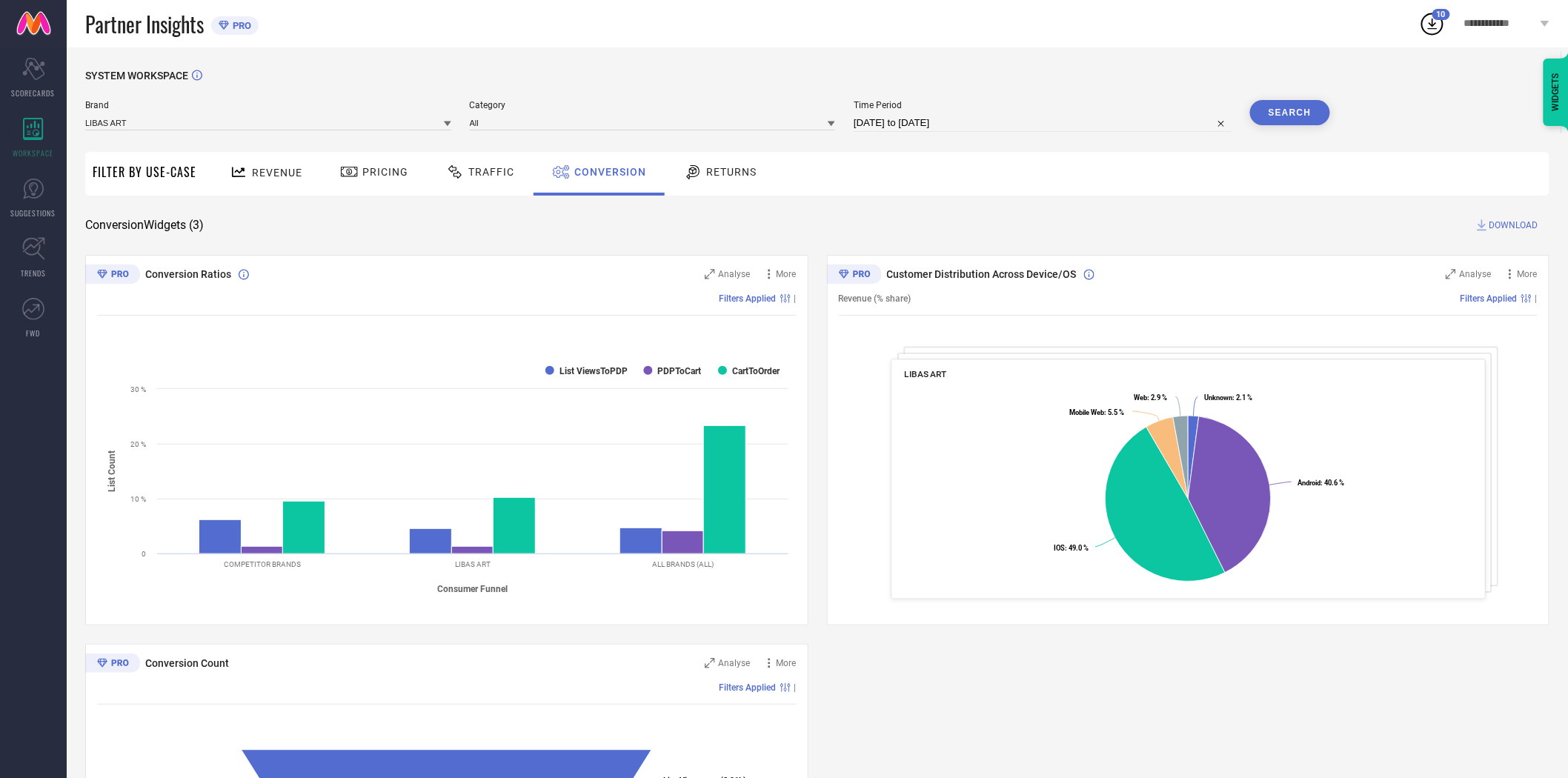
click at [1502, 224] on span "DOWNLOAD" at bounding box center [1514, 226] width 49 height 15
click at [451, 125] on icon at bounding box center [448, 124] width 8 height 8
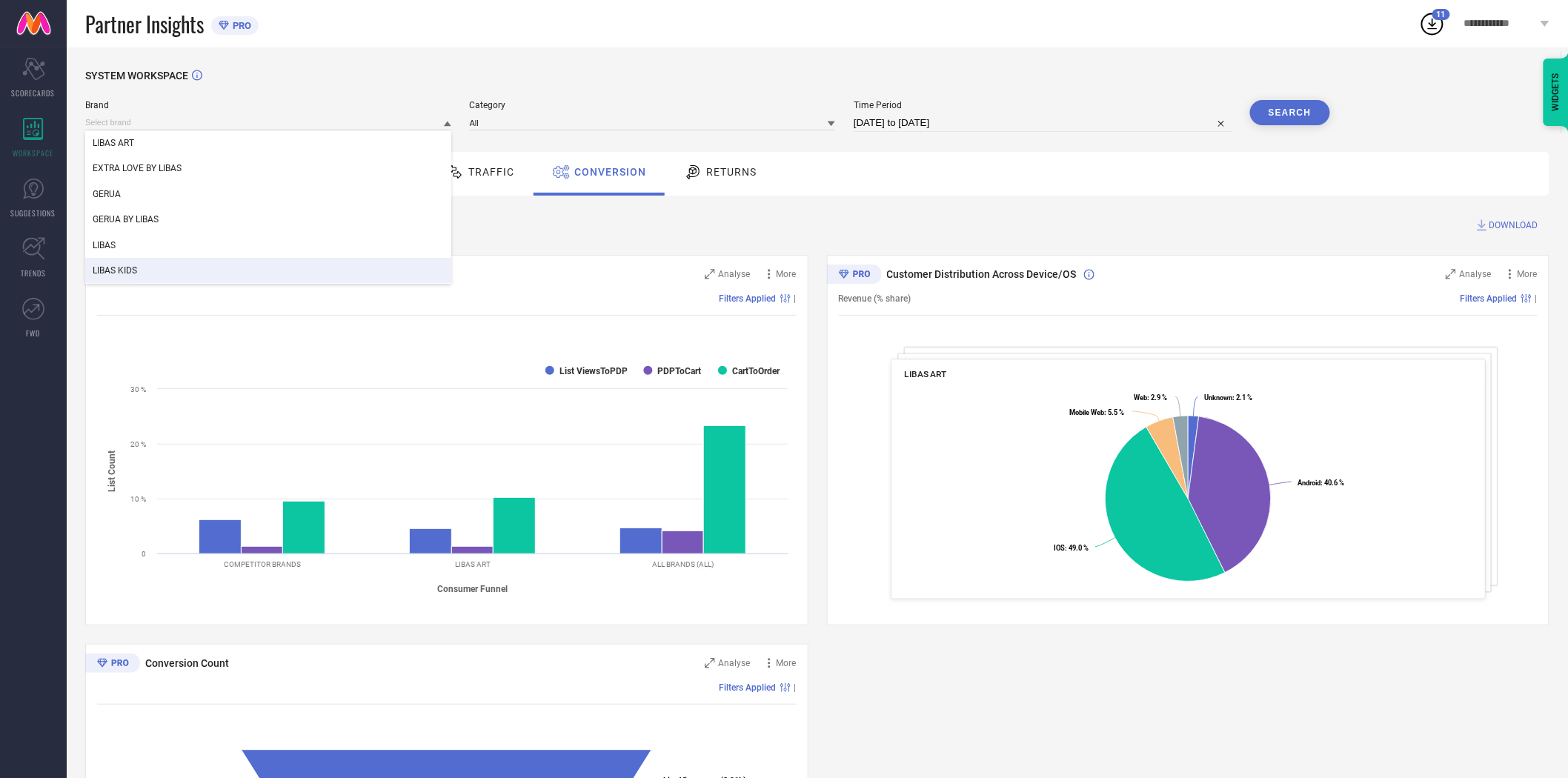
click at [287, 270] on div "LIBAS KIDS" at bounding box center [267, 270] width 366 height 25
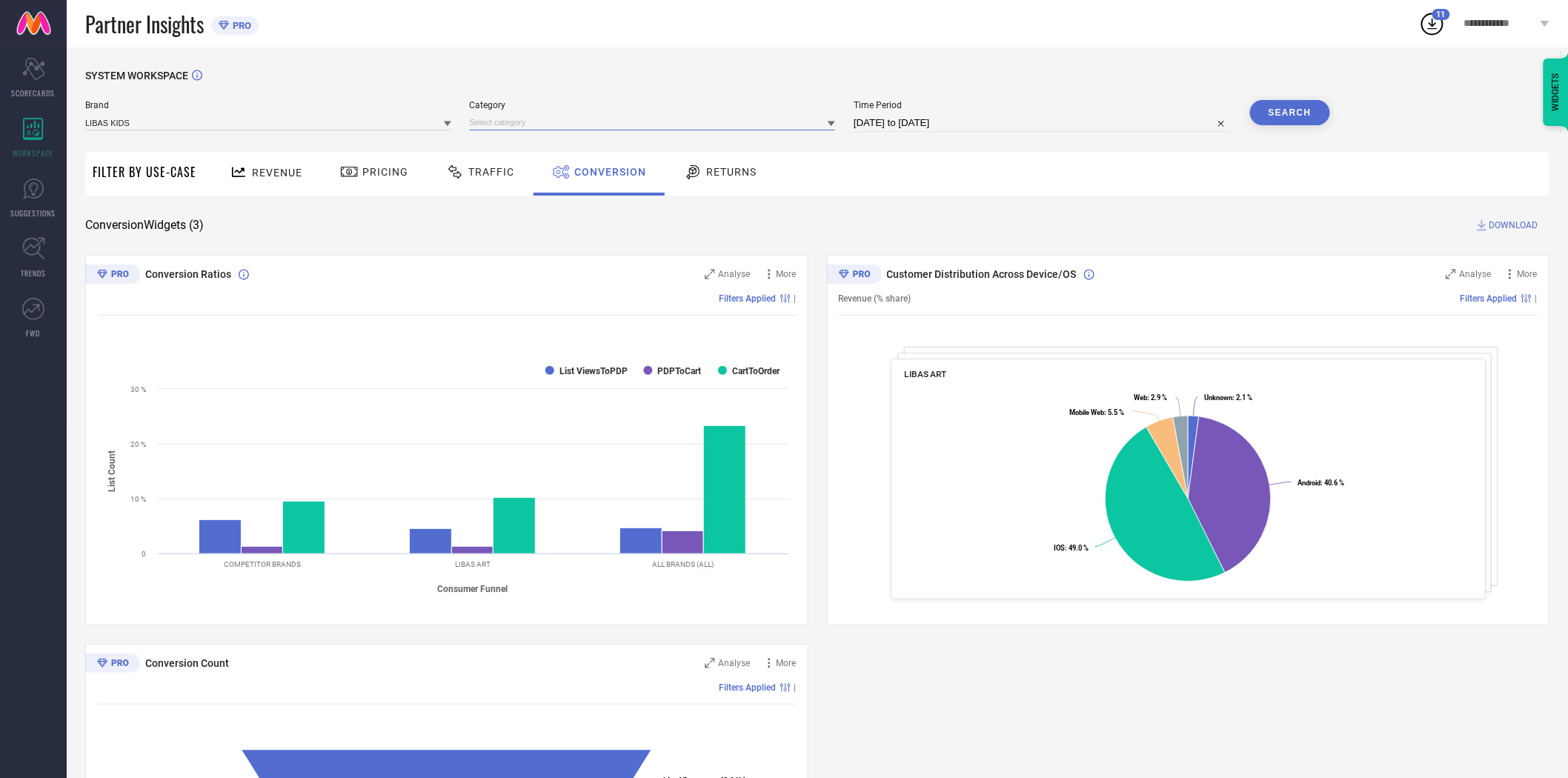
click at [520, 119] on input at bounding box center [652, 123] width 366 height 15
click at [520, 133] on div "All" at bounding box center [652, 143] width 366 height 25
click at [1273, 113] on button "Search" at bounding box center [1289, 112] width 80 height 25
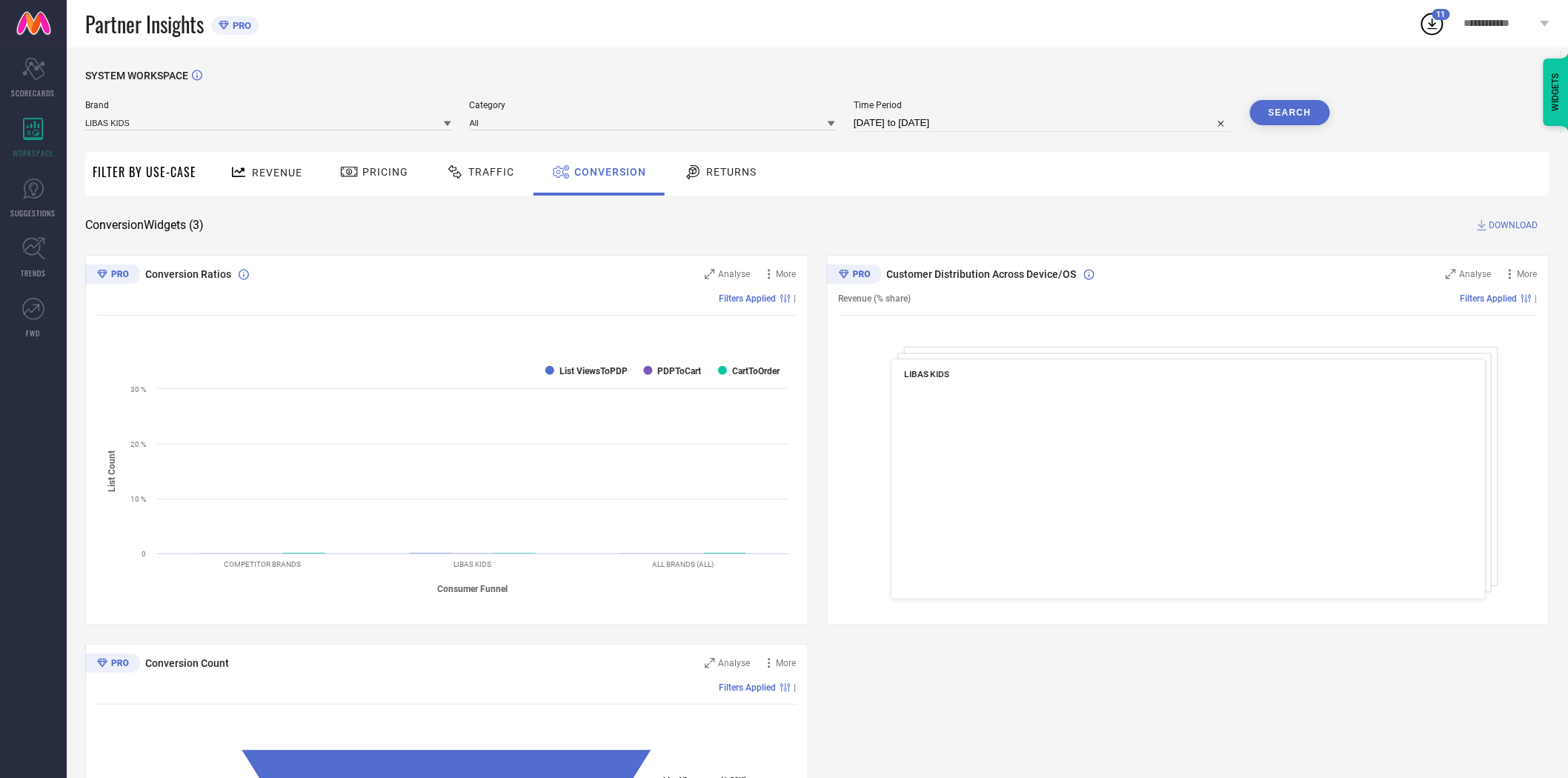
click at [1517, 225] on span "DOWNLOAD" at bounding box center [1514, 226] width 49 height 15
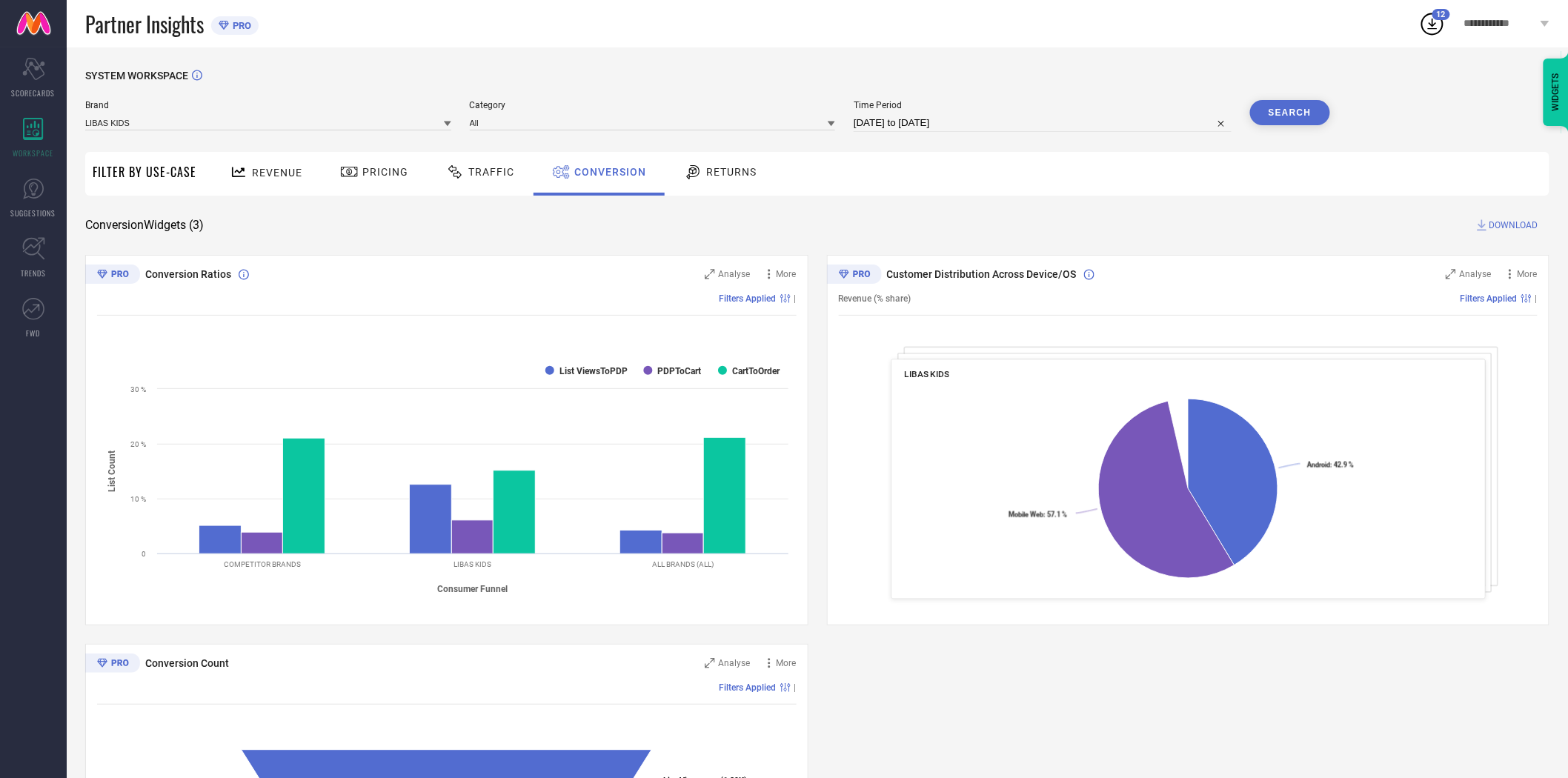
click at [1013, 128] on input "[DATE] to [DATE]" at bounding box center [1043, 123] width 378 height 18
select select "7"
select select "2025"
select select "8"
select select "2025"
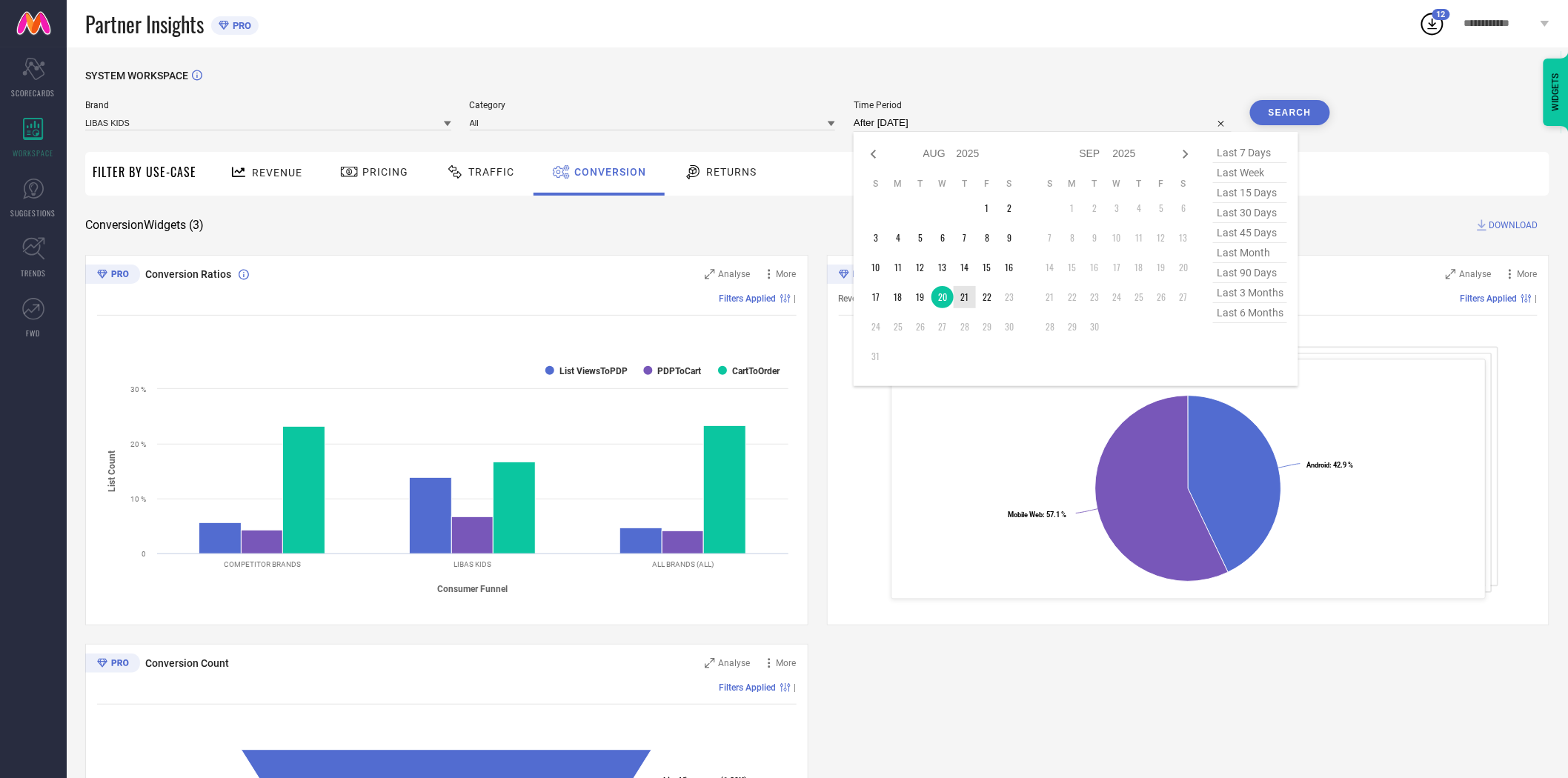
click at [969, 294] on td "21" at bounding box center [964, 297] width 23 height 23
type input "[DATE] to [DATE]"
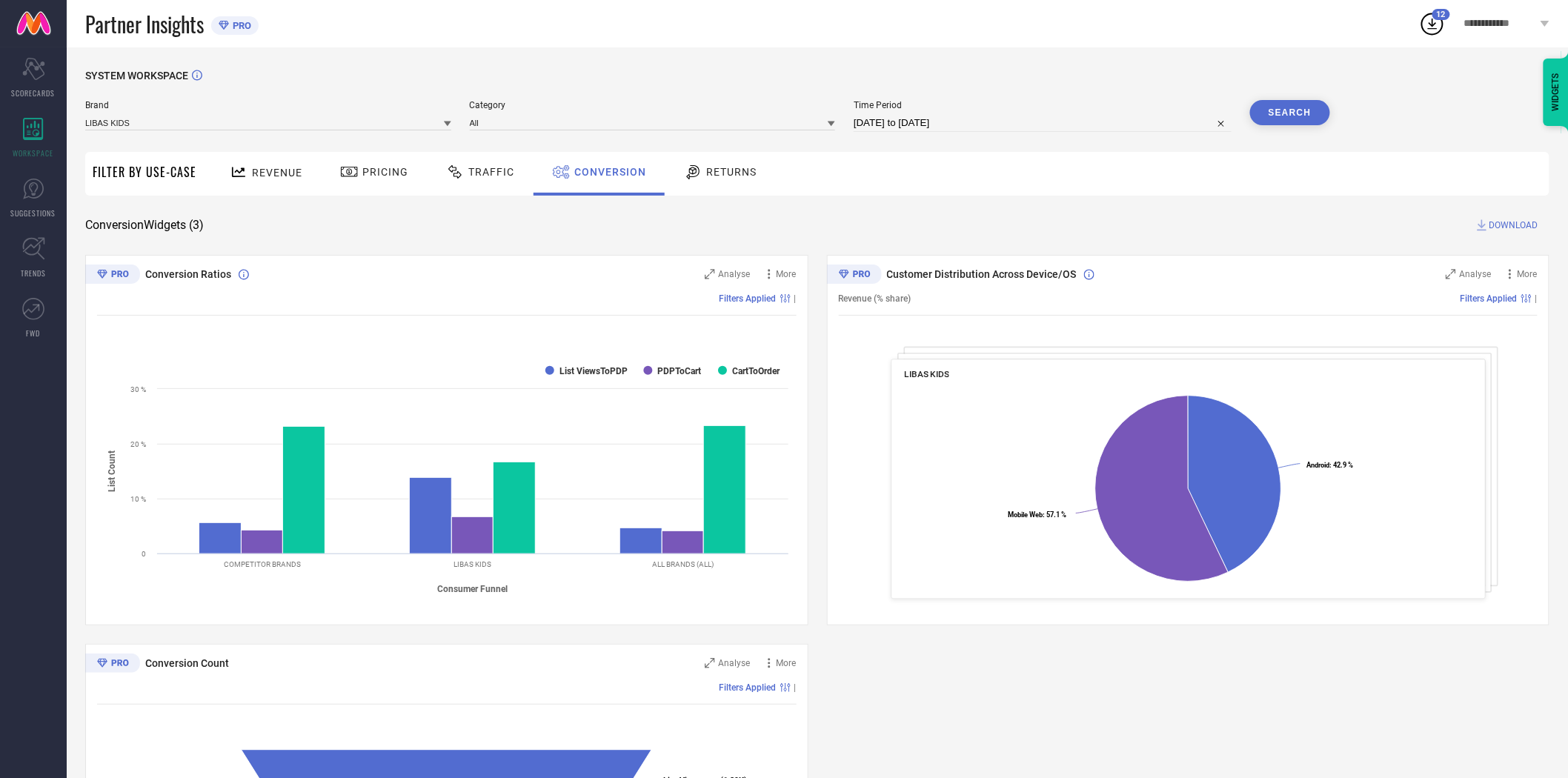
click at [1294, 105] on button "Search" at bounding box center [1289, 112] width 80 height 25
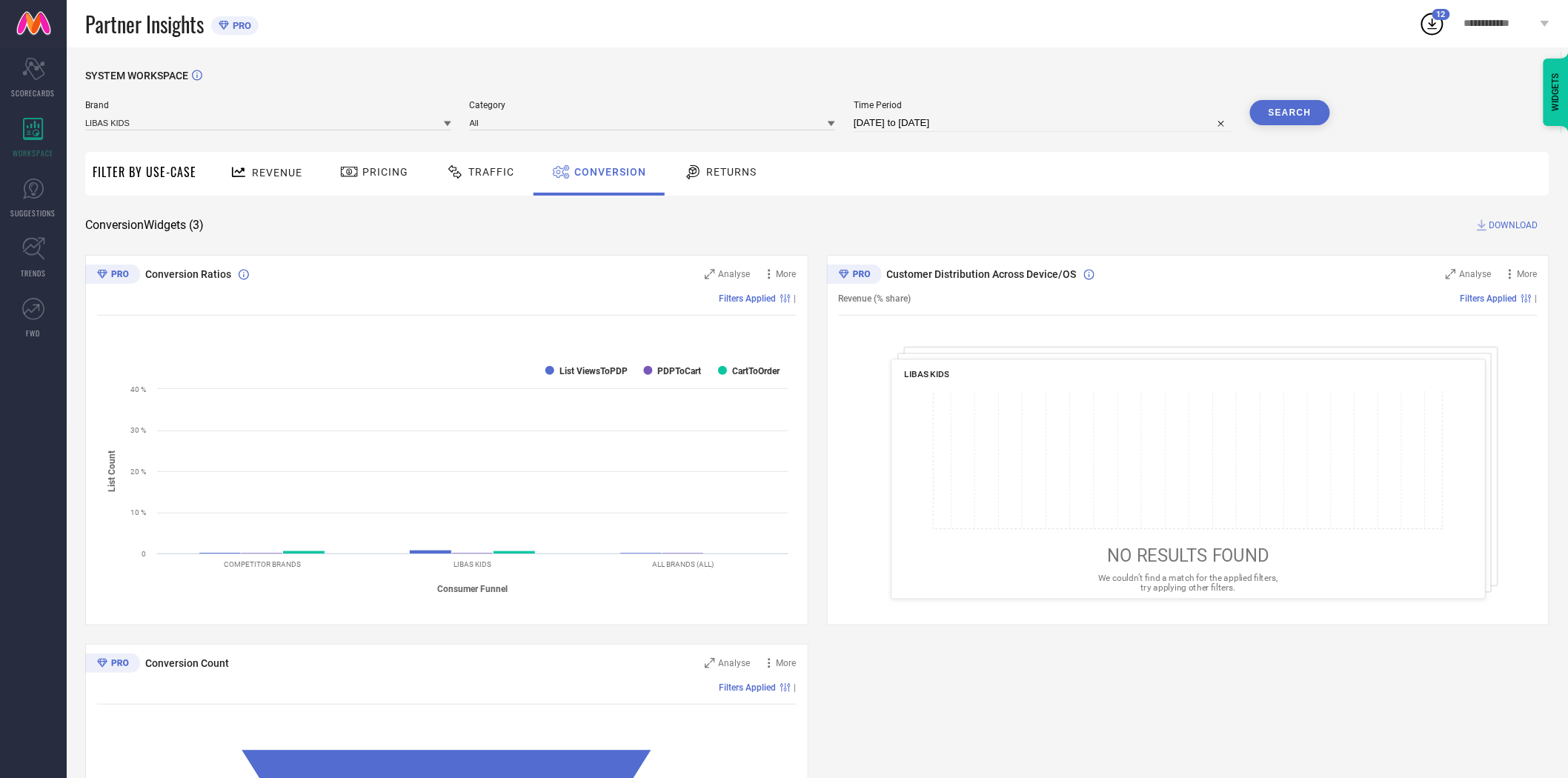
click at [1204, 229] on div "Conversion Widgets ( 3 ) DOWNLOAD" at bounding box center [817, 226] width 1464 height 15
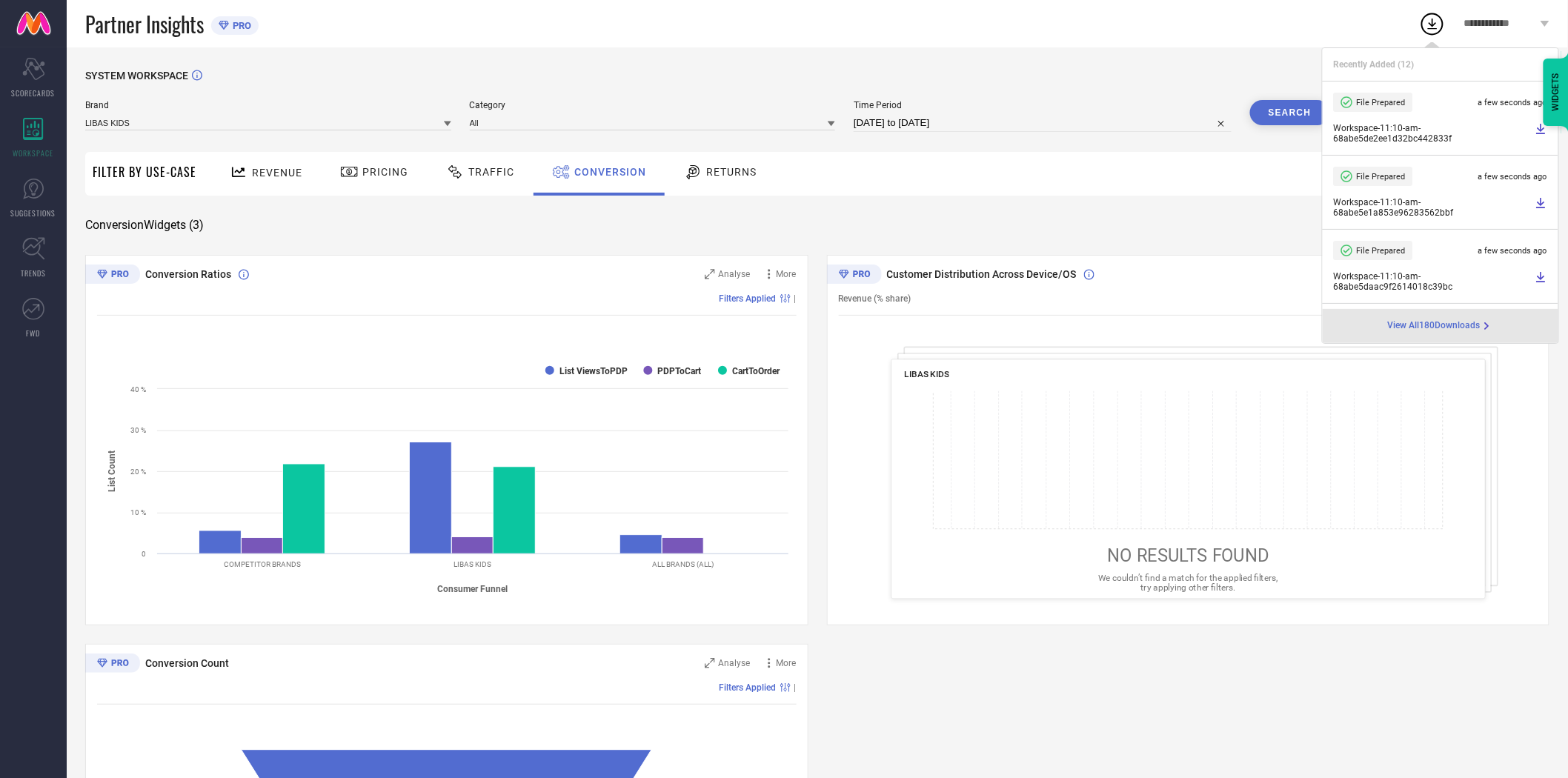
click at [1498, 225] on li "File Prepared a few seconds ago Workspace - 11:10-am - 68abe5e1a853e96283562bbf" at bounding box center [1440, 193] width 235 height 74
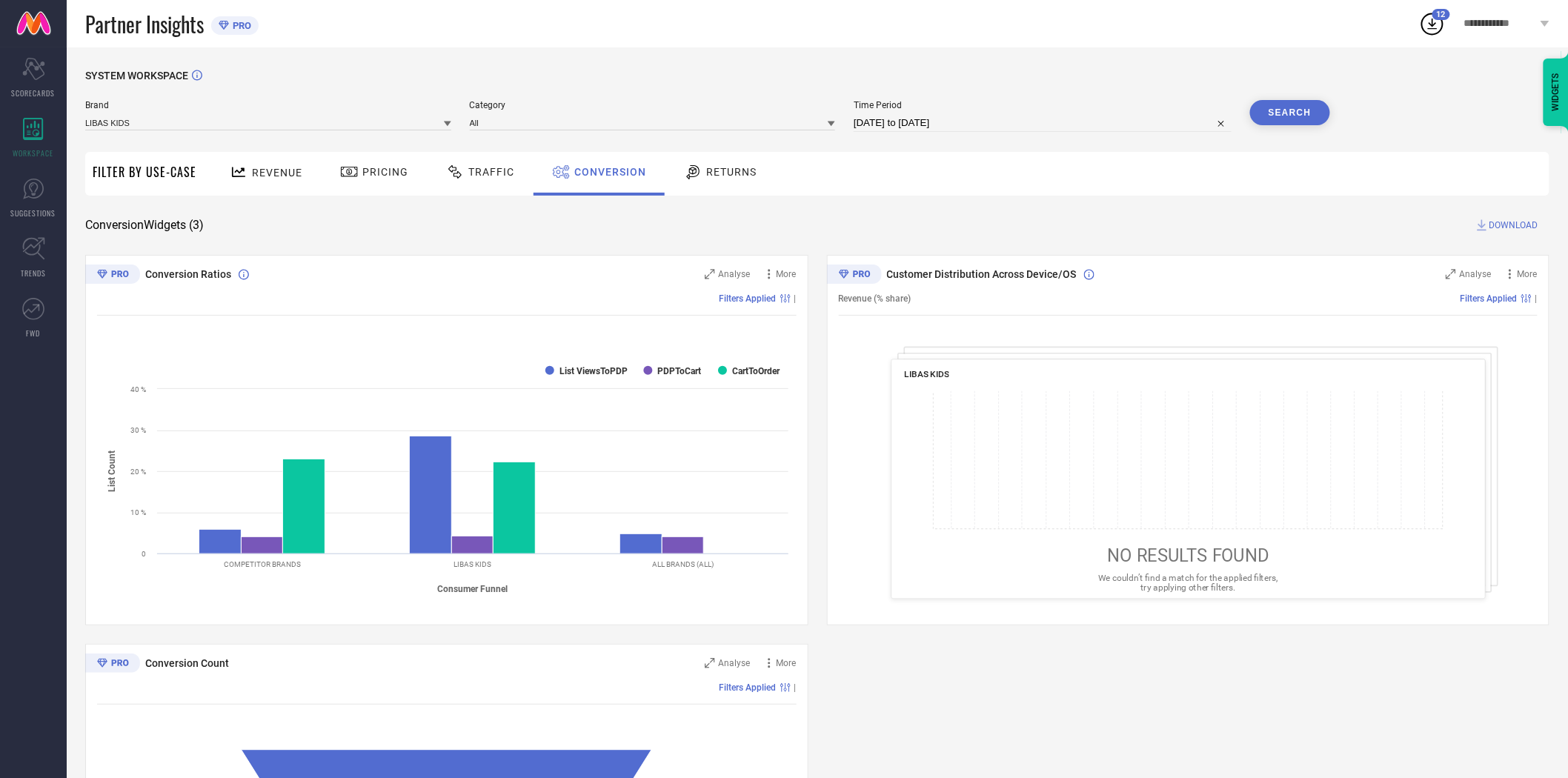
drag, startPoint x: 1170, startPoint y: 196, endPoint x: 1509, endPoint y: 208, distance: 339.2
click at [1187, 198] on div "SYSTEM WORKSPACE Brand LIBAS KIDS Category All Time Period [DATE] to [DATE] Sea…" at bounding box center [817, 542] width 1464 height 944
drag, startPoint x: 1512, startPoint y: 227, endPoint x: 1094, endPoint y: 146, distance: 425.8
click at [1507, 228] on span "DOWNLOAD" at bounding box center [1514, 226] width 49 height 15
click at [1001, 117] on input "[DATE] to [DATE]" at bounding box center [1043, 123] width 378 height 18
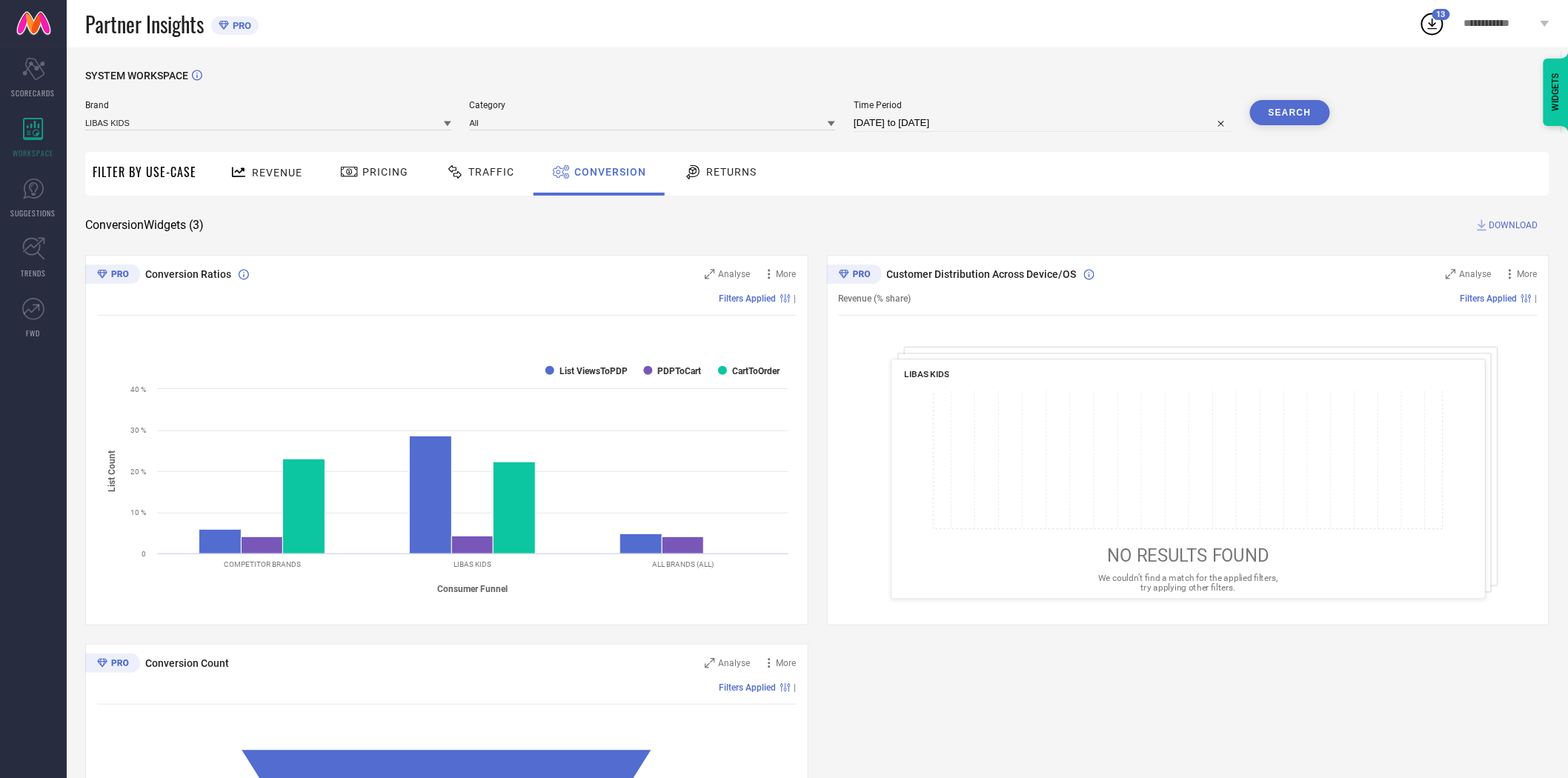
select select "7"
select select "2025"
select select "8"
select select "2025"
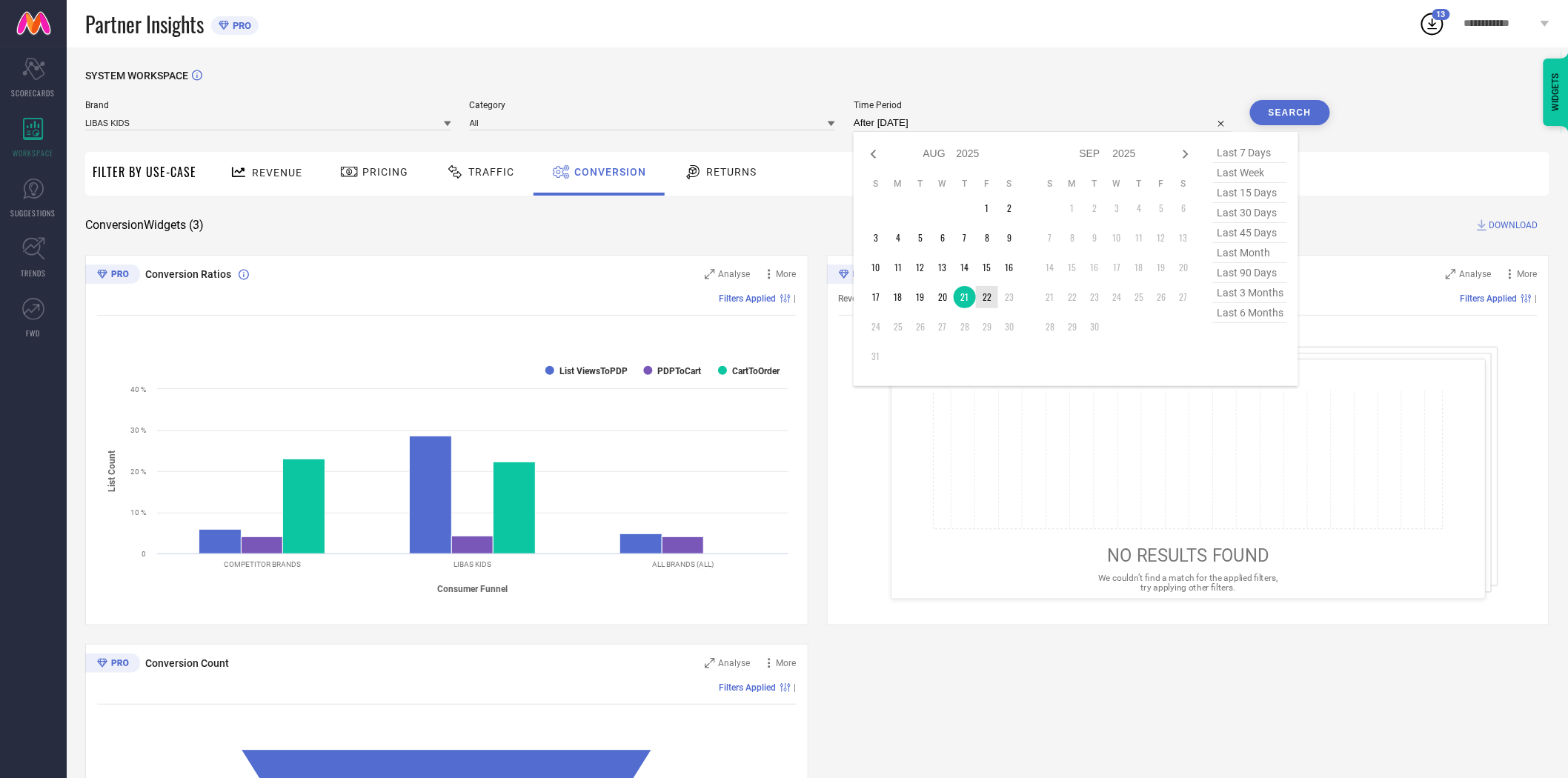
click at [988, 291] on td "22" at bounding box center [987, 297] width 23 height 23
type input "[DATE] to [DATE]"
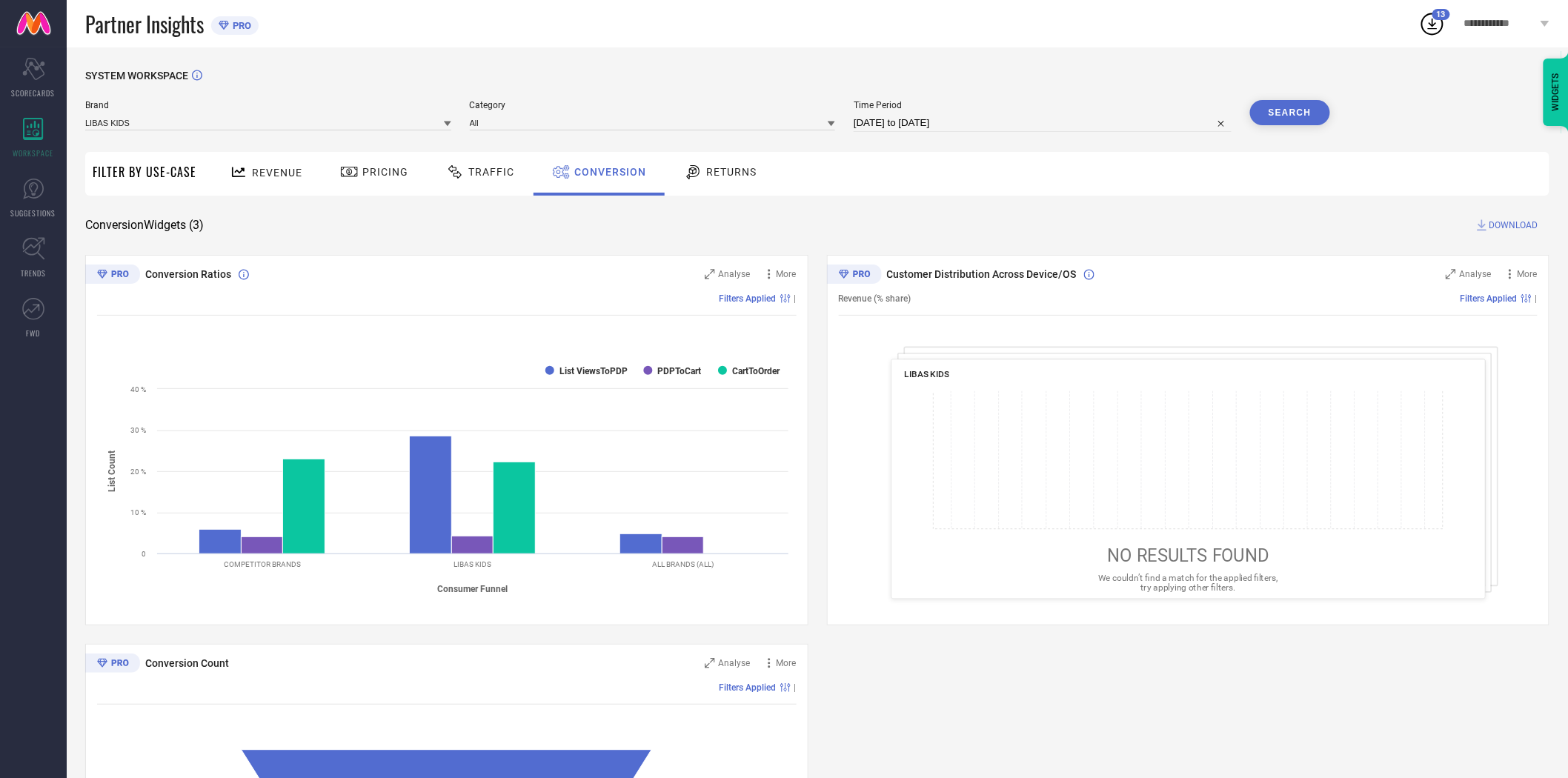
drag, startPoint x: 1065, startPoint y: 213, endPoint x: 1253, endPoint y: 156, distance: 196.5
click at [1108, 211] on div "SYSTEM WORKSPACE Brand LIBAS KIDS Category All Time Period [DATE] to [DATE] Sea…" at bounding box center [817, 542] width 1464 height 944
click at [1280, 117] on button "Search" at bounding box center [1289, 112] width 80 height 25
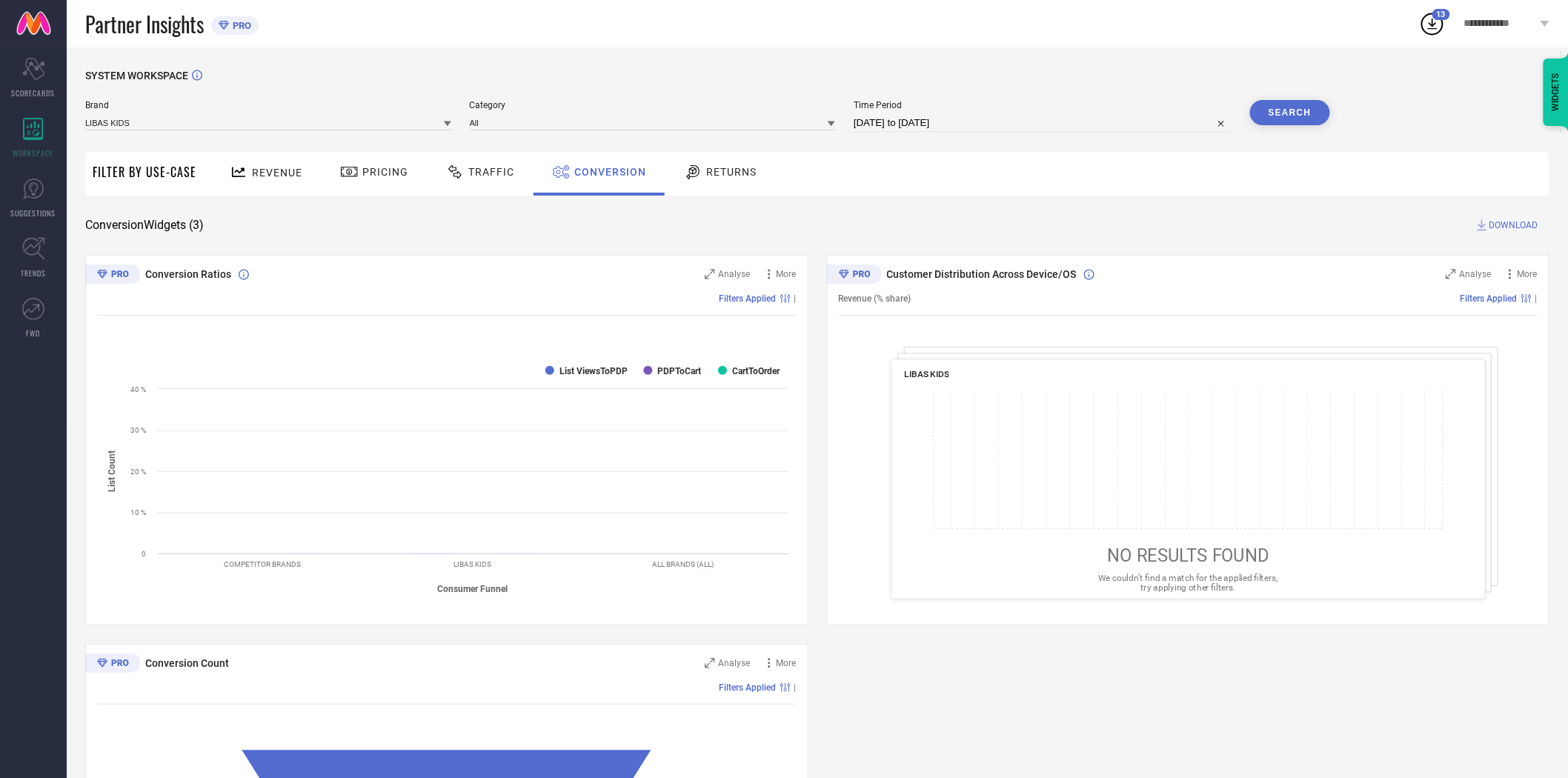
drag, startPoint x: 1052, startPoint y: 218, endPoint x: 1309, endPoint y: 249, distance: 258.9
click at [1061, 218] on div "Conversion Widgets ( 3 ) DOWNLOAD" at bounding box center [817, 226] width 1464 height 15
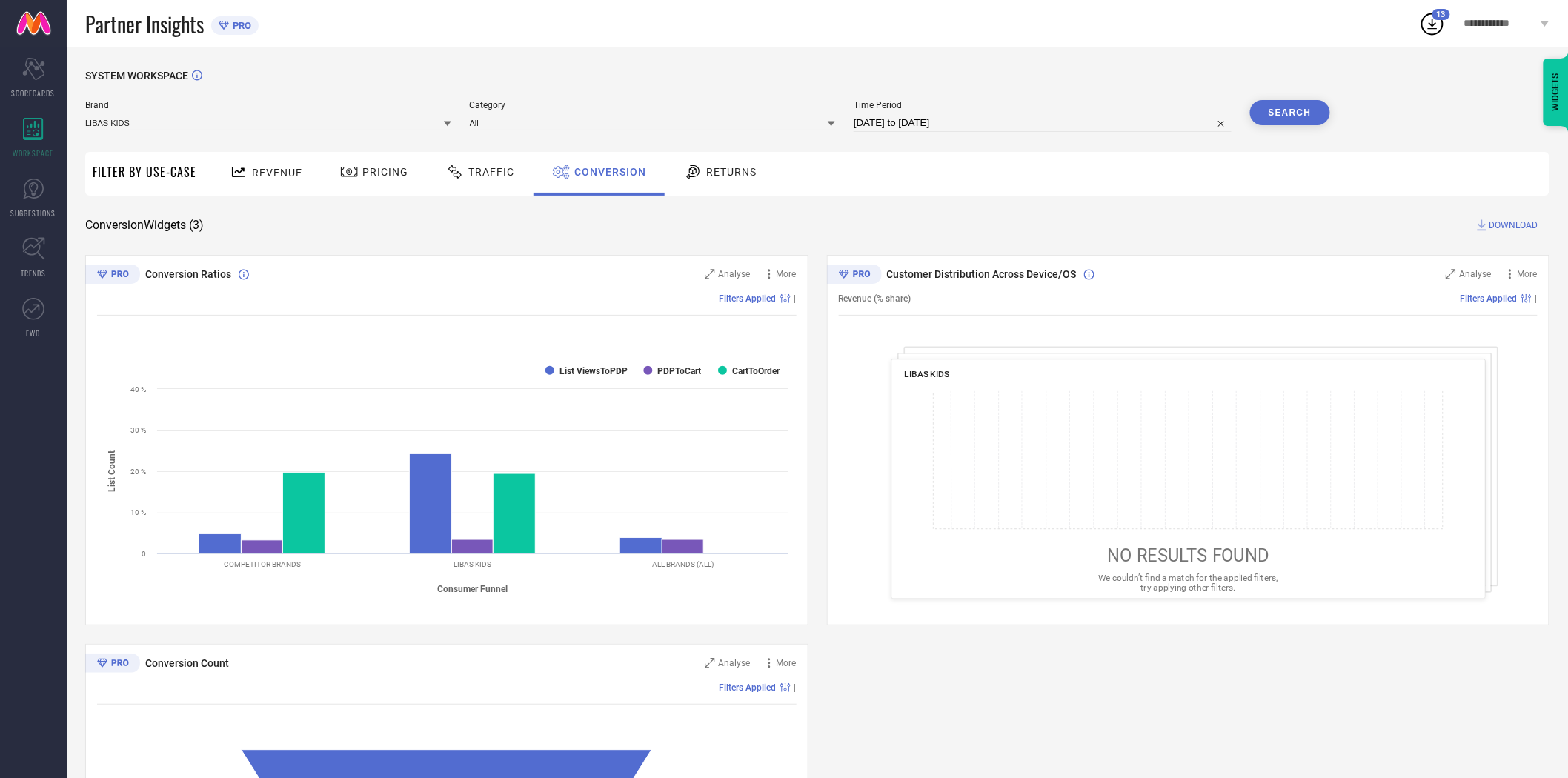
click at [1230, 230] on div "Conversion Widgets ( 3 ) DOWNLOAD" at bounding box center [817, 226] width 1464 height 15
click at [1509, 218] on span "DOWNLOAD" at bounding box center [1514, 226] width 49 height 15
click at [937, 184] on div "Revenue Pricing Traffic Conversion Returns" at bounding box center [877, 174] width 1345 height 43
select select "7"
select select "2025"
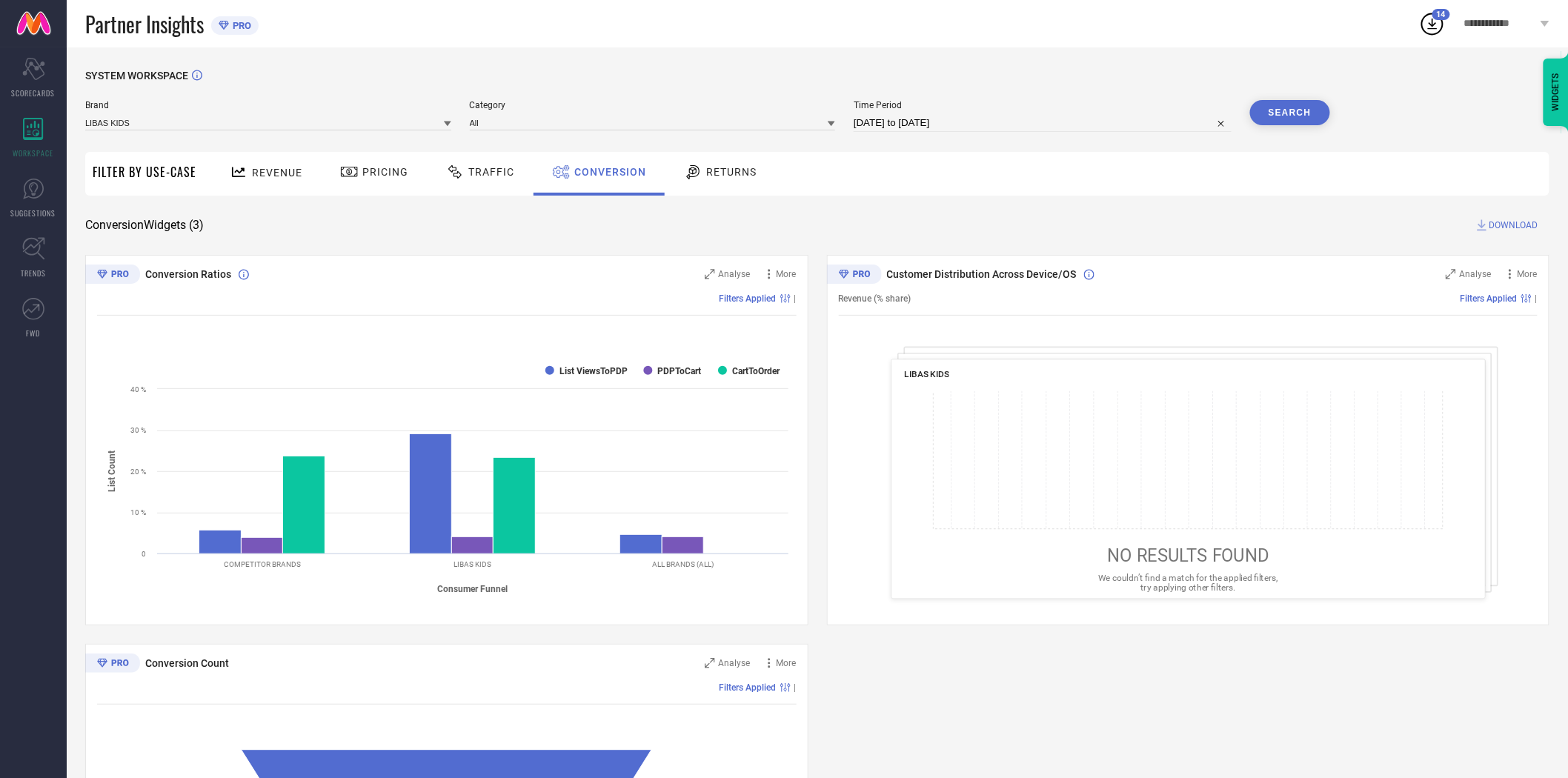
select select "8"
select select "2025"
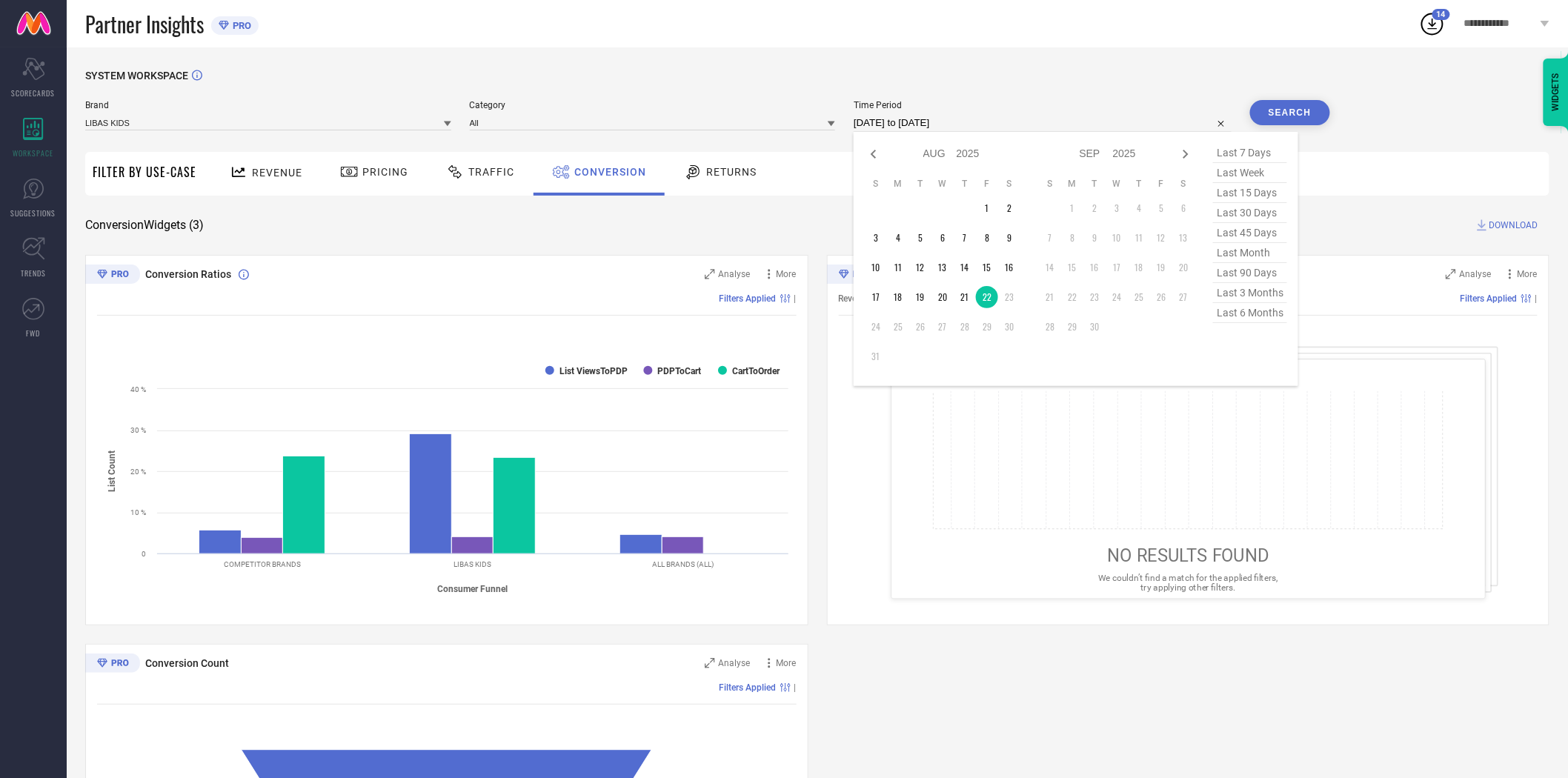
click at [985, 117] on input "[DATE] to [DATE]" at bounding box center [1043, 123] width 378 height 18
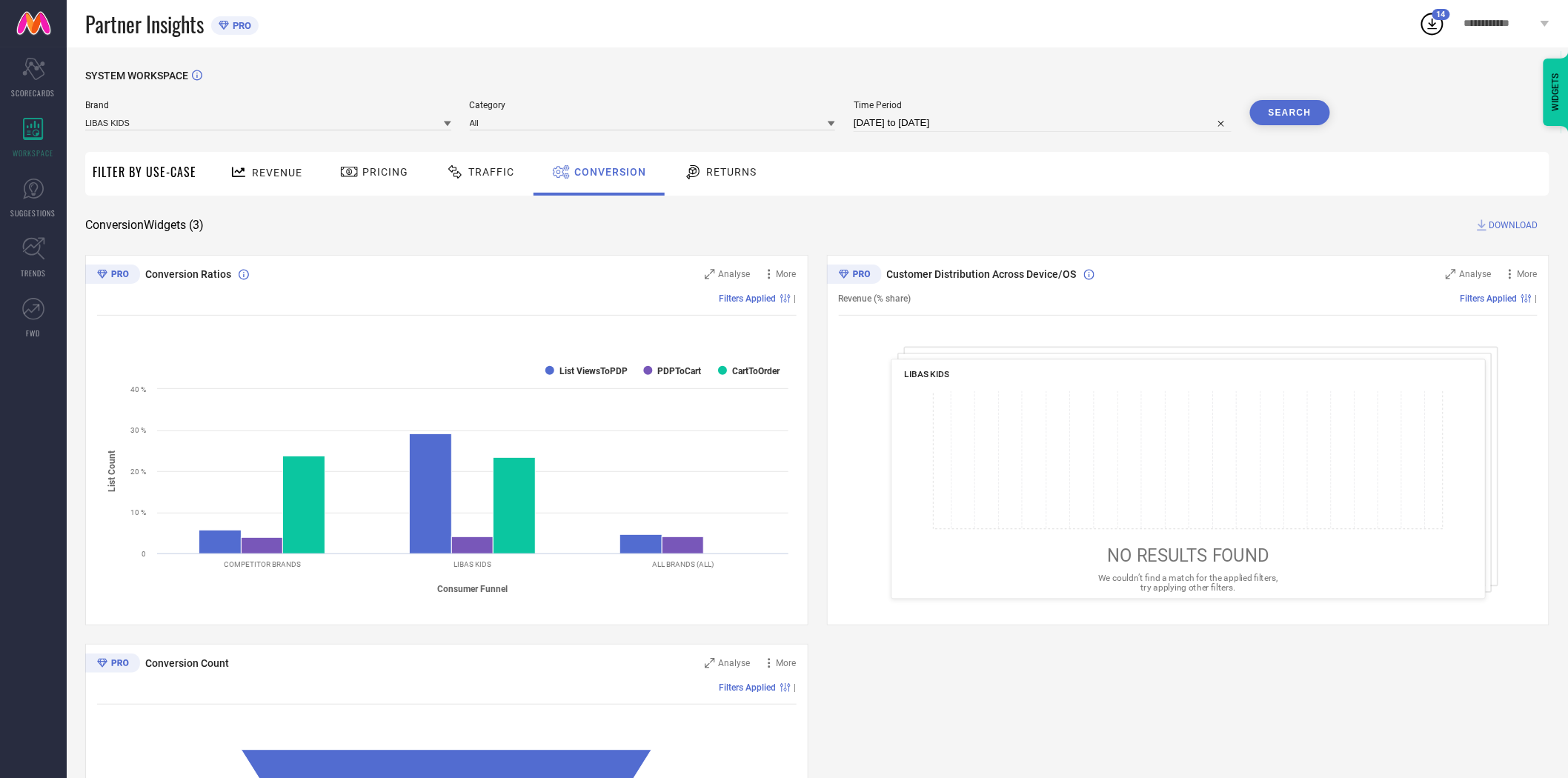
click at [1024, 89] on div "SYSTEM WORKSPACE" at bounding box center [817, 85] width 1464 height 30
click at [1027, 191] on div "Revenue Pricing Traffic Conversion Returns" at bounding box center [877, 174] width 1345 height 43
click at [907, 174] on div "Revenue Pricing Traffic Conversion Returns" at bounding box center [877, 174] width 1345 height 43
